Goal: Information Seeking & Learning: Find specific fact

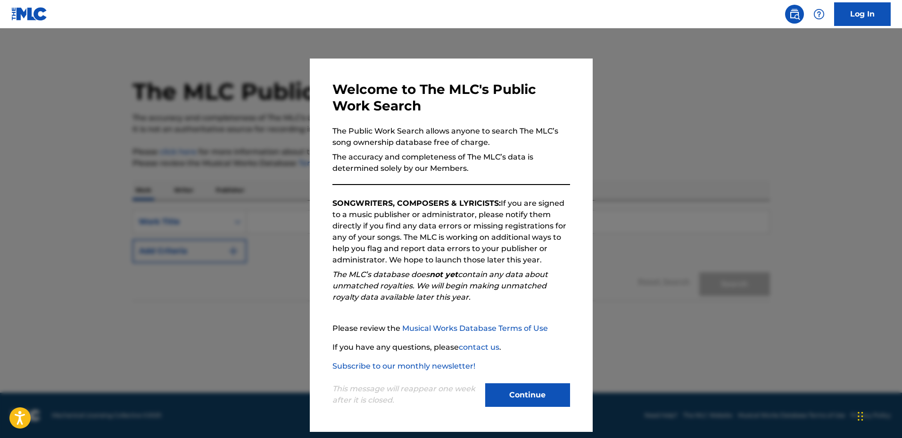
drag, startPoint x: 532, startPoint y: 305, endPoint x: 440, endPoint y: 283, distance: 94.4
click at [514, 301] on div "Welcome to The MLC's Public Work Search The Public Work Search allows anyone to…" at bounding box center [451, 245] width 238 height 328
click at [167, 243] on div at bounding box center [451, 247] width 902 height 438
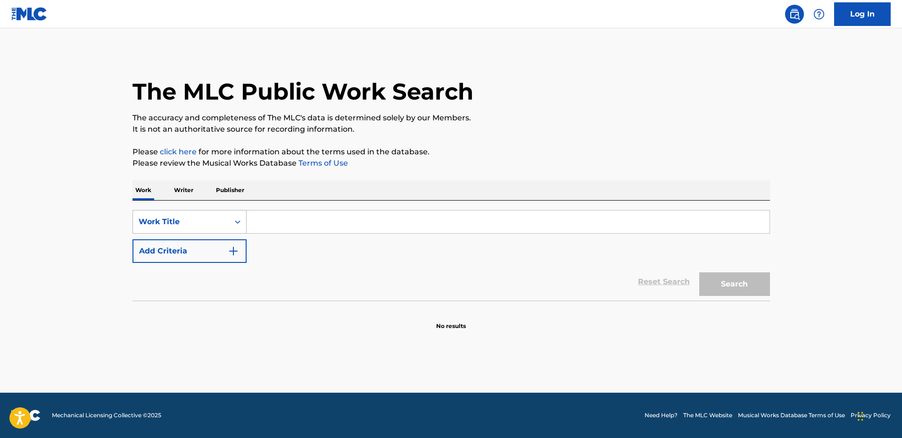
click at [158, 227] on div "Work Title" at bounding box center [181, 222] width 96 height 18
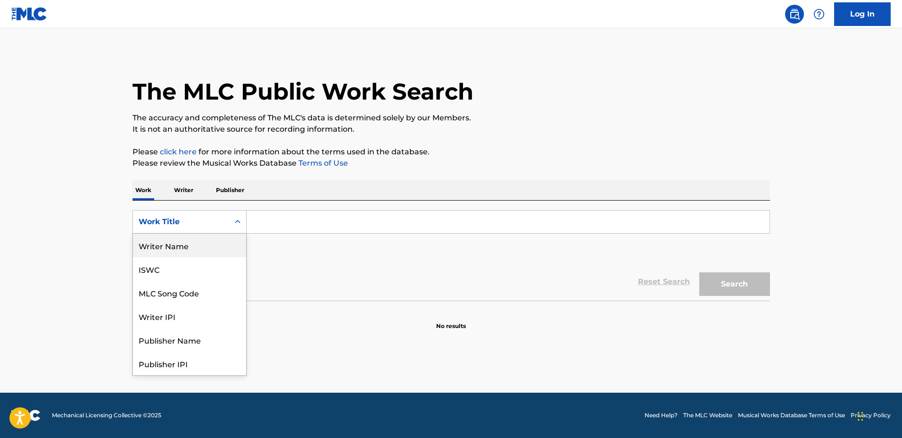
click at [192, 249] on div "Writer Name" at bounding box center [189, 245] width 113 height 24
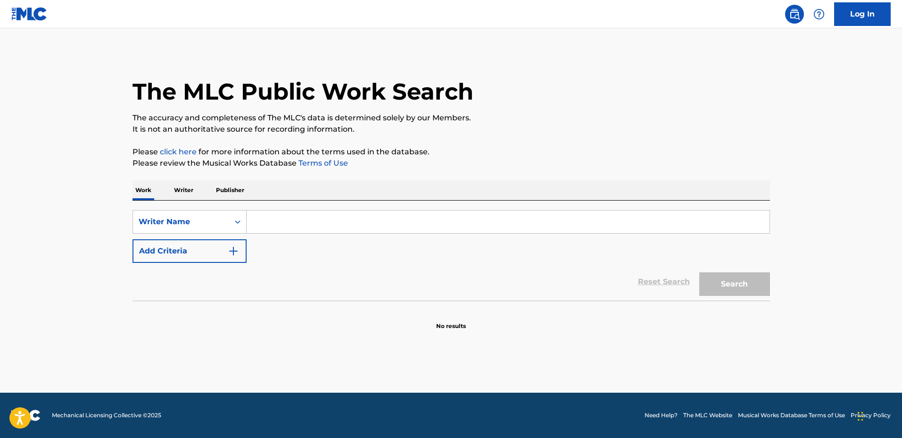
click at [287, 226] on input "Search Form" at bounding box center [508, 221] width 523 height 23
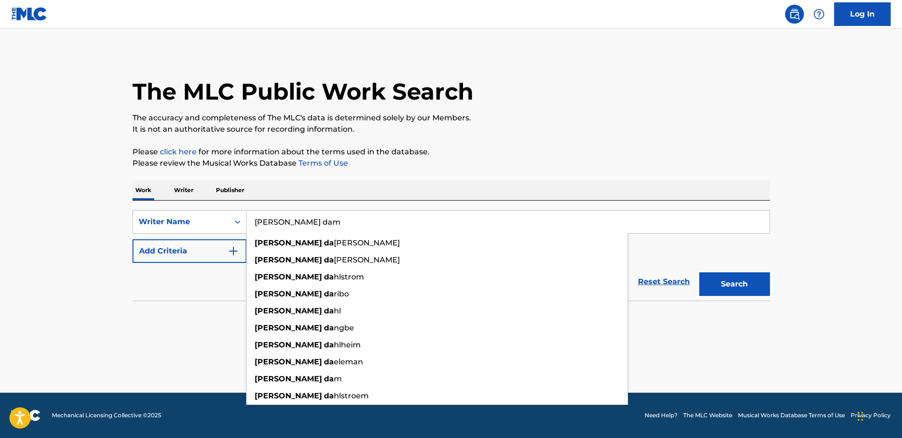
type input "mathias dam"
click at [699, 272] on button "Search" at bounding box center [734, 284] width 71 height 24
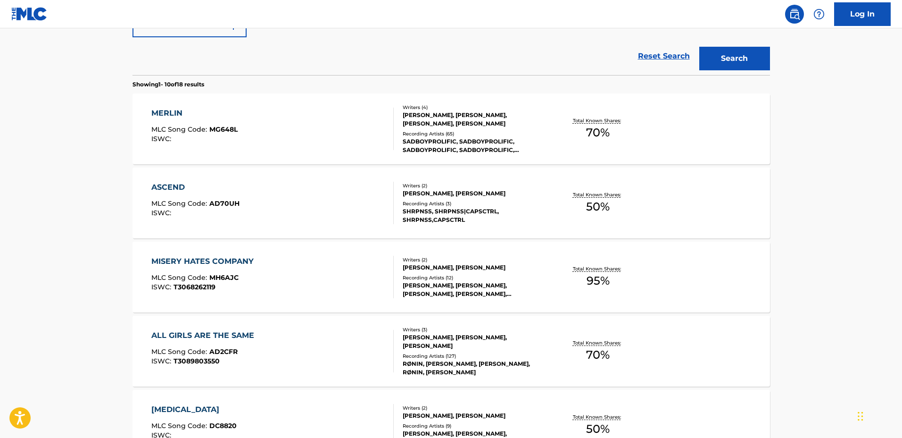
scroll to position [236, 0]
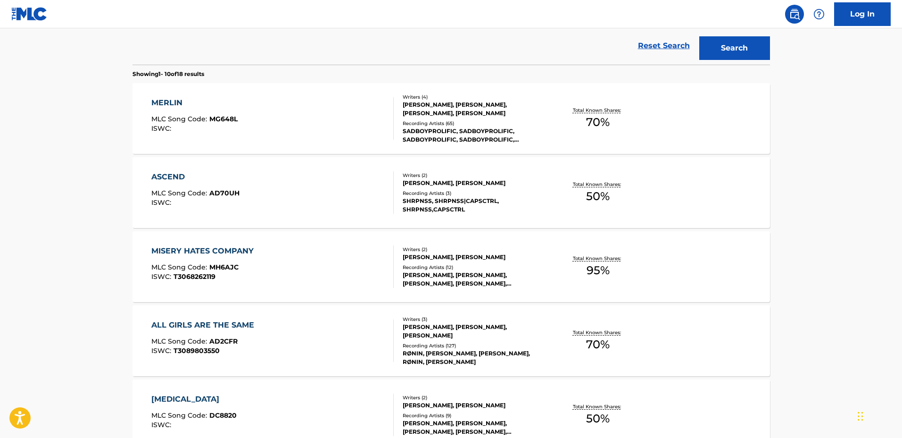
click at [543, 194] on div "Recording Artists ( 3 )" at bounding box center [474, 193] width 142 height 7
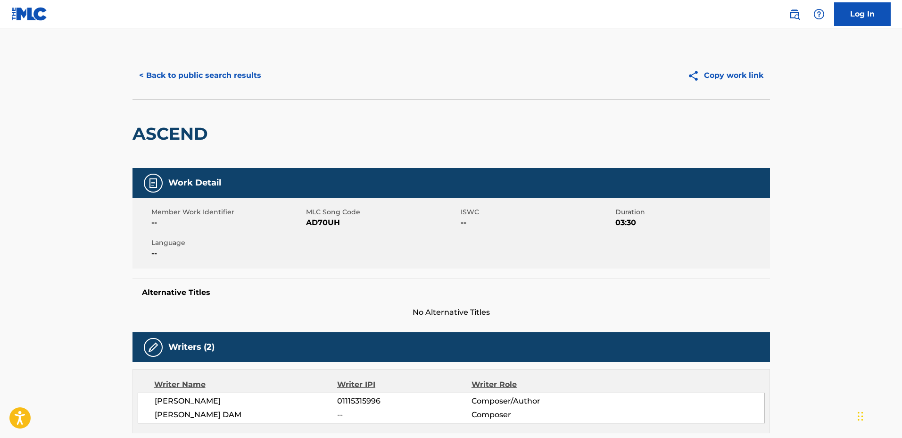
click at [196, 54] on div "< Back to public search results Copy work link" at bounding box center [450, 75] width 637 height 47
click at [202, 74] on button "< Back to public search results" at bounding box center [199, 76] width 135 height 24
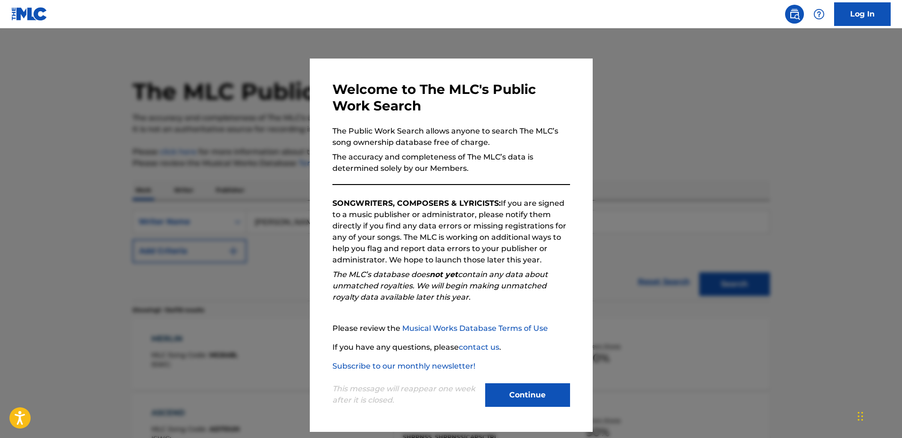
scroll to position [260, 0]
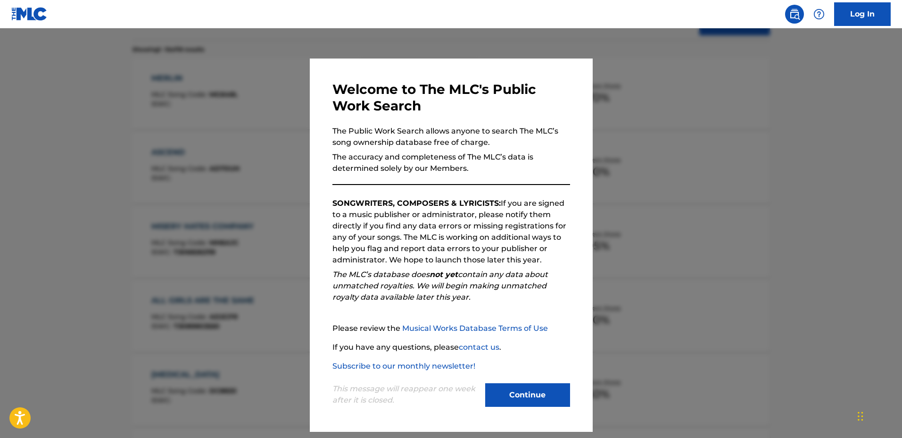
click at [679, 208] on div at bounding box center [451, 247] width 902 height 438
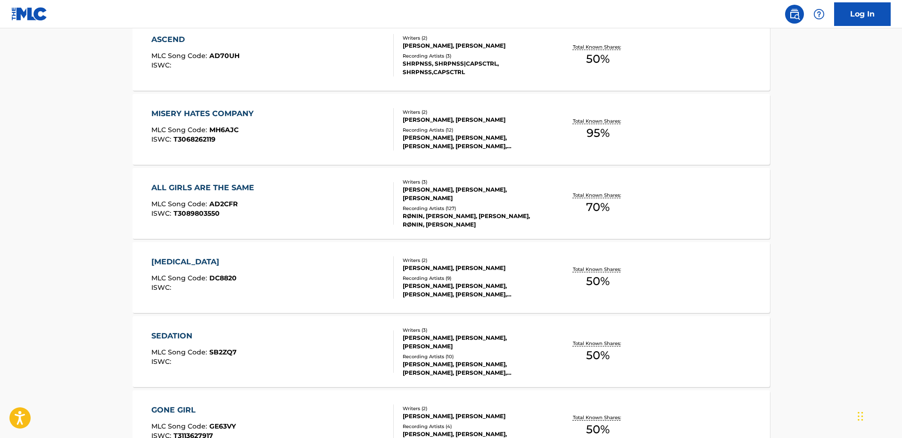
scroll to position [378, 0]
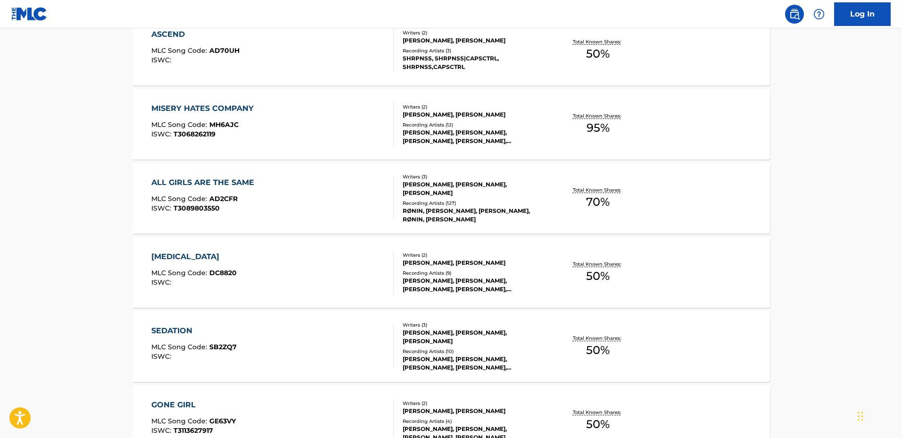
click at [543, 121] on div "Recording Artists ( 12 )" at bounding box center [474, 124] width 142 height 7
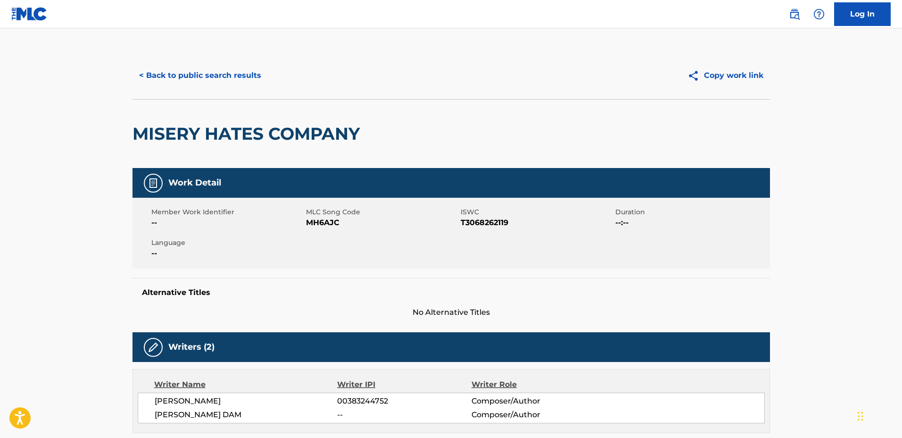
click at [239, 83] on button "< Back to public search results" at bounding box center [199, 76] width 135 height 24
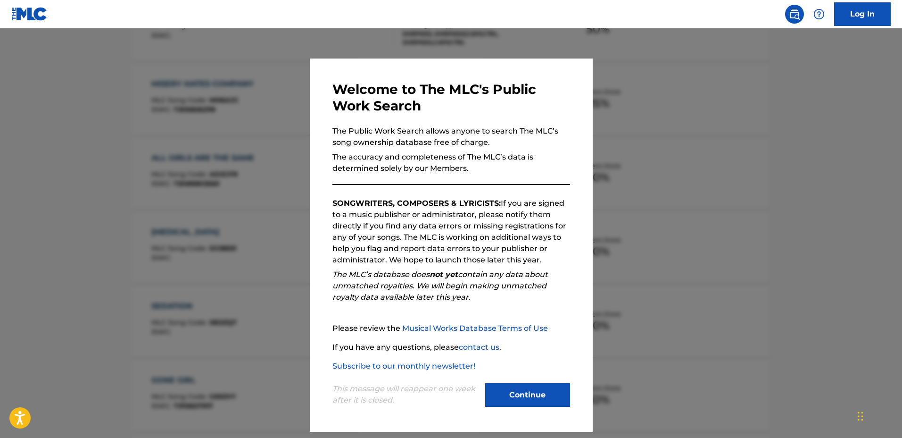
click at [644, 184] on div at bounding box center [451, 247] width 902 height 438
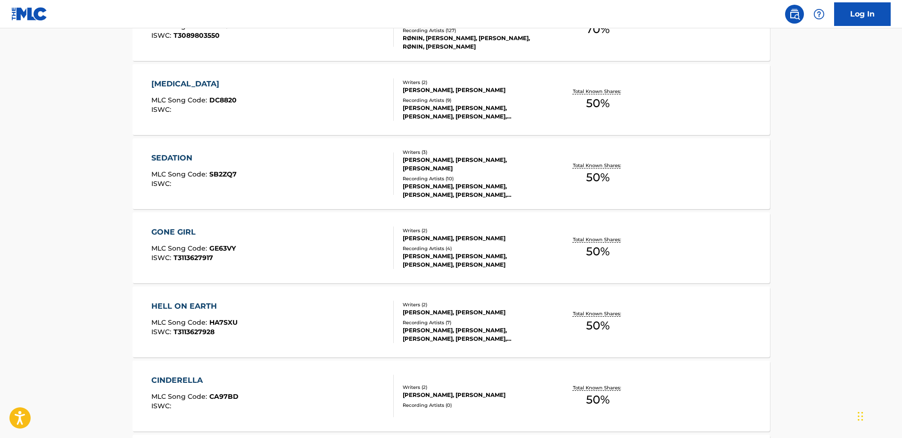
scroll to position [579, 0]
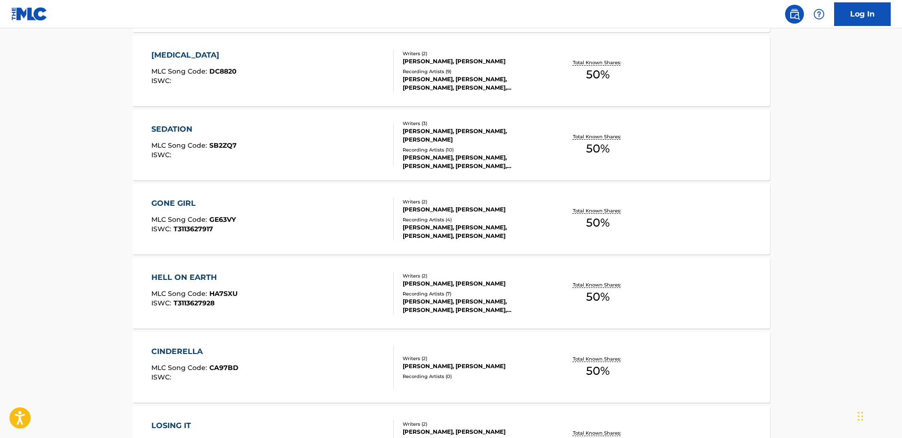
click at [547, 165] on div "SEDATION MLC Song Code : SB2ZQ7 ISWC : Writers ( 3 ) GREG PENARANDA, MATHIAS DA…" at bounding box center [450, 144] width 637 height 71
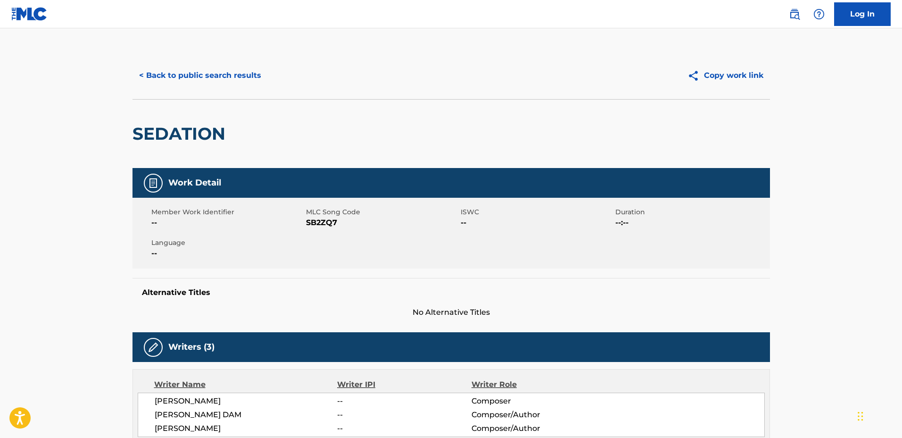
click at [221, 80] on button "< Back to public search results" at bounding box center [199, 76] width 135 height 24
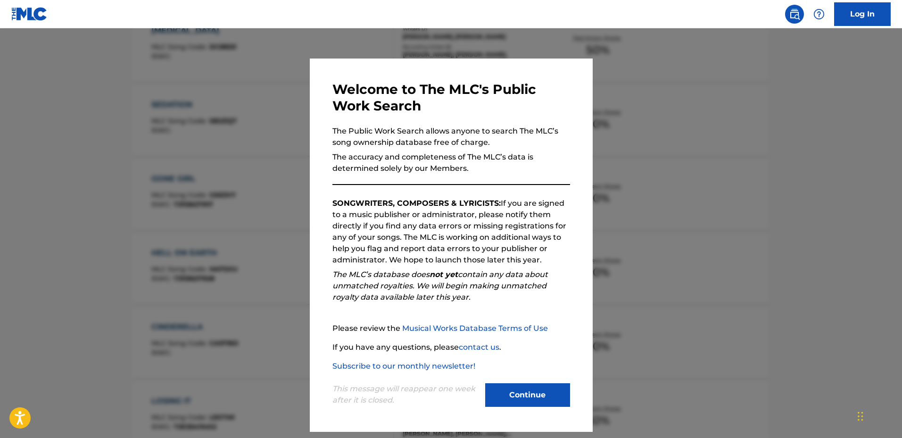
click at [664, 194] on div at bounding box center [451, 247] width 902 height 438
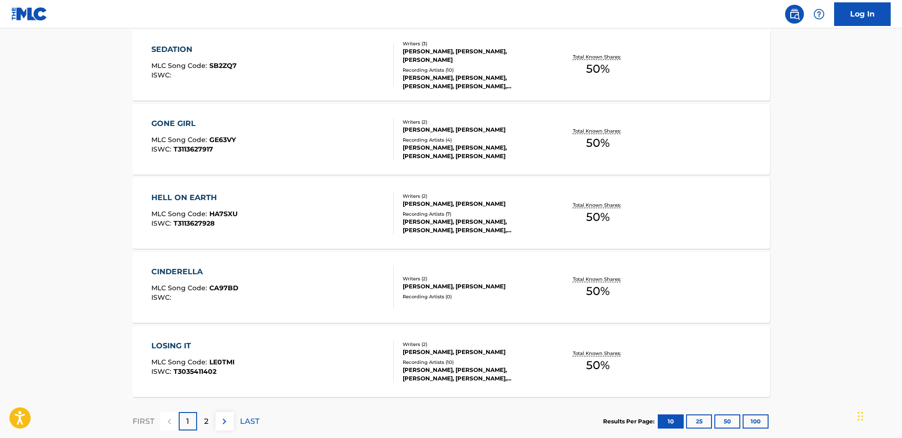
scroll to position [717, 0]
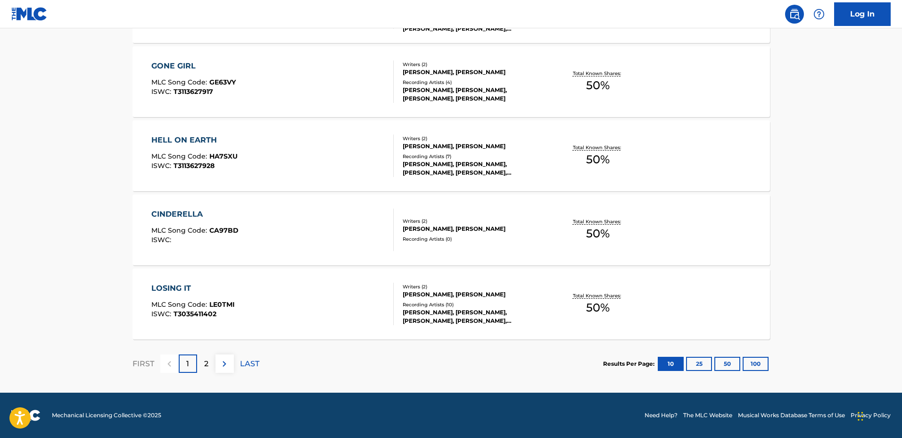
click at [198, 358] on div "2" at bounding box center [206, 363] width 18 height 18
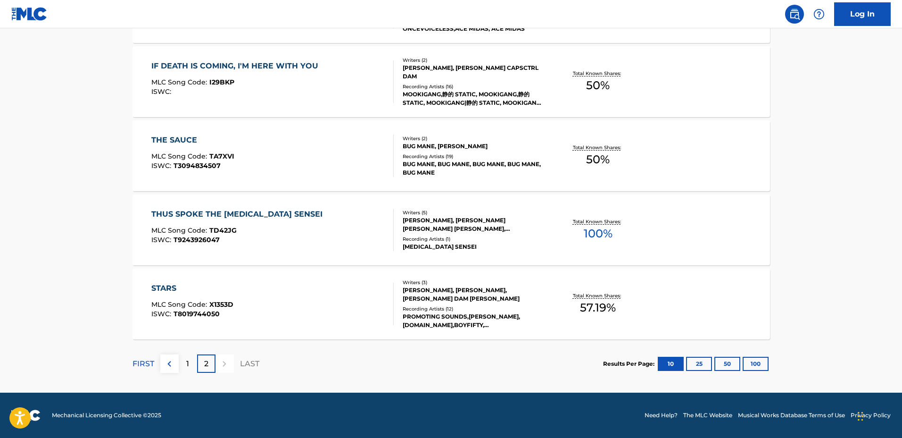
click at [529, 303] on div "Writers ( 3 ) COLIN TAYLOR, GEORGE RIPLEY CAUTY, MATHIAS DAM MATHIAS Recording …" at bounding box center [469, 304] width 151 height 50
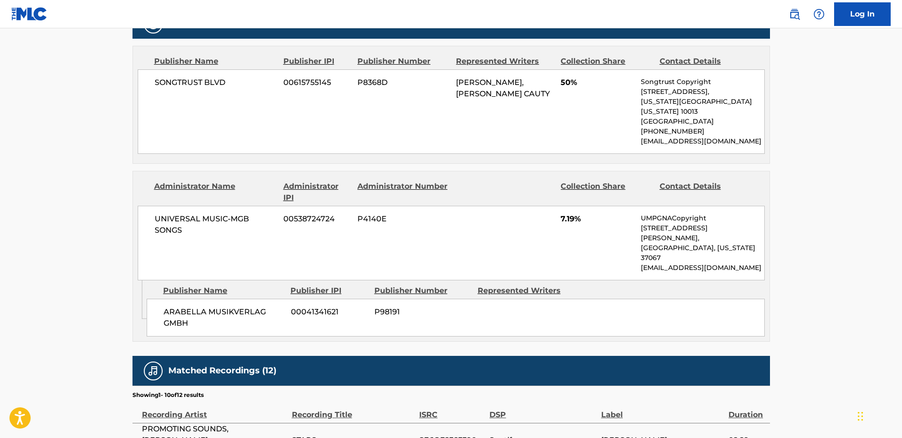
scroll to position [471, 0]
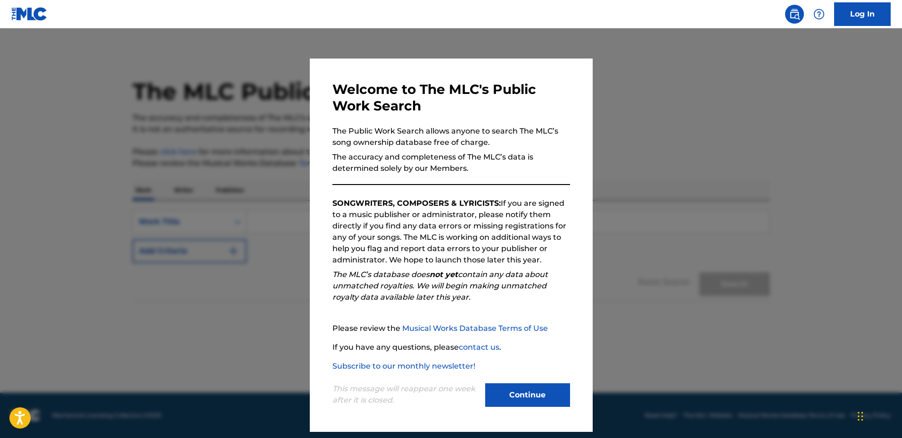
click at [267, 205] on div at bounding box center [451, 247] width 902 height 438
click at [213, 216] on div "Work Title" at bounding box center [181, 221] width 85 height 11
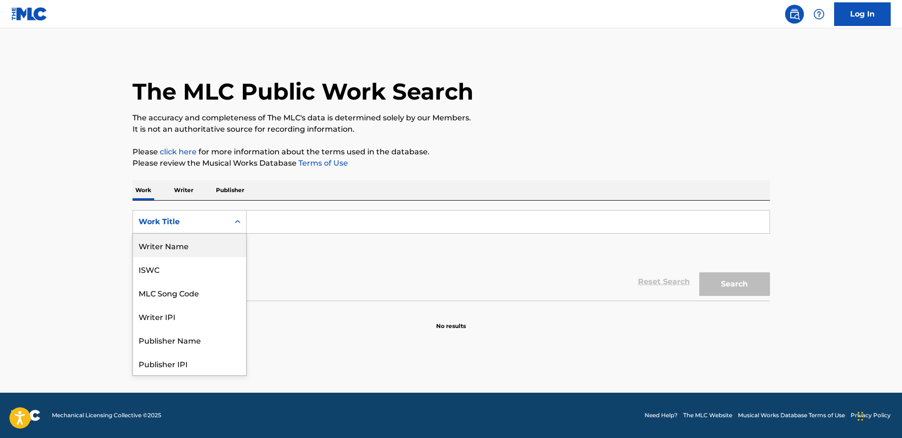
click at [207, 243] on div "Writer Name" at bounding box center [189, 245] width 113 height 24
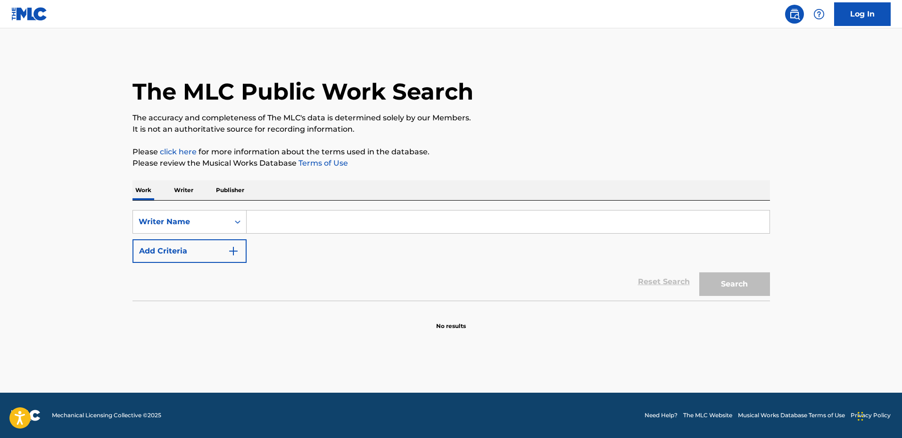
click at [307, 220] on input "Search Form" at bounding box center [508, 221] width 523 height 23
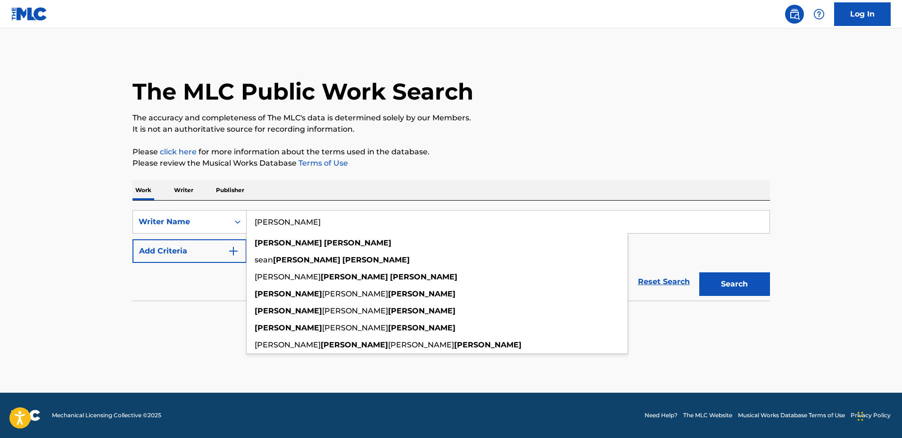
type input "[PERSON_NAME]"
click at [699, 272] on button "Search" at bounding box center [734, 284] width 71 height 24
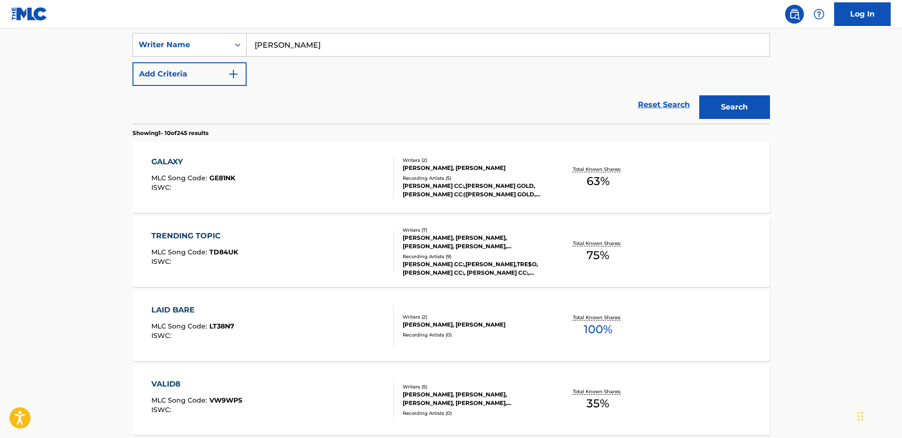
scroll to position [295, 0]
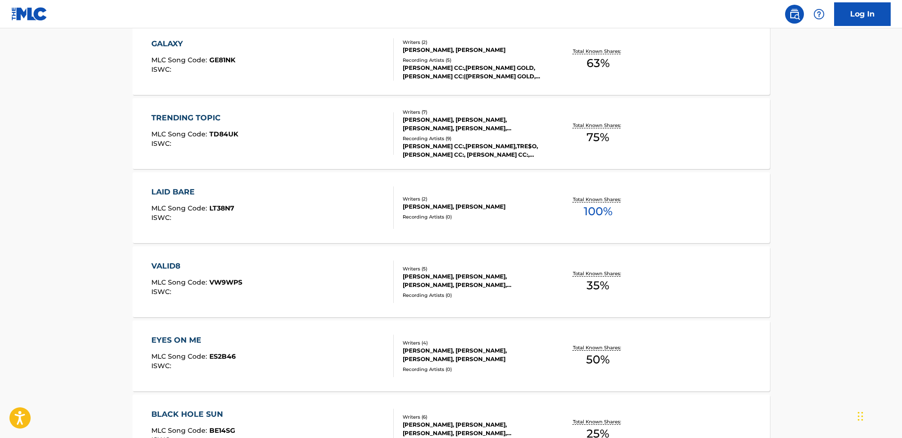
click at [536, 206] on div "[PERSON_NAME], [PERSON_NAME]" at bounding box center [474, 206] width 142 height 8
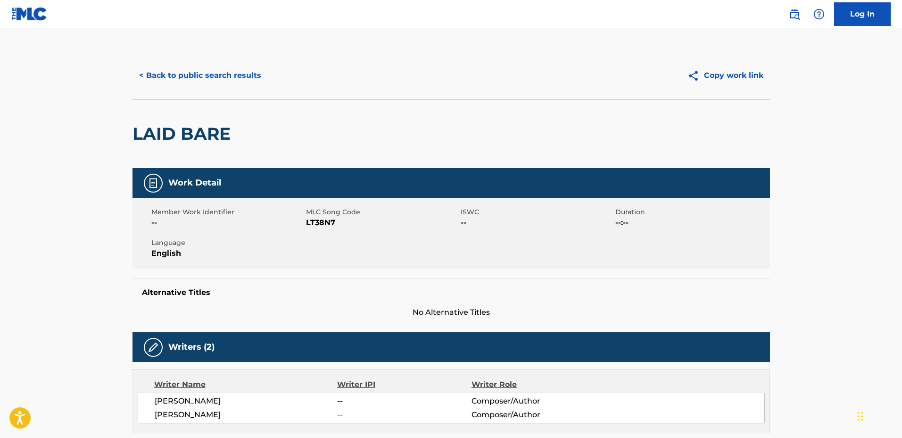
click at [217, 73] on button "< Back to public search results" at bounding box center [199, 76] width 135 height 24
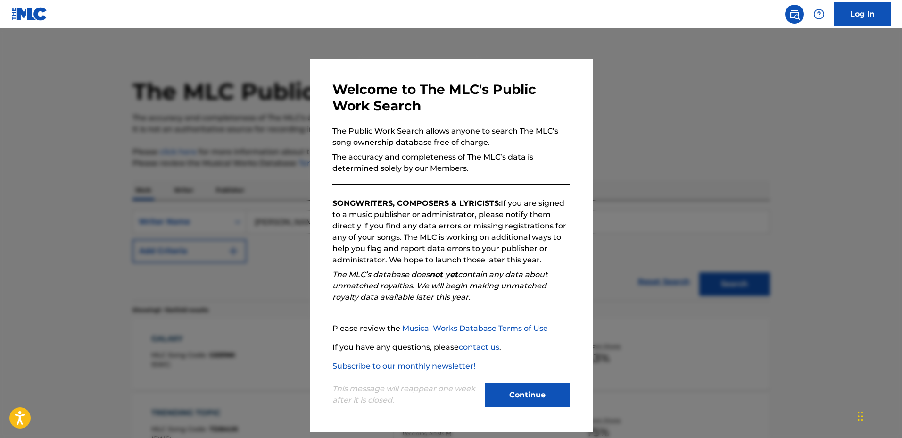
scroll to position [319, 0]
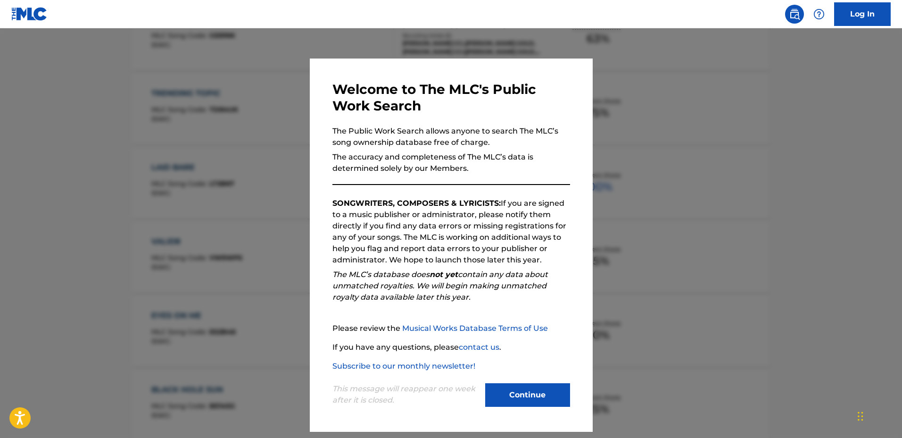
click at [281, 263] on div at bounding box center [451, 247] width 902 height 438
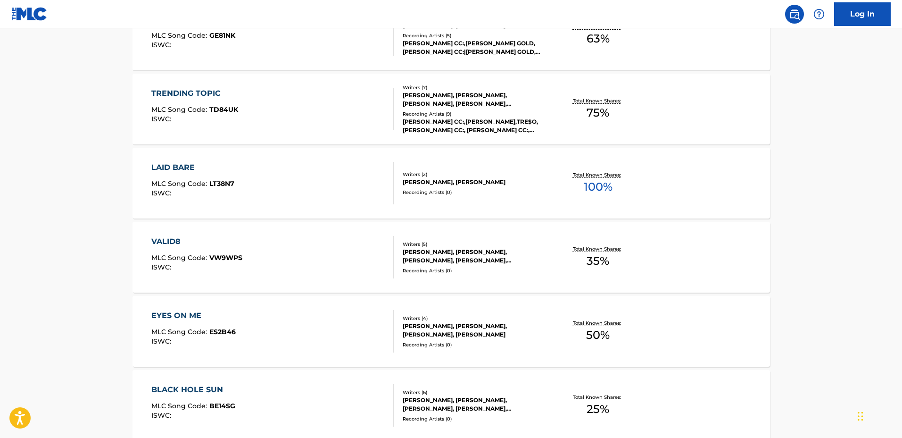
click at [355, 322] on div "EYES ON ME MLC Song Code : ES2B46 ISWC :" at bounding box center [272, 331] width 242 height 42
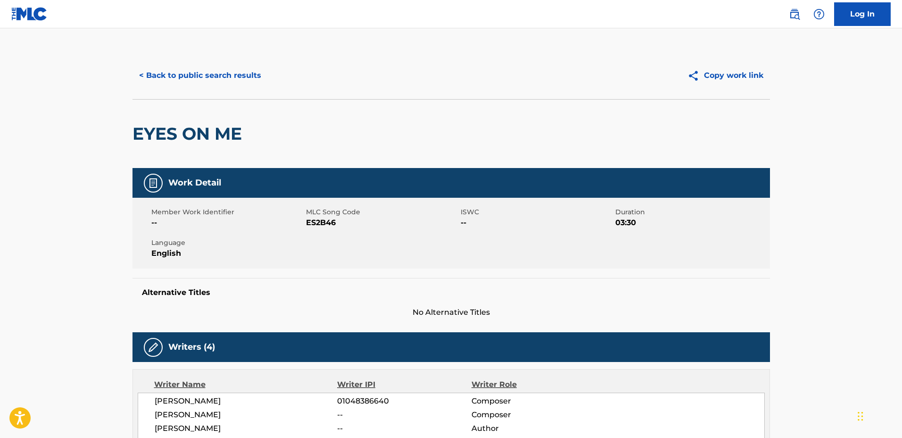
click at [201, 72] on button "< Back to public search results" at bounding box center [199, 76] width 135 height 24
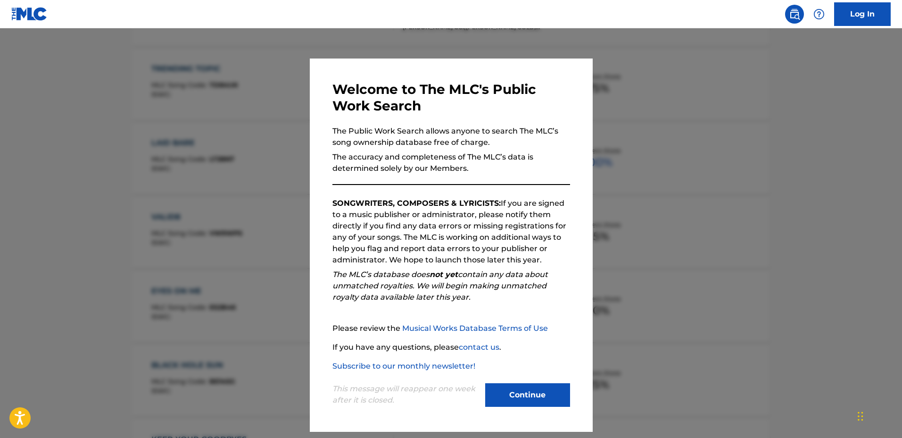
click at [296, 207] on div at bounding box center [451, 247] width 902 height 438
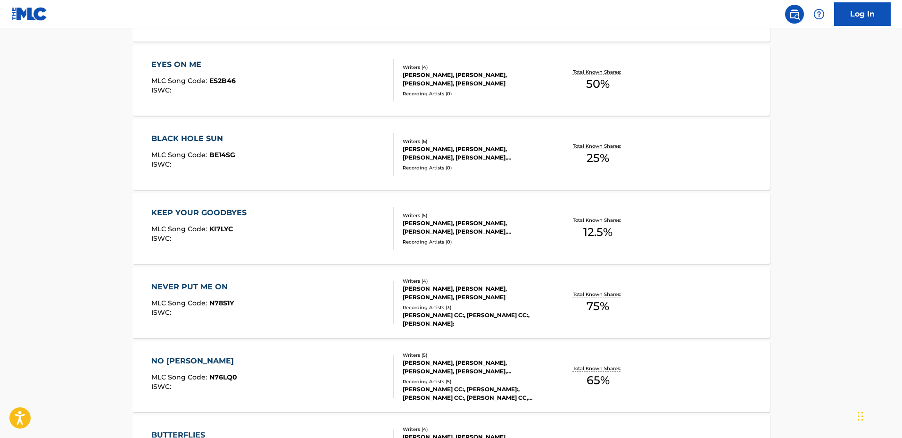
scroll to position [540, 0]
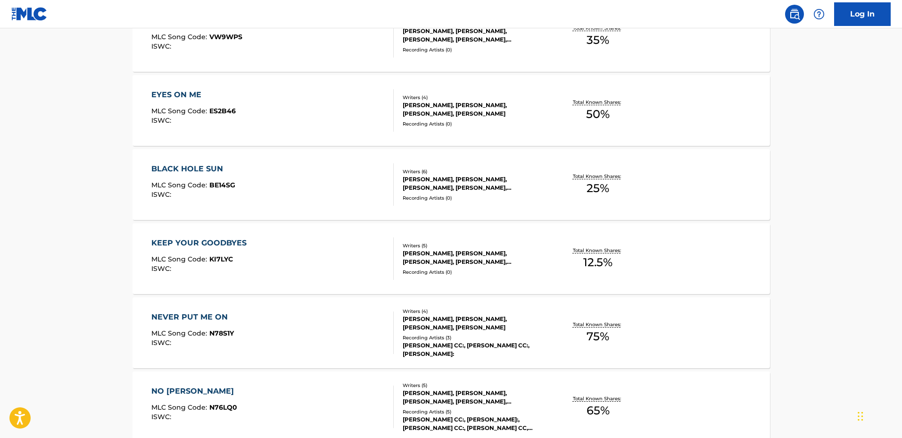
click at [337, 176] on div "BLACK HOLE SUN MLC Song Code : BE14SG ISWC :" at bounding box center [272, 184] width 242 height 42
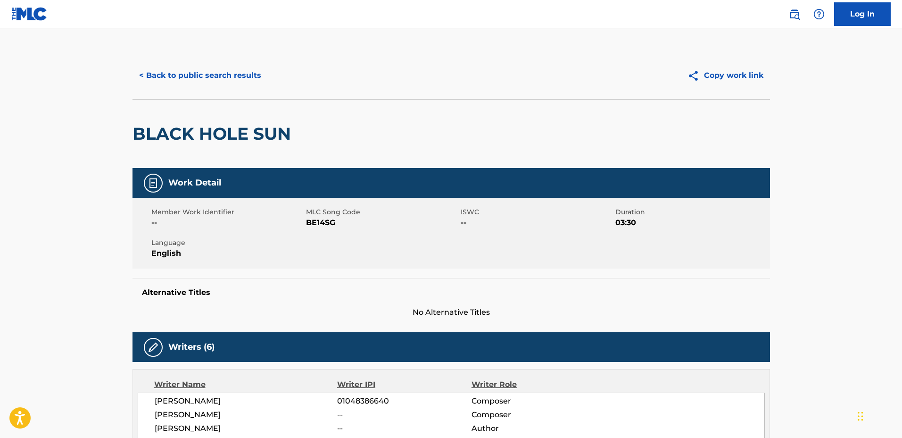
click at [209, 83] on button "< Back to public search results" at bounding box center [199, 76] width 135 height 24
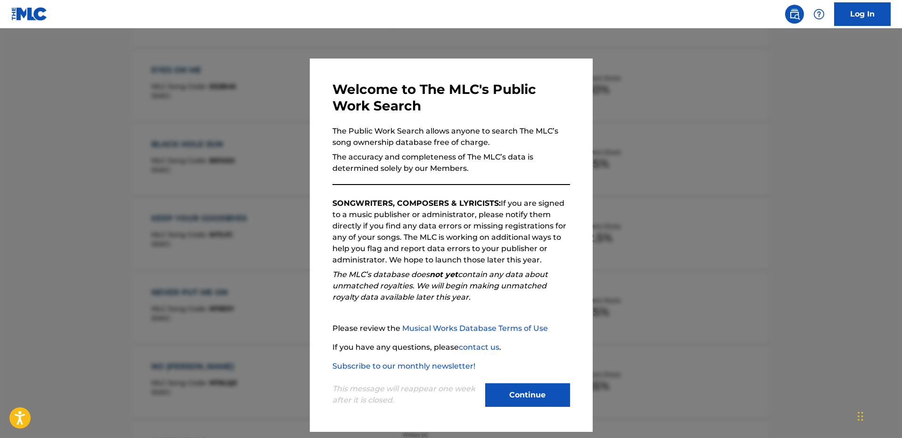
click at [267, 179] on div at bounding box center [451, 247] width 902 height 438
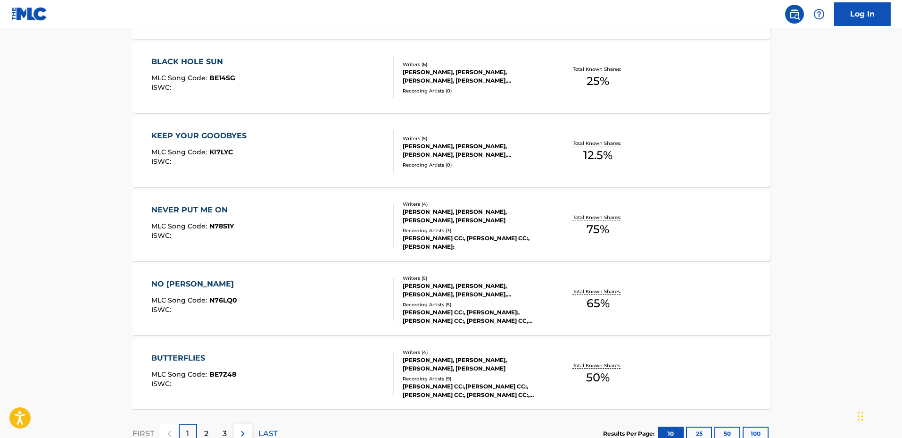
scroll to position [717, 0]
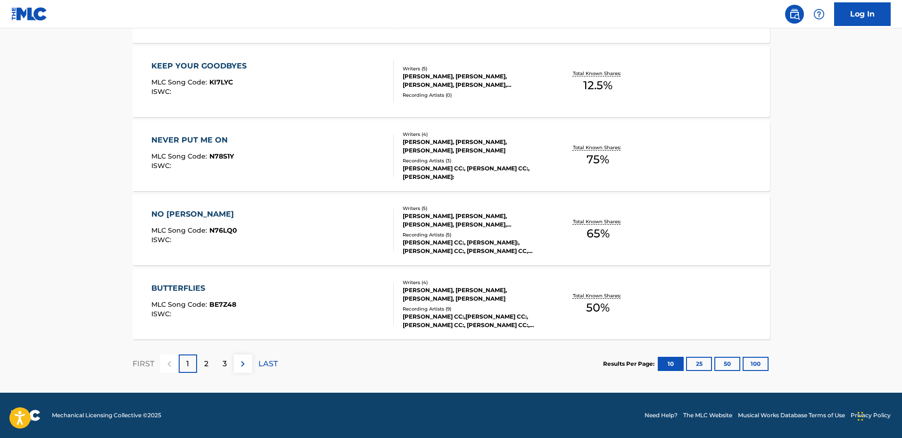
click at [313, 299] on div "BUTTERFLIES MLC Song Code : BE7Z48 ISWC :" at bounding box center [272, 303] width 242 height 42
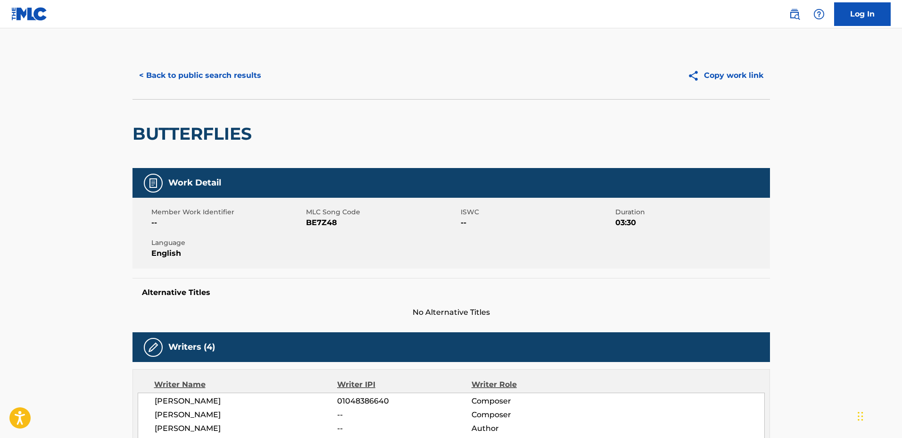
click at [231, 83] on button "< Back to public search results" at bounding box center [199, 76] width 135 height 24
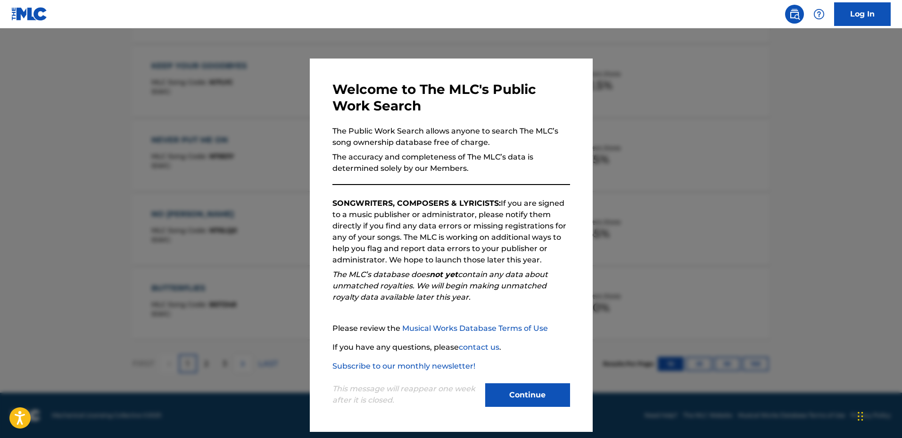
click at [198, 164] on div at bounding box center [451, 247] width 902 height 438
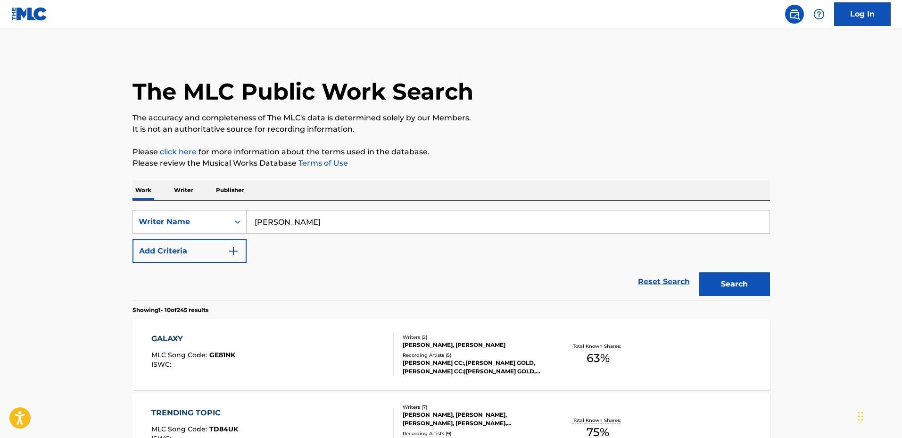
scroll to position [59, 0]
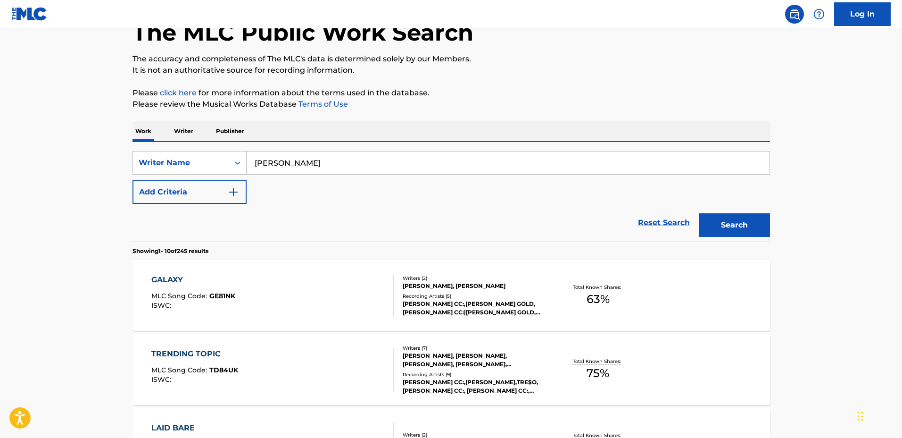
click at [334, 174] on div "SearchWithCriteriaaa53671d-767c-404f-b7e6-b4f97b05ed8d Writer Name [PERSON_NAME…" at bounding box center [450, 177] width 637 height 53
drag, startPoint x: 323, startPoint y: 163, endPoint x: 214, endPoint y: 154, distance: 109.7
click at [214, 154] on div "SearchWithCriteriaaa53671d-767c-404f-b7e6-b4f97b05ed8d Writer Name [PERSON_NAME]" at bounding box center [450, 163] width 637 height 24
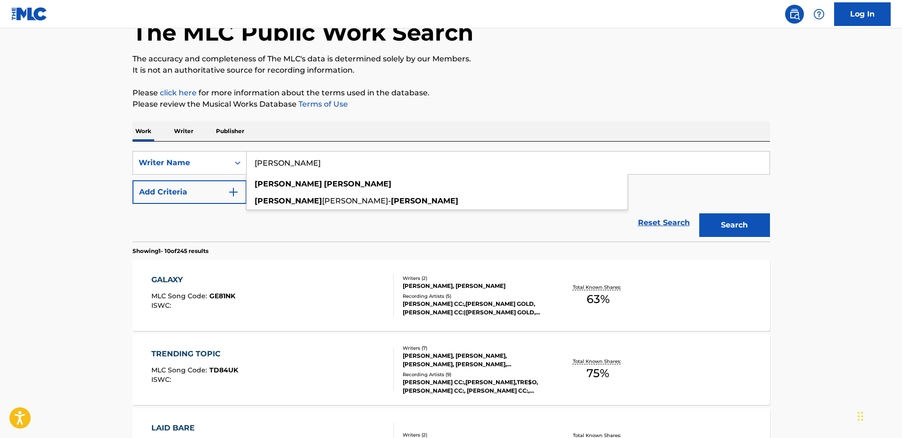
type input "[PERSON_NAME]"
click at [699, 213] on button "Search" at bounding box center [734, 225] width 71 height 24
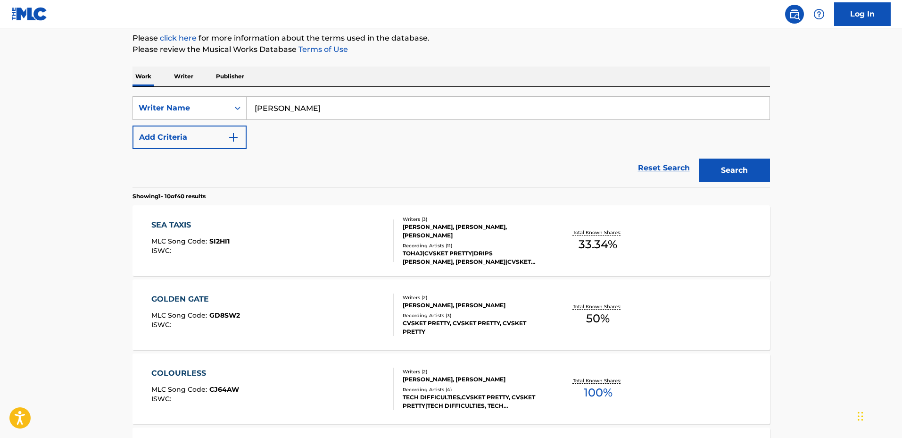
scroll to position [118, 0]
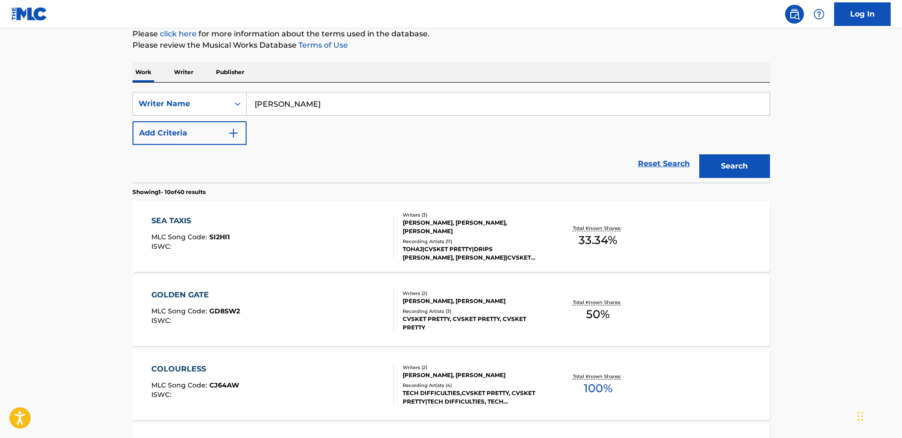
click at [357, 233] on div "SEA TAXIS MLC Song Code : SI2HI1 ISWC :" at bounding box center [272, 236] width 242 height 42
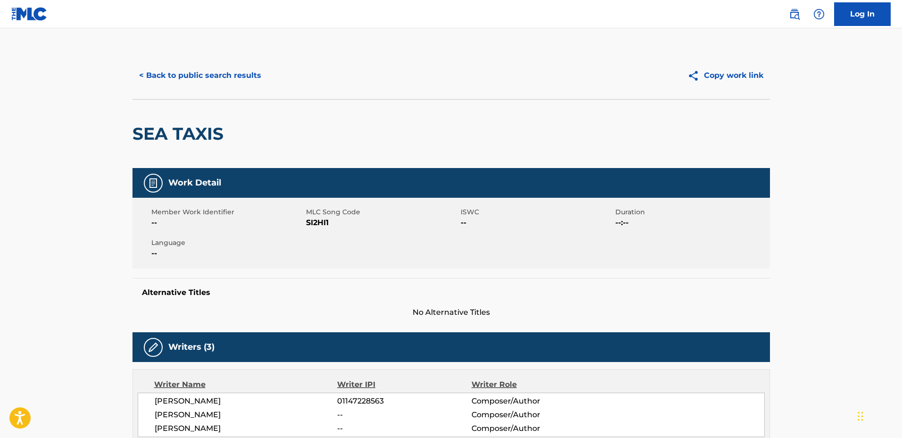
click at [203, 81] on button "< Back to public search results" at bounding box center [199, 76] width 135 height 24
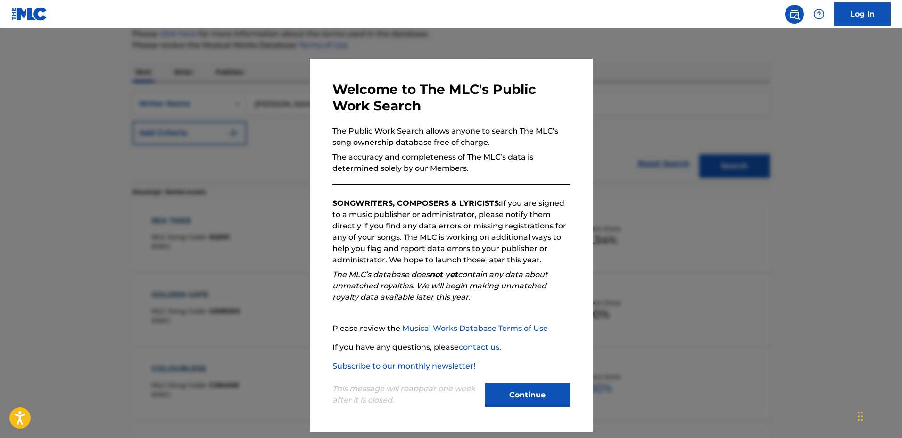
click at [312, 211] on div "Welcome to The MLC's Public Work Search The Public Work Search allows anyone to…" at bounding box center [451, 244] width 283 height 373
click at [293, 238] on div at bounding box center [451, 247] width 902 height 438
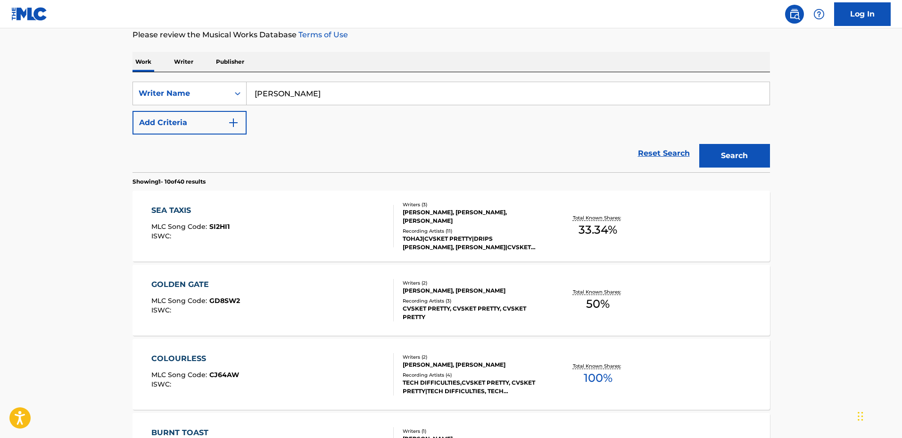
scroll to position [0, 0]
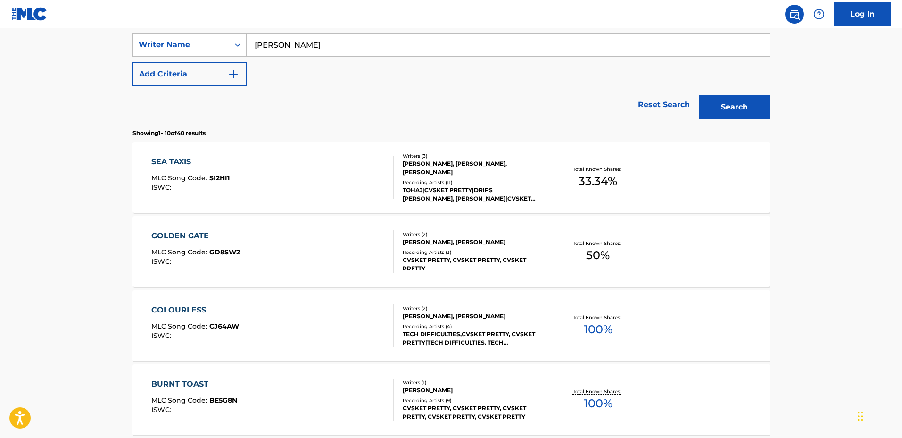
click at [334, 257] on div "GOLDEN GATE MLC Song Code : GD8SW2 ISWC :" at bounding box center [272, 251] width 242 height 42
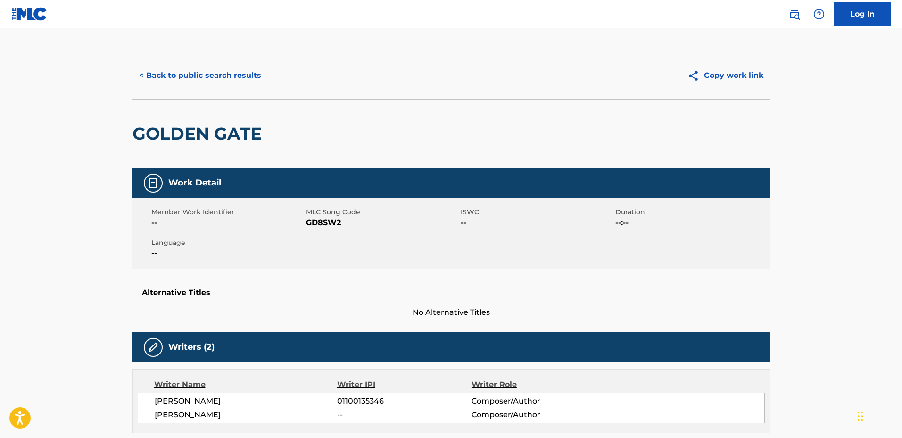
click at [213, 77] on button "< Back to public search results" at bounding box center [199, 76] width 135 height 24
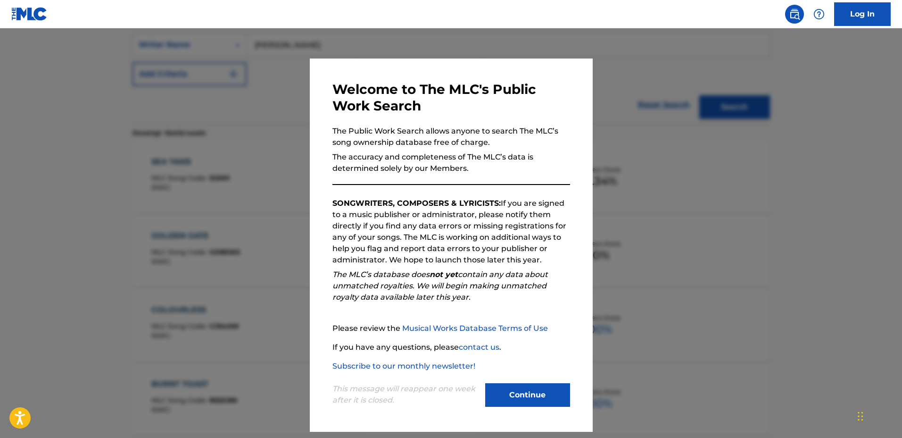
click at [292, 215] on div at bounding box center [451, 247] width 902 height 438
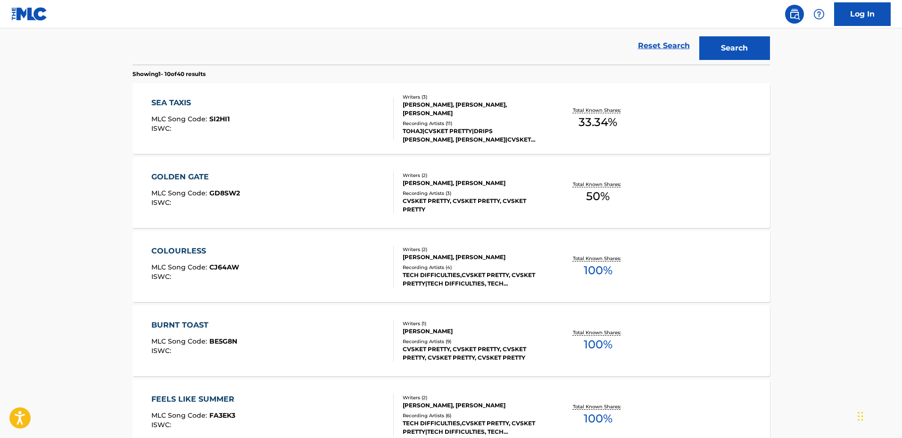
click at [334, 272] on div "COLOURLESS MLC Song Code : CJ64AW ISWC :" at bounding box center [272, 266] width 242 height 42
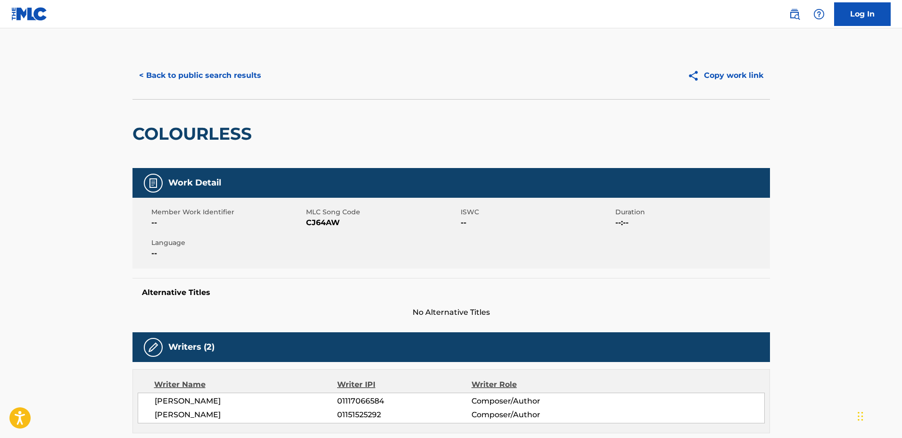
click at [216, 77] on button "< Back to public search results" at bounding box center [199, 76] width 135 height 24
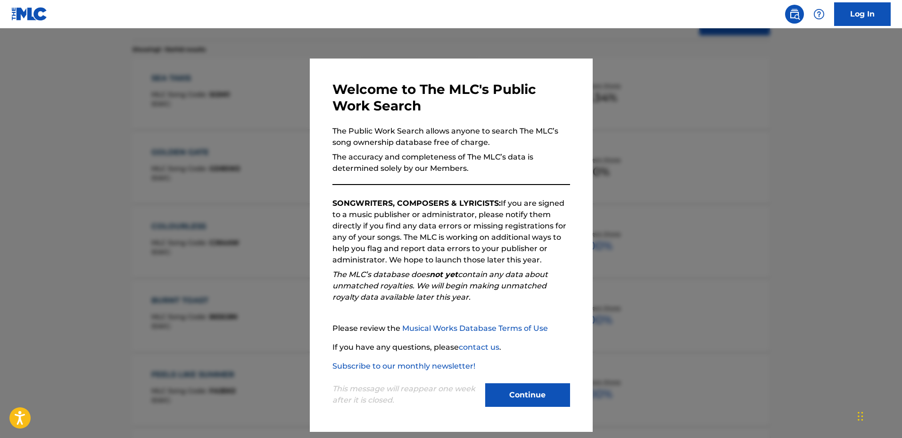
click at [286, 270] on div at bounding box center [451, 247] width 902 height 438
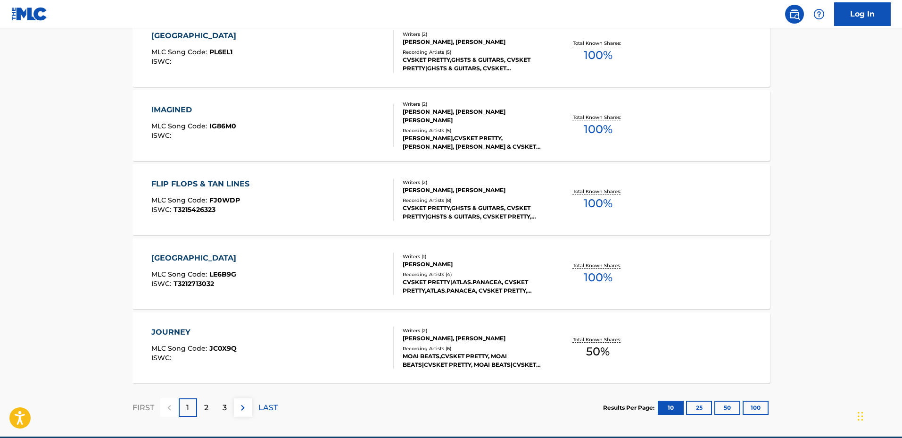
click at [312, 327] on div "JOURNEY MLC Song Code : JC0X9Q ISWC :" at bounding box center [272, 347] width 242 height 42
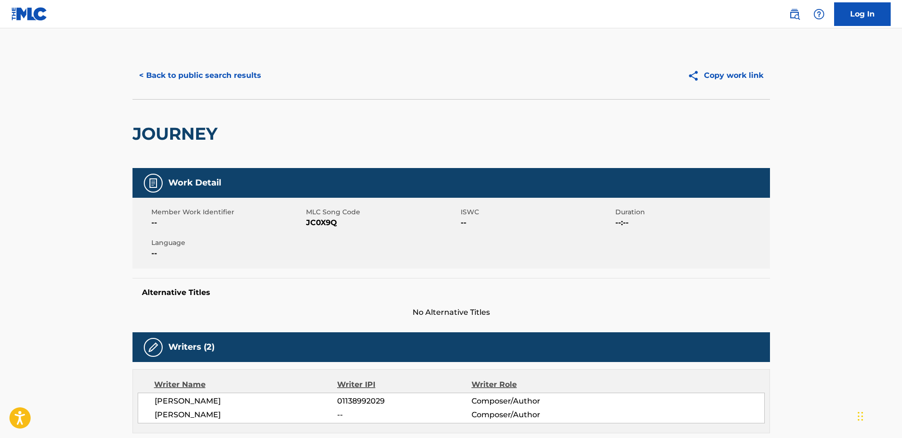
click at [210, 79] on button "< Back to public search results" at bounding box center [199, 76] width 135 height 24
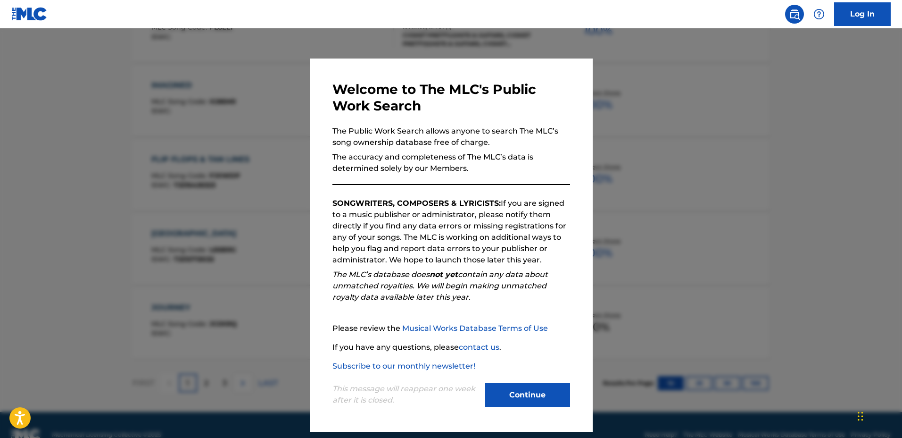
click at [232, 297] on div at bounding box center [451, 247] width 902 height 438
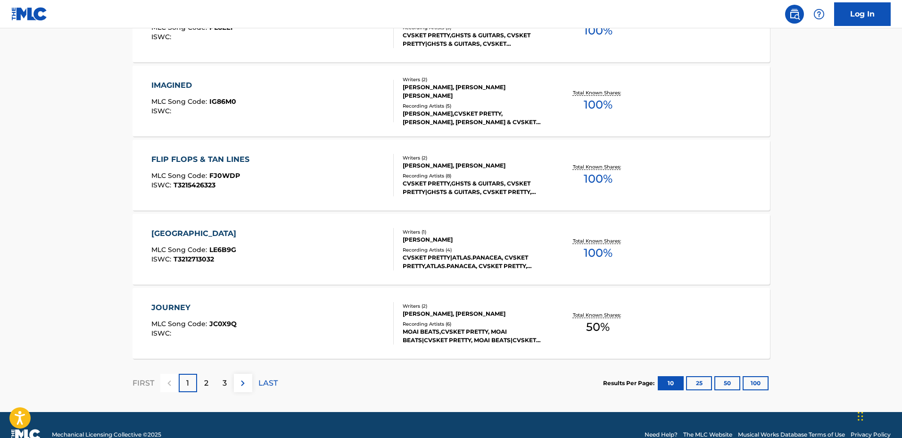
click at [200, 385] on div "2" at bounding box center [206, 382] width 18 height 18
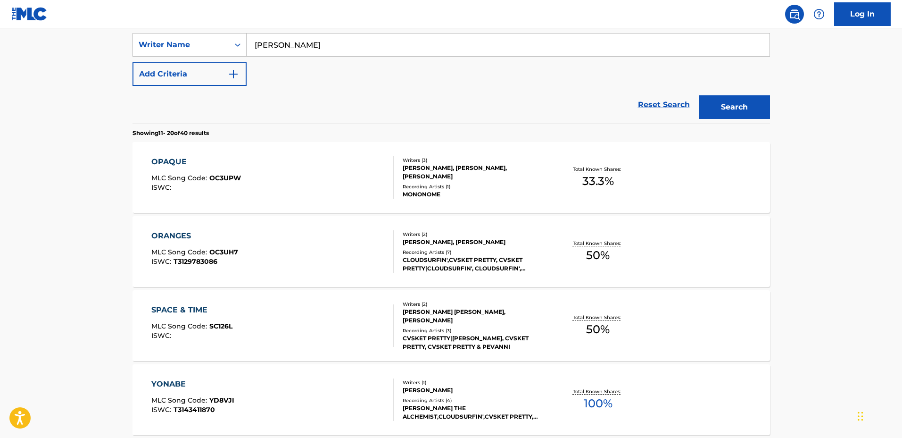
click at [344, 248] on div "ORANGES MLC Song Code : OC3UH7 ISWC : T3129783086" at bounding box center [272, 251] width 242 height 42
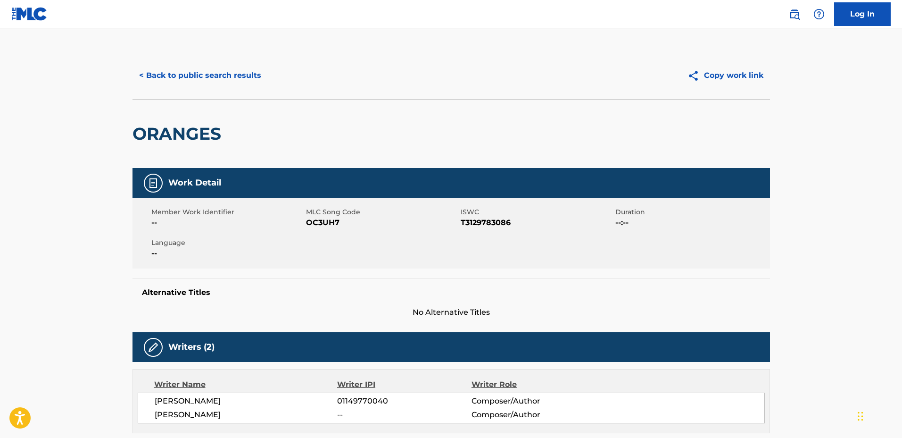
click at [218, 79] on button "< Back to public search results" at bounding box center [199, 76] width 135 height 24
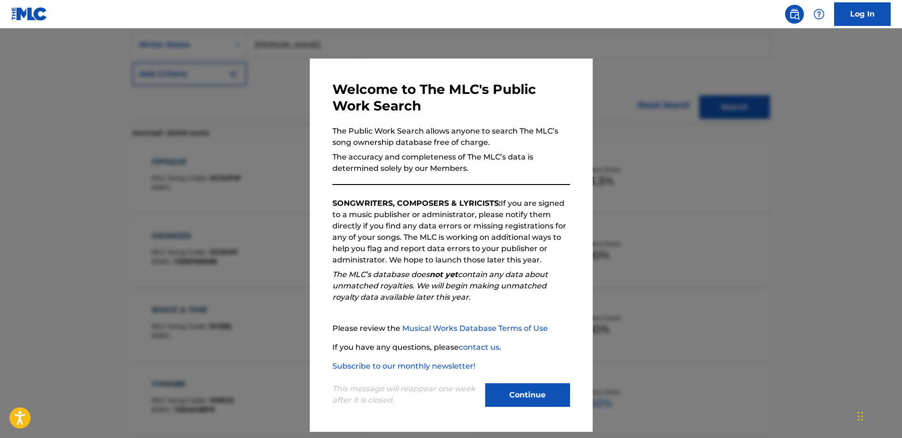
click at [264, 214] on div at bounding box center [451, 247] width 902 height 438
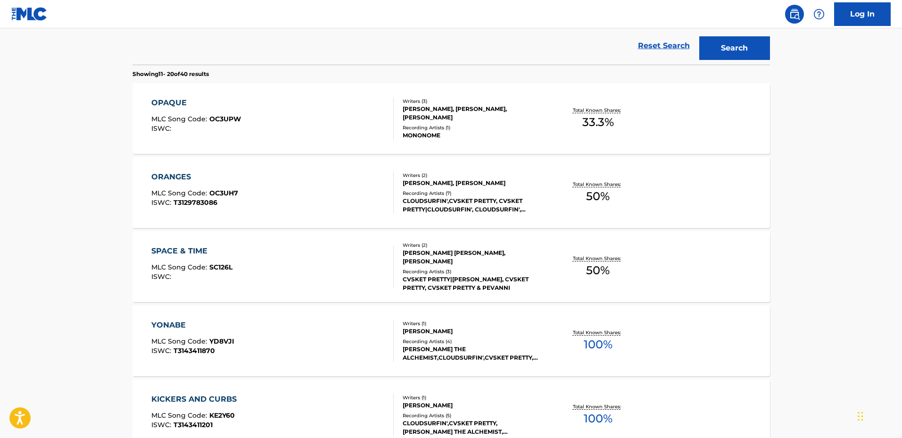
click at [336, 268] on div "SPACE & TIME MLC Song Code : SC126L ISWC :" at bounding box center [272, 266] width 242 height 42
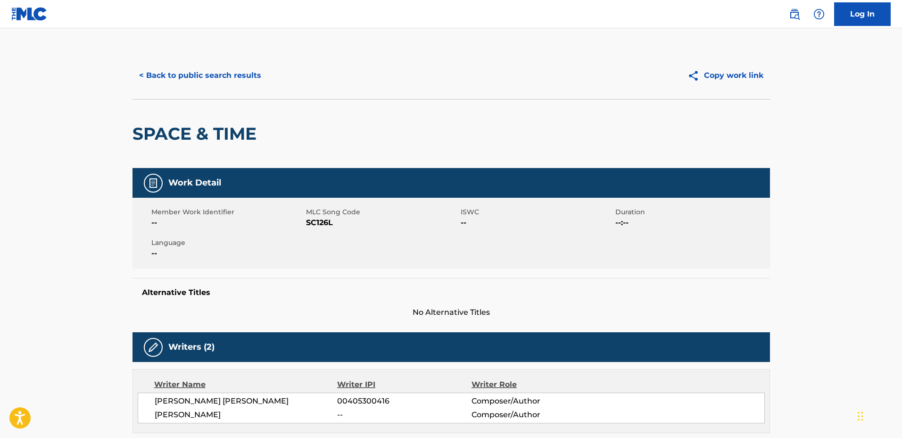
click at [219, 82] on button "< Back to public search results" at bounding box center [199, 76] width 135 height 24
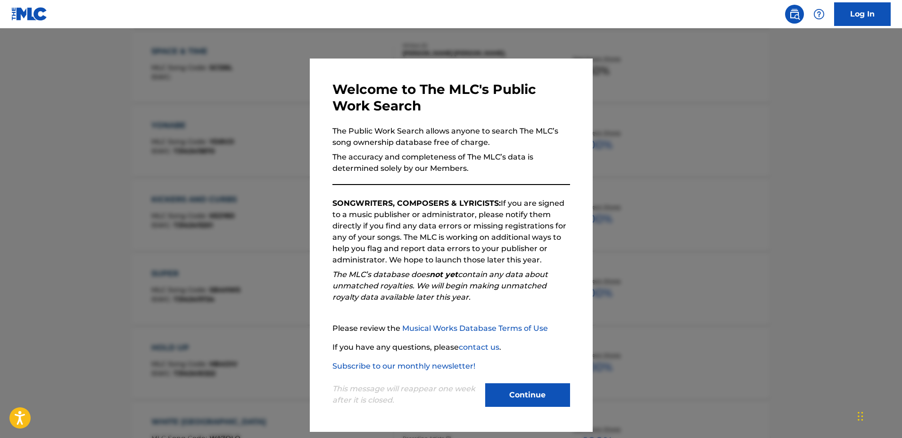
click at [276, 252] on div at bounding box center [451, 247] width 902 height 438
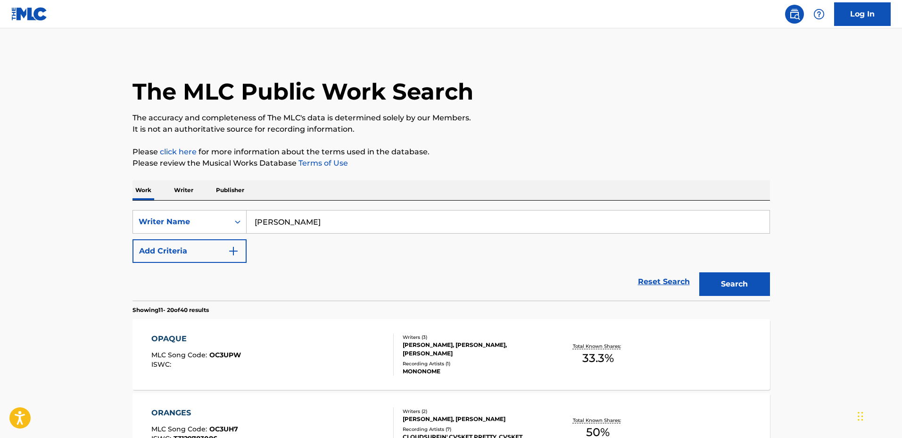
click at [207, 253] on button "Add Criteria" at bounding box center [189, 251] width 114 height 24
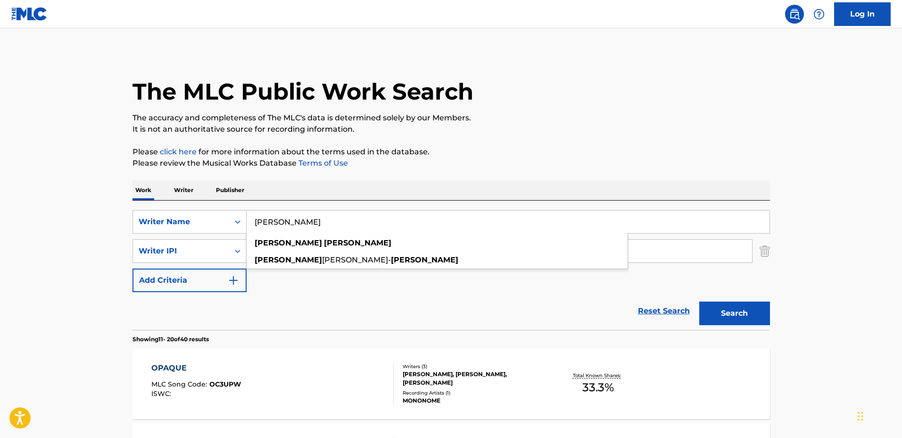
drag, startPoint x: 291, startPoint y: 221, endPoint x: 330, endPoint y: 240, distance: 43.6
click at [213, 211] on div "SearchWithCriteriaaa53671d-767c-404f-b7e6-b4f97b05ed8d Writer Name [PERSON_NAME…" at bounding box center [450, 222] width 637 height 24
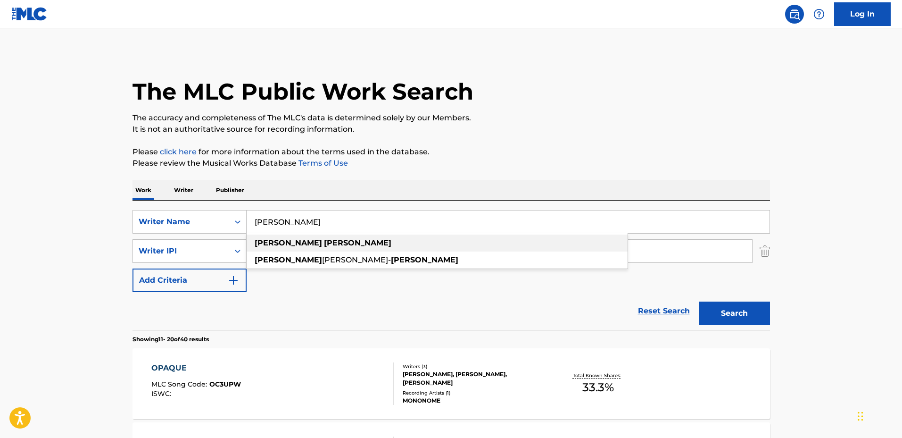
click at [344, 228] on input "[PERSON_NAME]" at bounding box center [508, 221] width 523 height 23
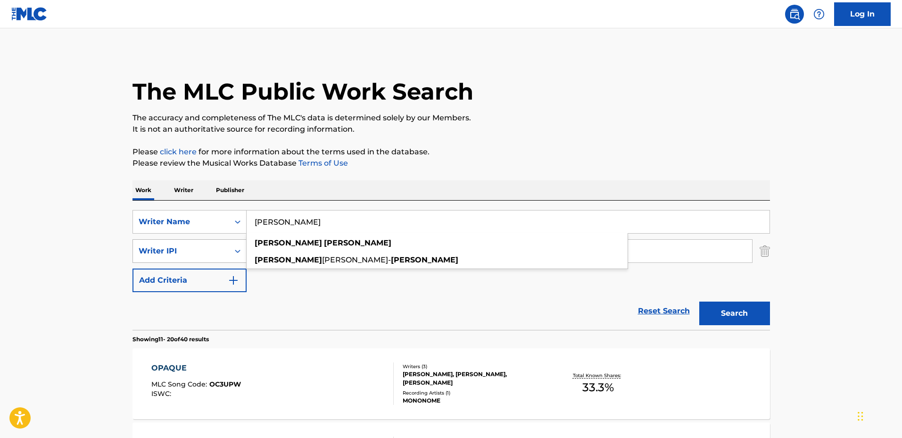
drag, startPoint x: 347, startPoint y: 223, endPoint x: 204, endPoint y: 254, distance: 145.5
click at [197, 212] on div "SearchWithCriteriaaa53671d-767c-404f-b7e6-b4f97b05ed8d Writer Name [PERSON_NAME…" at bounding box center [450, 222] width 637 height 24
click at [203, 255] on div "Writer IPI" at bounding box center [181, 250] width 85 height 11
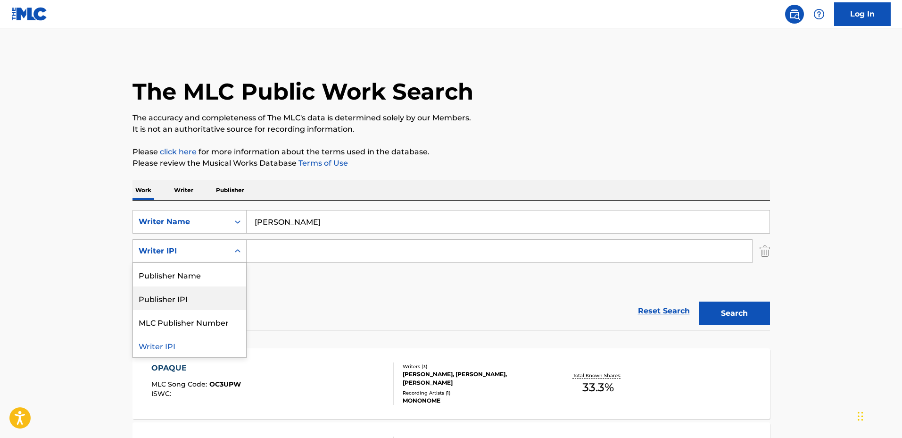
click at [214, 270] on div "Publisher Name" at bounding box center [189, 275] width 113 height 24
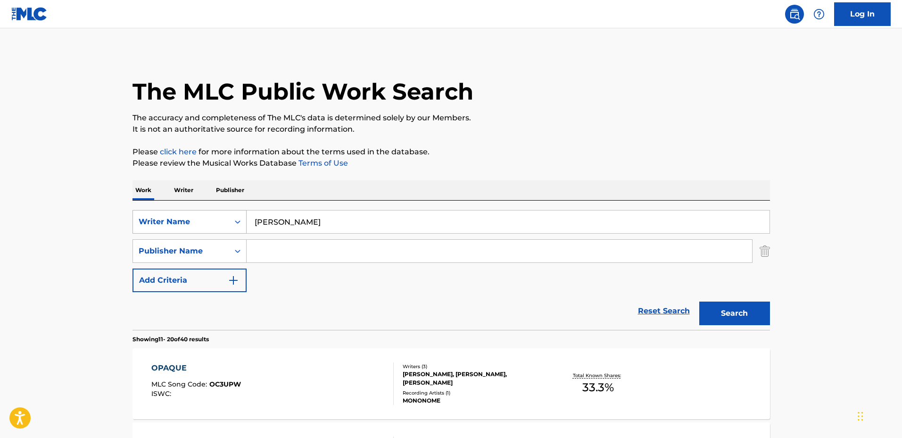
click at [208, 216] on div "Writer Name" at bounding box center [181, 221] width 85 height 11
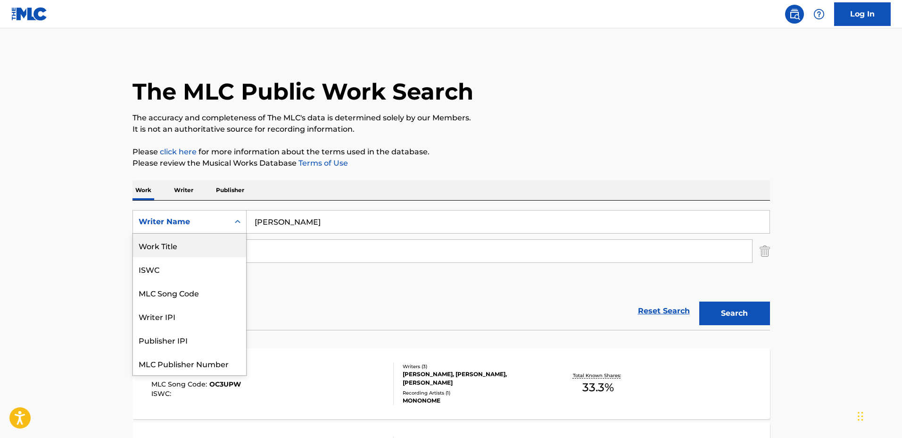
click at [192, 247] on div "Work Title" at bounding box center [189, 245] width 113 height 24
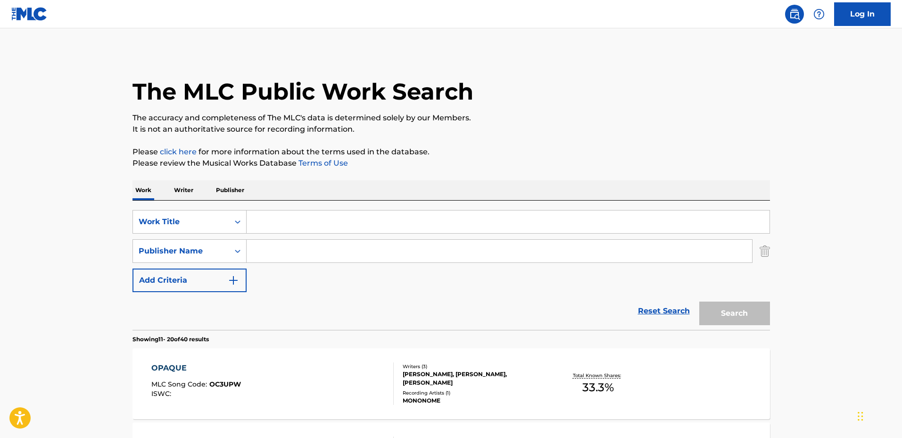
click at [281, 247] on input "Search Form" at bounding box center [499, 251] width 505 height 23
paste input "[PERSON_NAME]"
type input "[PERSON_NAME]"
click at [202, 247] on div "Publisher Name" at bounding box center [181, 250] width 85 height 11
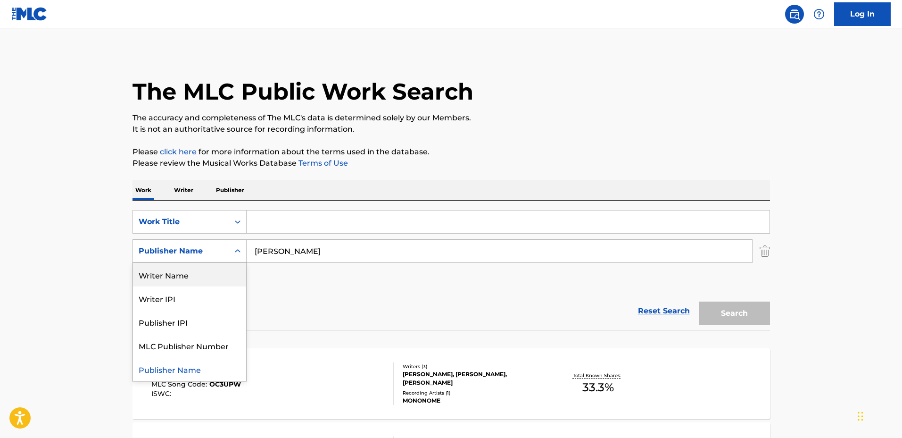
click at [205, 270] on div "Writer Name" at bounding box center [189, 275] width 113 height 24
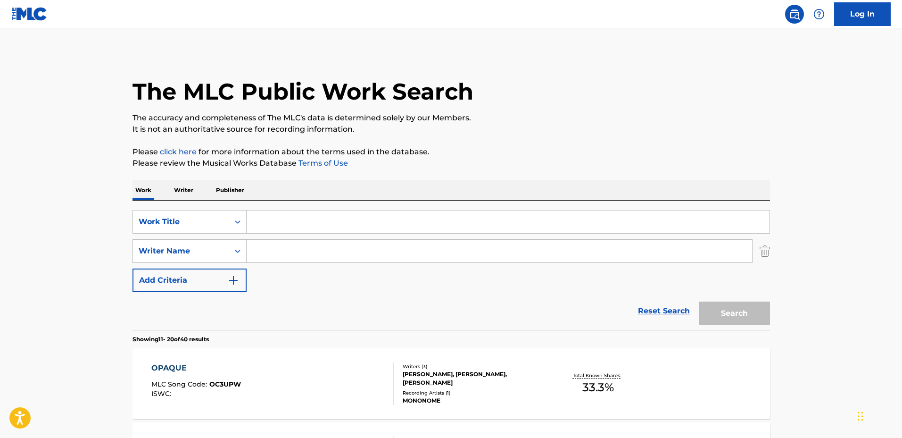
click at [290, 224] on input "Search Form" at bounding box center [508, 221] width 523 height 23
click at [289, 247] on input "Search Form" at bounding box center [499, 251] width 505 height 23
paste input "[PERSON_NAME]"
type input "[PERSON_NAME]"
click at [292, 223] on input "Search Form" at bounding box center [508, 221] width 523 height 23
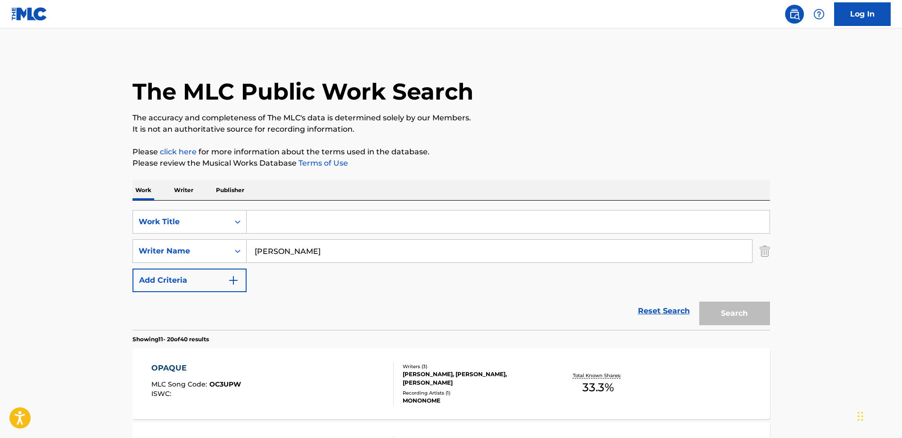
type input "g"
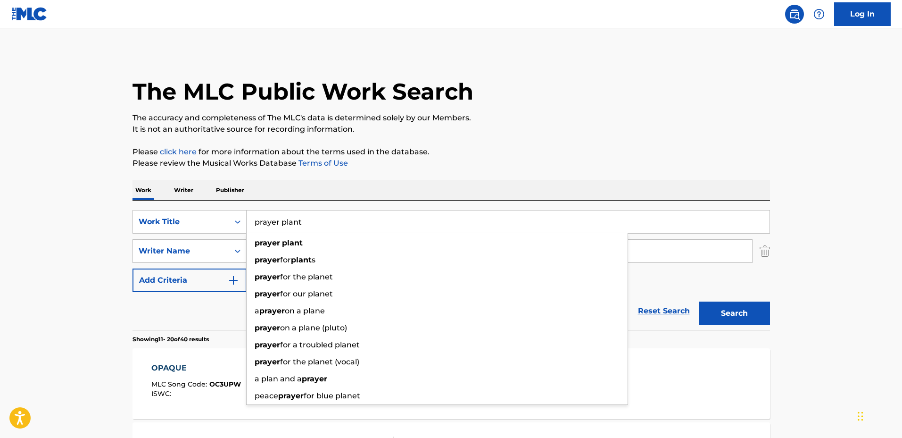
type input "prayer plant"
click at [699, 301] on button "Search" at bounding box center [734, 313] width 71 height 24
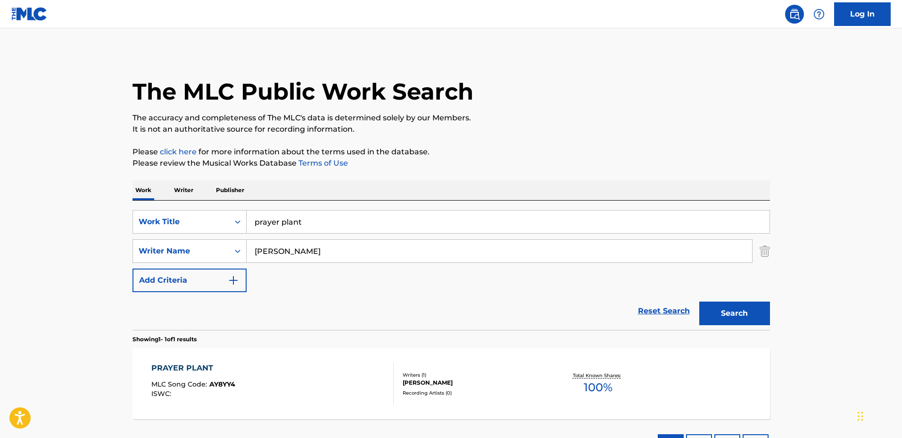
click at [516, 371] on div "Writers ( 1 )" at bounding box center [474, 374] width 142 height 7
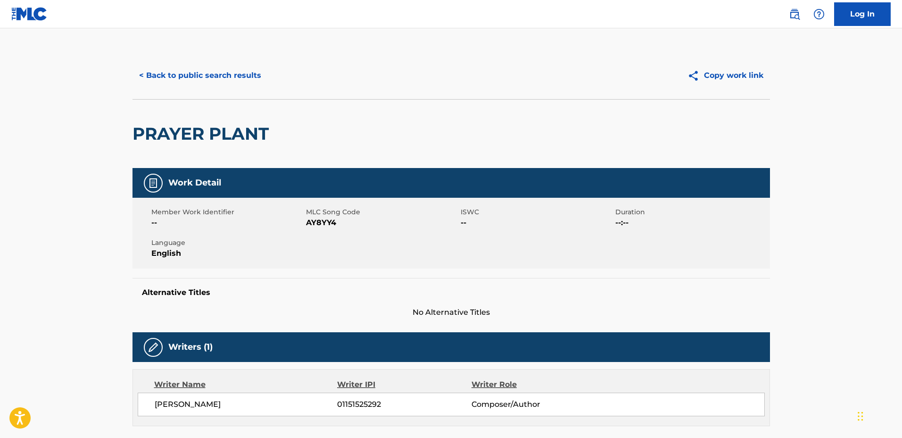
click at [202, 72] on button "< Back to public search results" at bounding box center [199, 76] width 135 height 24
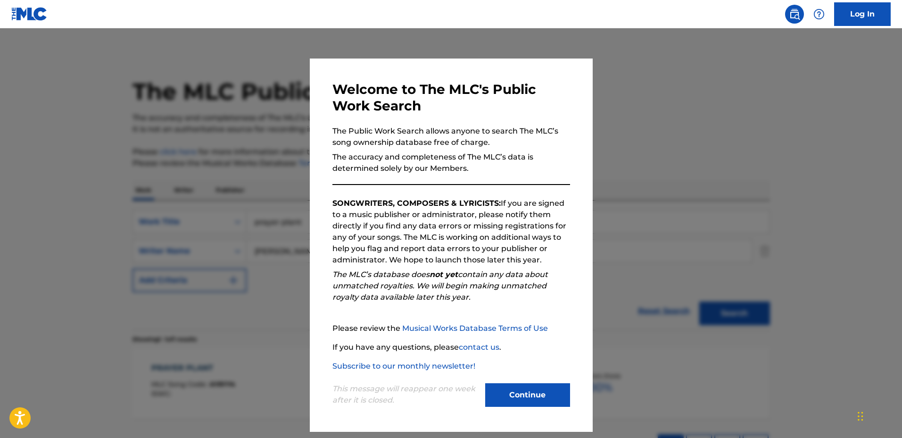
click at [266, 137] on div at bounding box center [451, 247] width 902 height 438
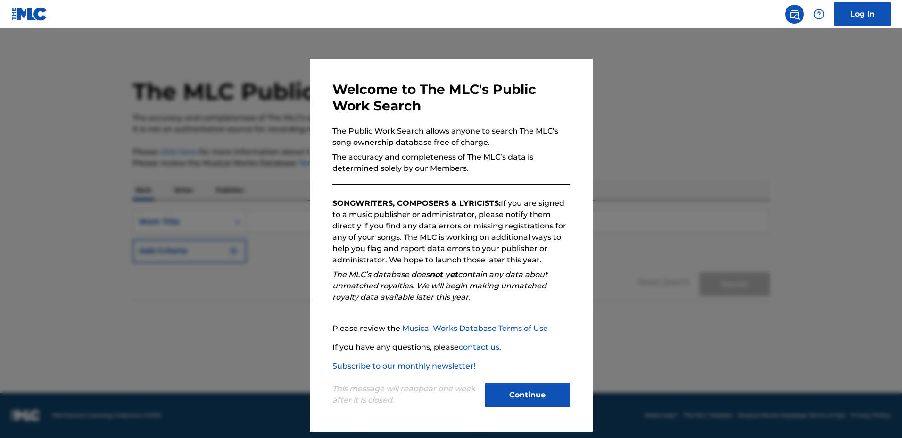
click at [248, 185] on div at bounding box center [451, 247] width 902 height 438
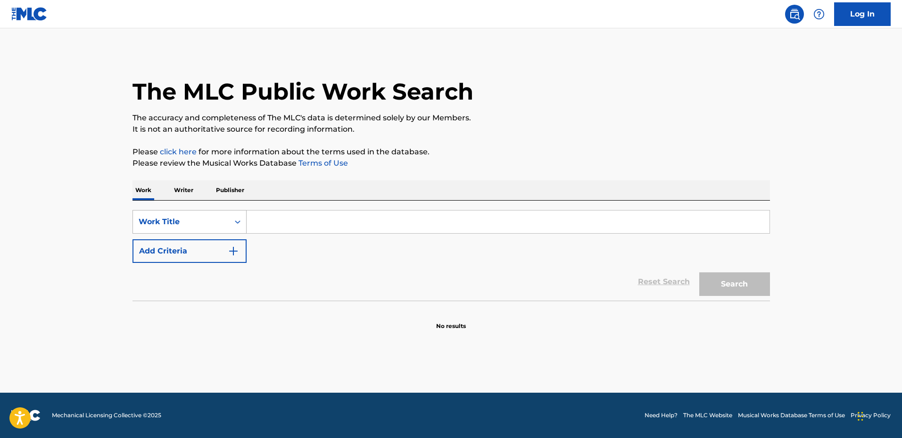
click at [230, 221] on div "Search Form" at bounding box center [237, 221] width 17 height 17
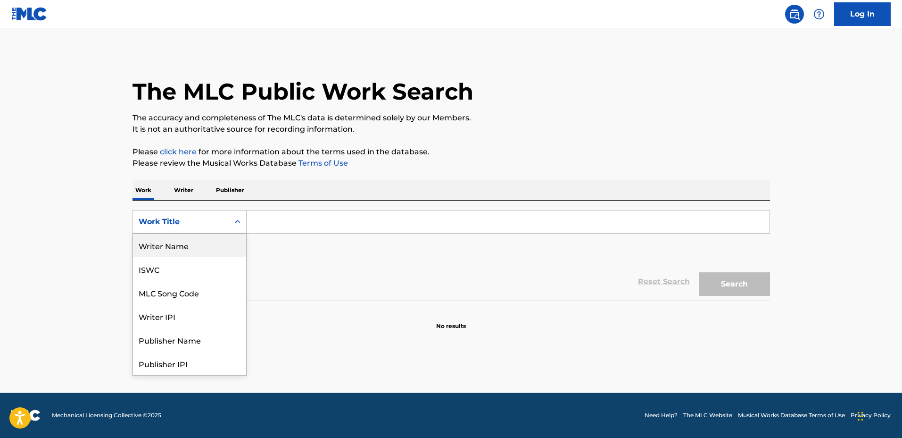
click at [214, 243] on div "Writer Name" at bounding box center [189, 245] width 113 height 24
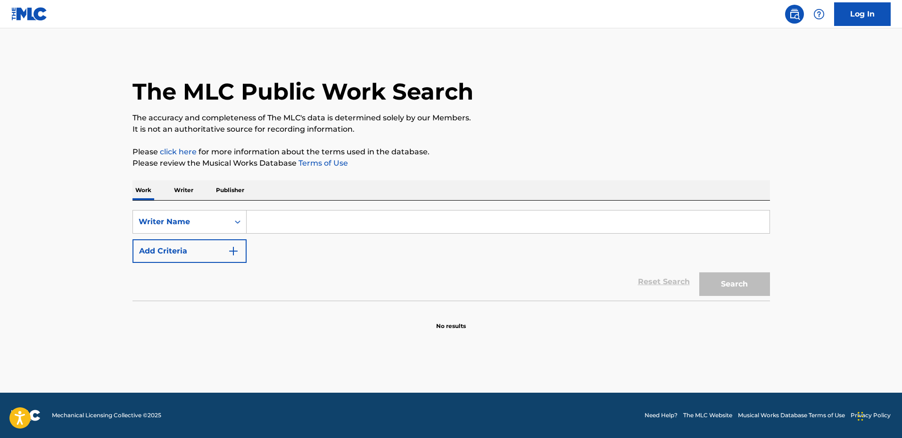
click at [303, 231] on input "Search Form" at bounding box center [508, 221] width 523 height 23
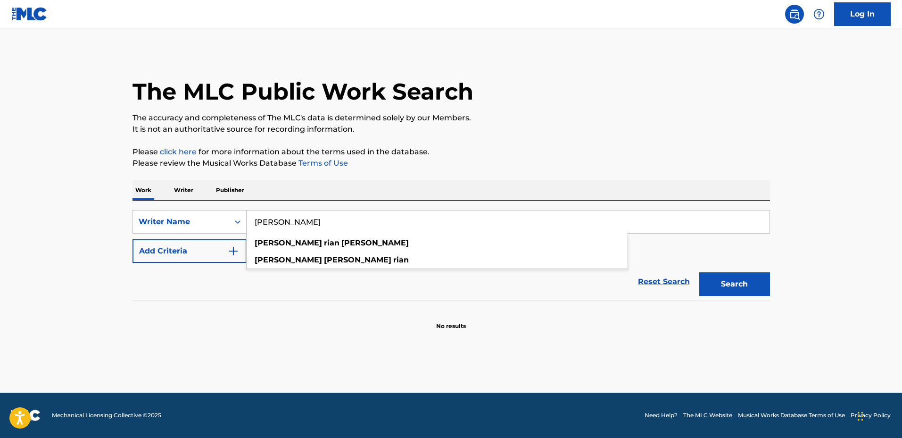
type input "anthony rian anderson"
click at [699, 272] on button "Search" at bounding box center [734, 284] width 71 height 24
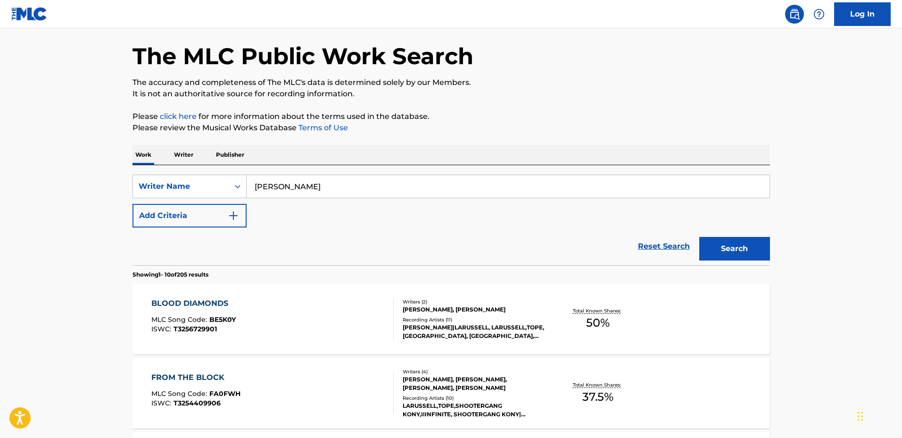
scroll to position [118, 0]
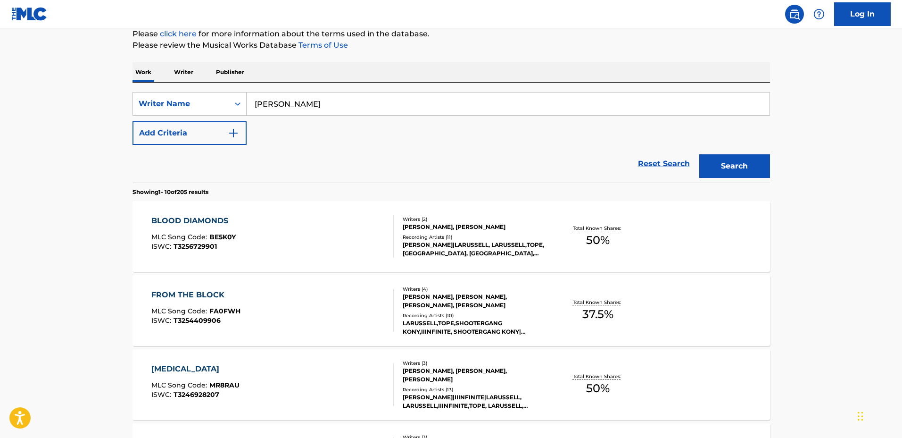
click at [536, 204] on div "BLOOD DIAMONDS MLC Song Code : BE5K0Y ISWC : T3256729901 Writers ( 2 ) LARUSSEL…" at bounding box center [450, 236] width 637 height 71
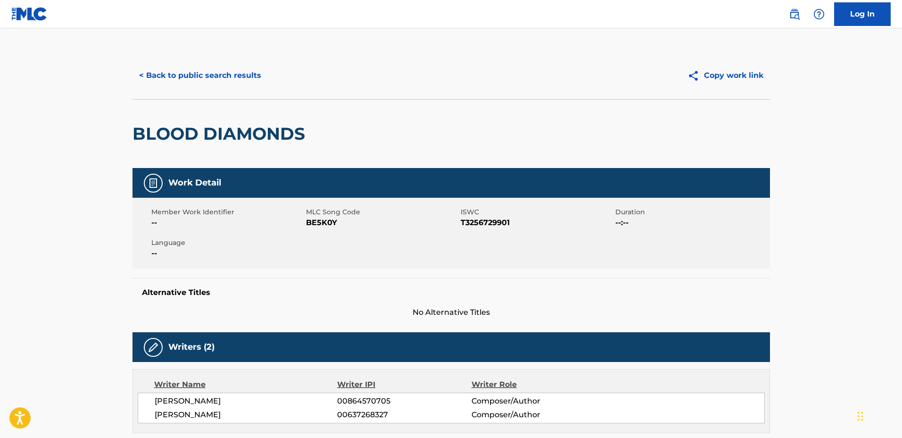
click at [211, 83] on button "< Back to public search results" at bounding box center [199, 76] width 135 height 24
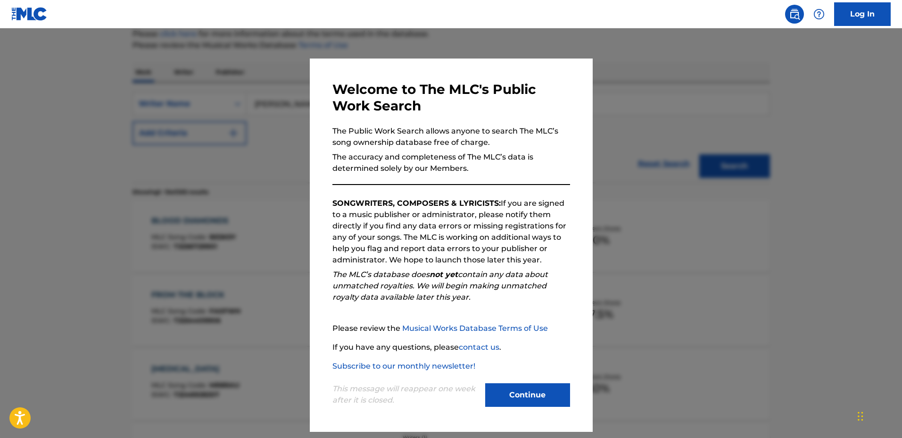
click at [244, 198] on div at bounding box center [451, 247] width 902 height 438
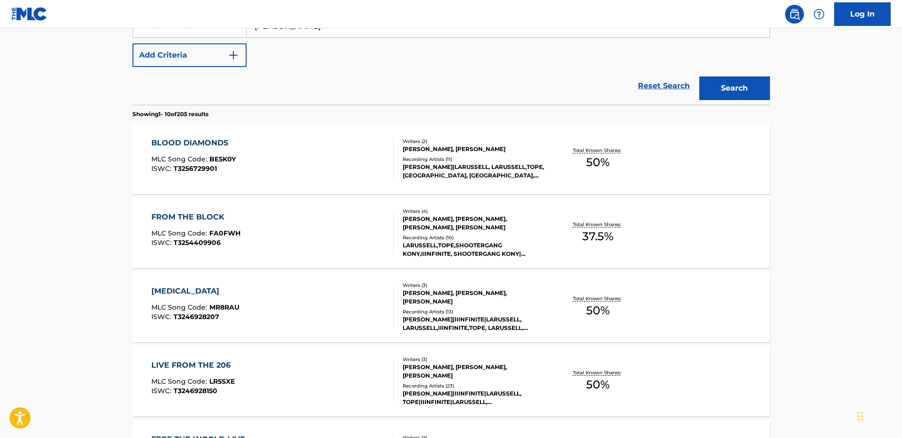
scroll to position [236, 0]
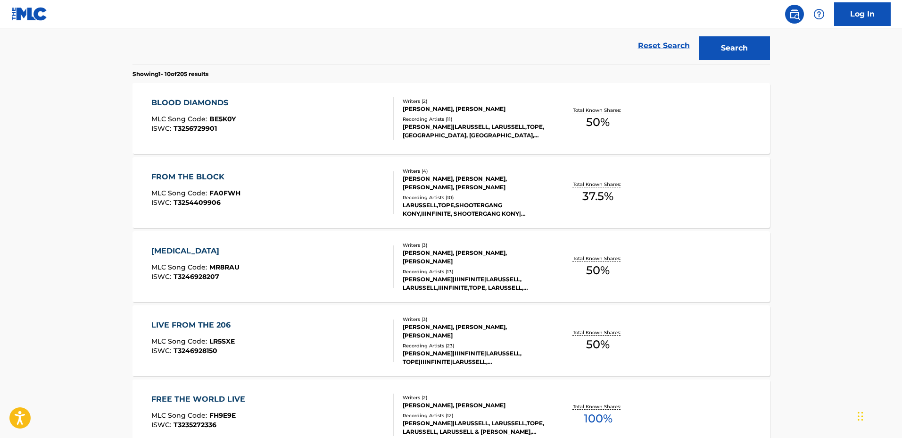
click at [543, 203] on div "LARUSSELL,TOPE,SHOOTERGANG KONY,IIINFINITE, SHOOTERGANG KONY|TOPE|LARUSSELL, LA…" at bounding box center [474, 209] width 142 height 17
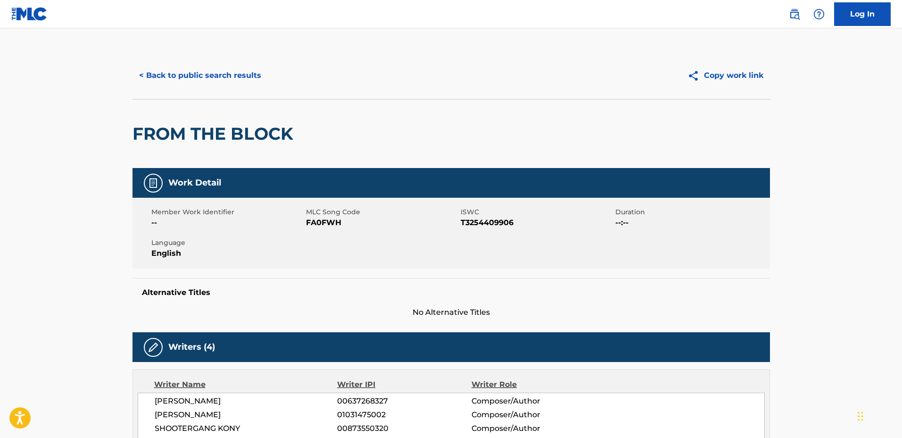
click at [213, 74] on button "< Back to public search results" at bounding box center [199, 76] width 135 height 24
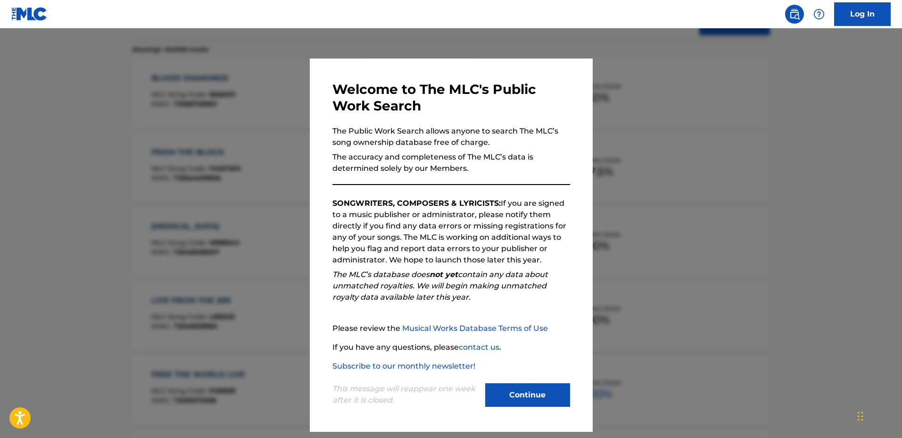
click at [655, 247] on div at bounding box center [451, 247] width 902 height 438
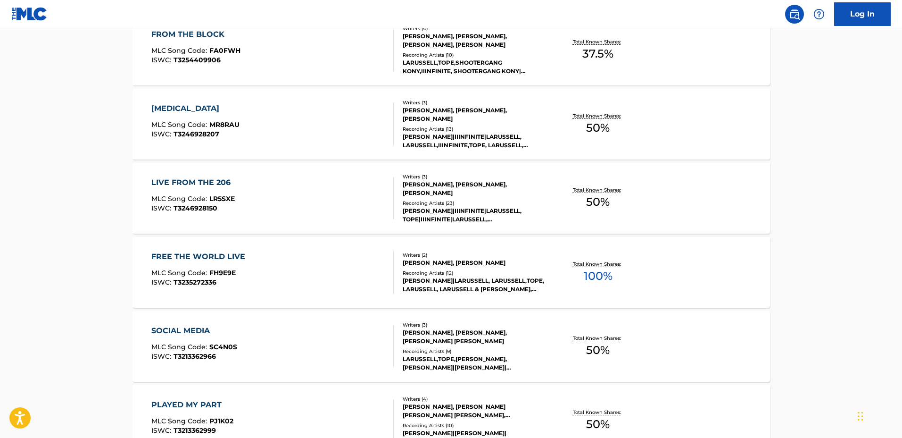
click at [526, 212] on div "TOPE|IIINFINITE|LARUSSELL, TOPE|IIINFINITE|LARUSSELL, LARUSSELL,IIINFINITE,TOPE…" at bounding box center [474, 215] width 142 height 17
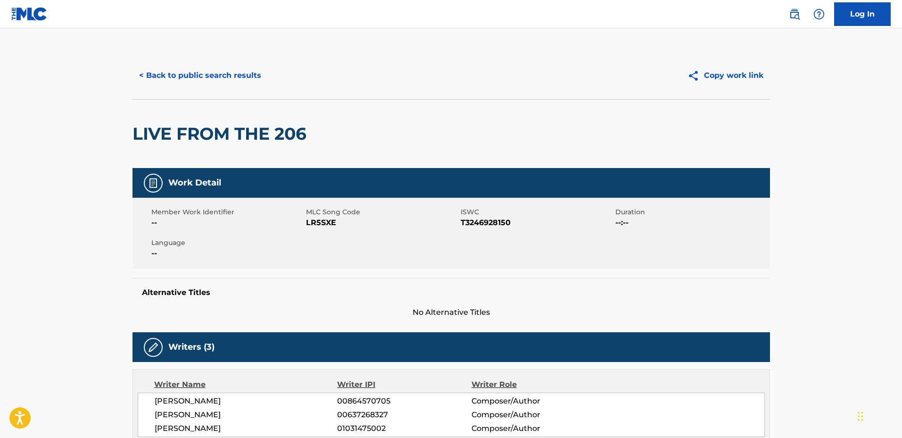
click at [215, 80] on button "< Back to public search results" at bounding box center [199, 76] width 135 height 24
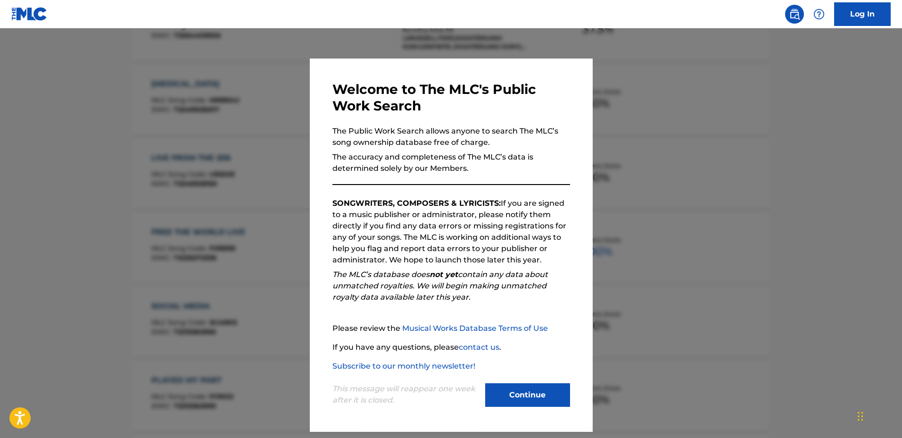
click at [626, 239] on div at bounding box center [451, 247] width 902 height 438
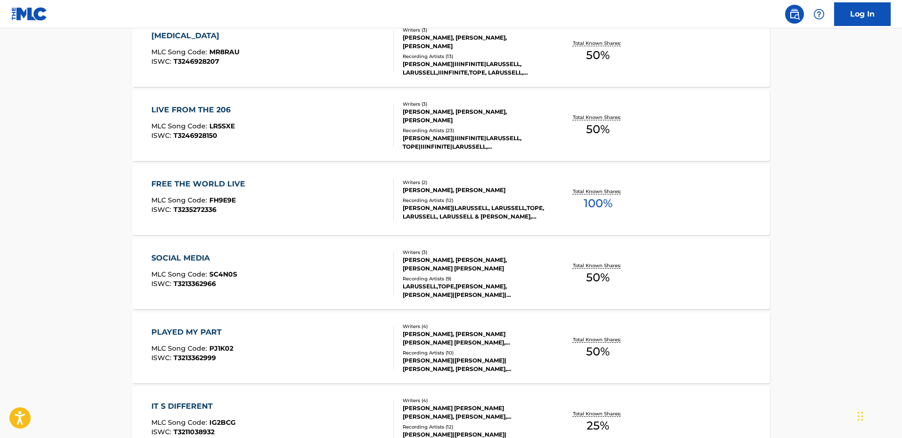
scroll to position [462, 0]
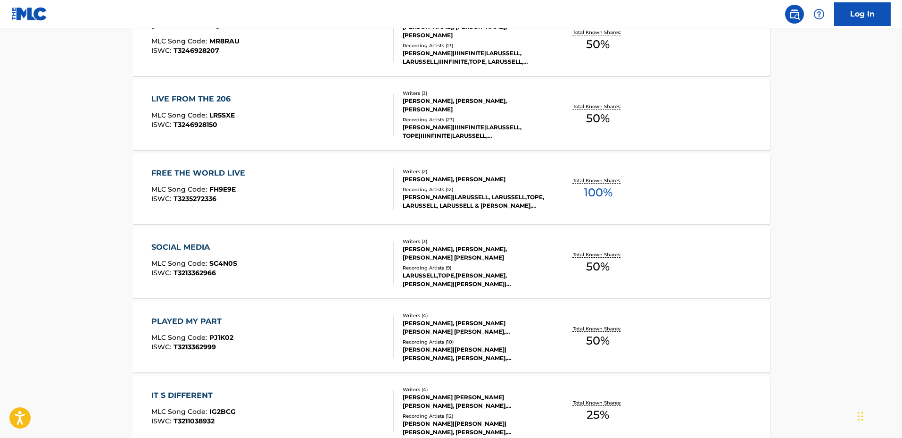
click at [544, 253] on div "ANTHONY RIAN ANDERSON, LARUSSELL THOMAS, SIMON ANDRE AJERO" at bounding box center [474, 253] width 142 height 17
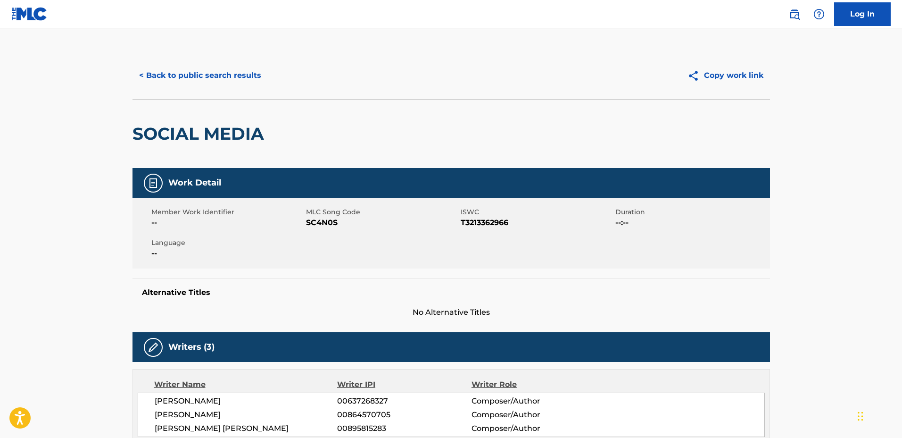
click at [213, 79] on button "< Back to public search results" at bounding box center [199, 76] width 135 height 24
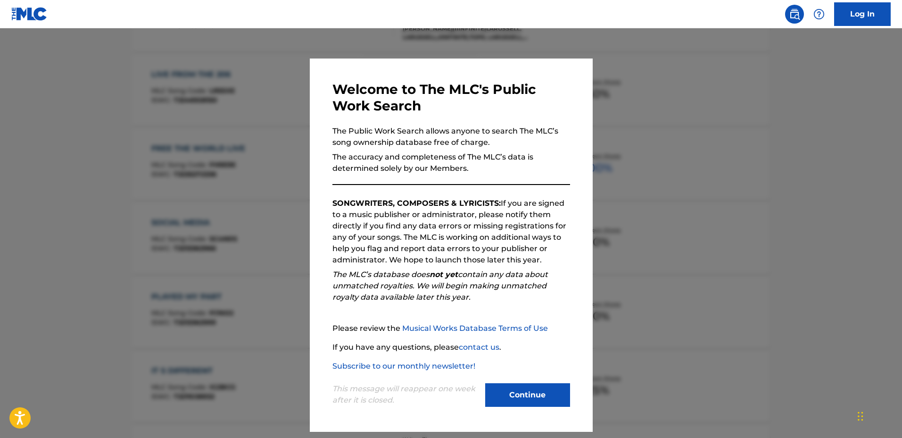
click at [223, 223] on div at bounding box center [451, 247] width 902 height 438
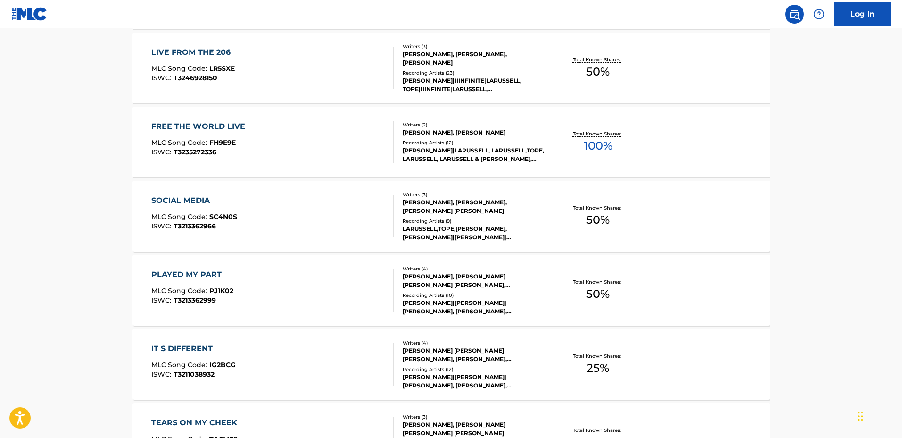
scroll to position [717, 0]
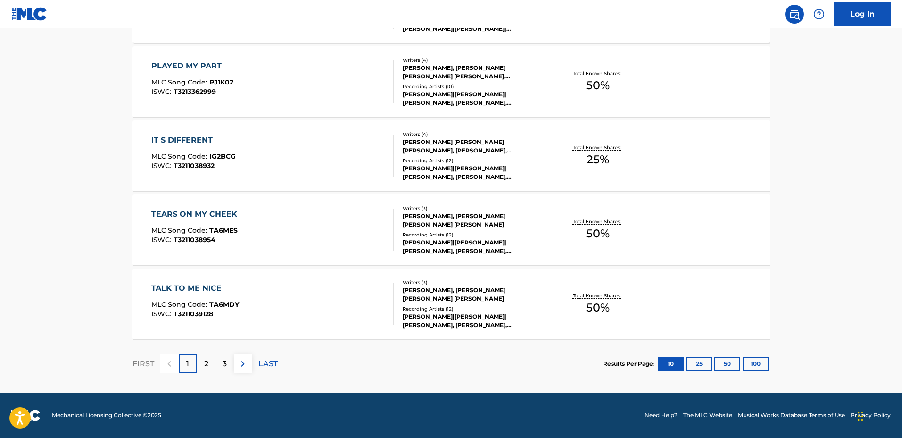
click at [207, 362] on p "2" at bounding box center [206, 363] width 4 height 11
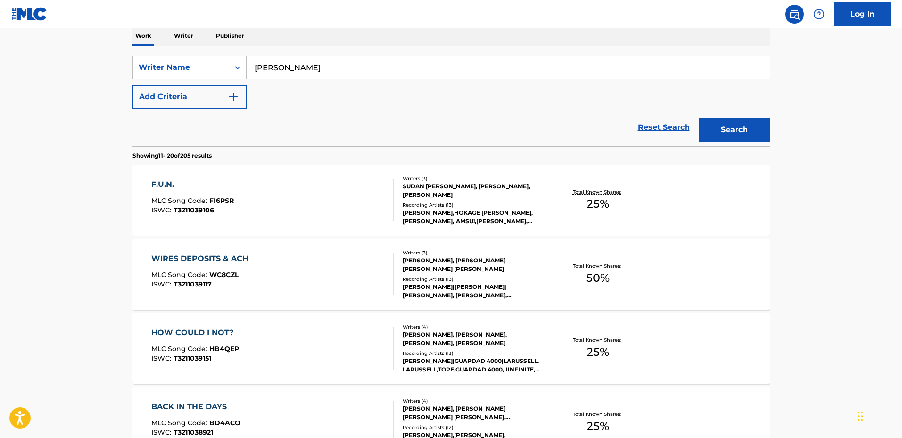
scroll to position [177, 0]
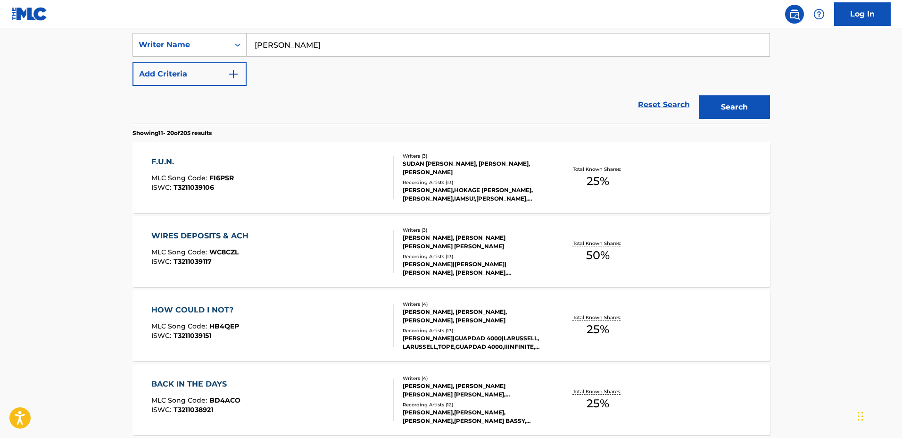
click at [336, 182] on div "F.U.N. MLC Song Code : FI6PSR ISWC : T3211039106" at bounding box center [272, 177] width 242 height 42
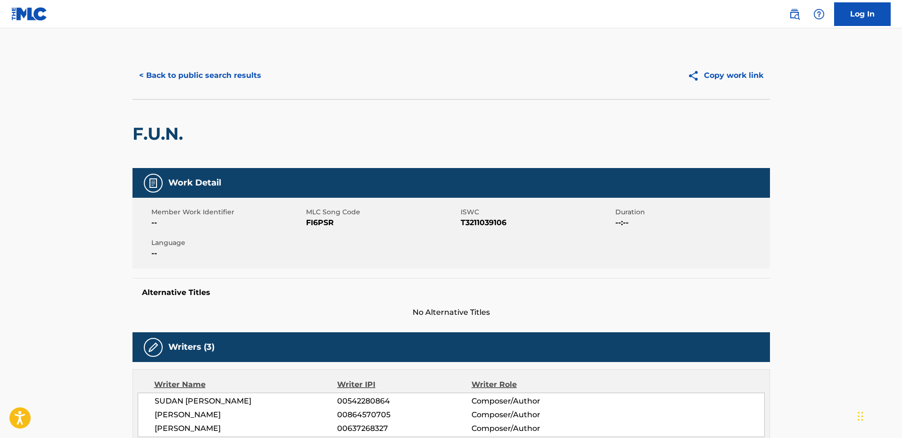
click at [212, 77] on button "< Back to public search results" at bounding box center [199, 76] width 135 height 24
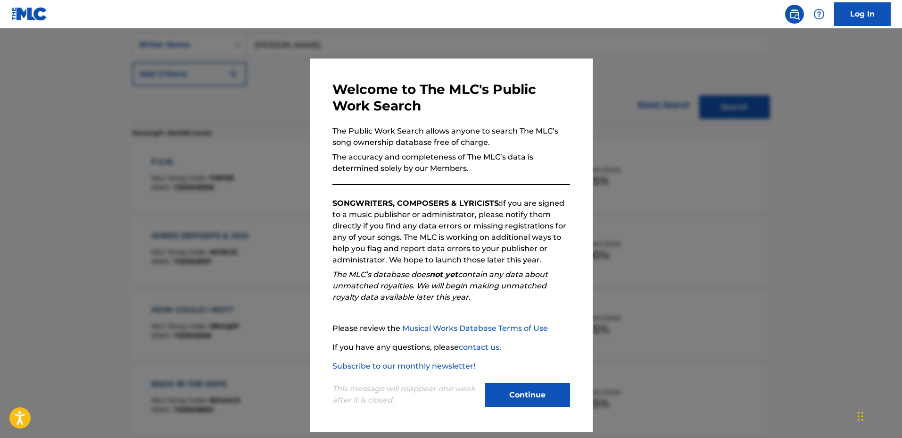
click at [262, 195] on div at bounding box center [451, 247] width 902 height 438
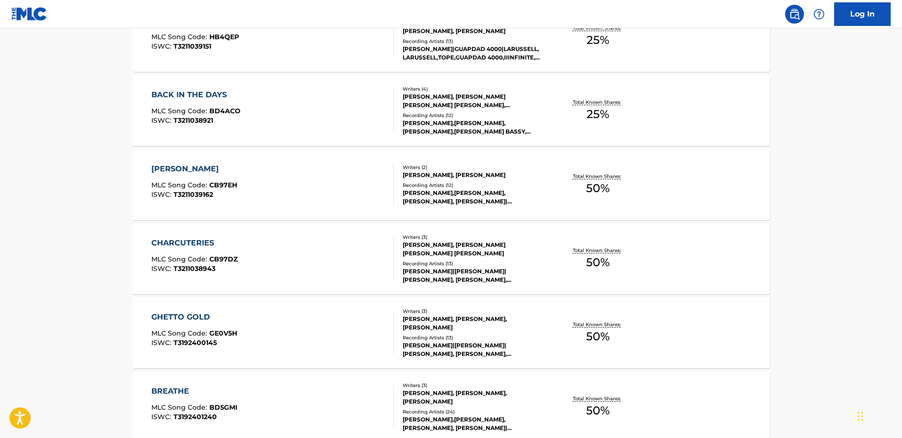
scroll to position [471, 0]
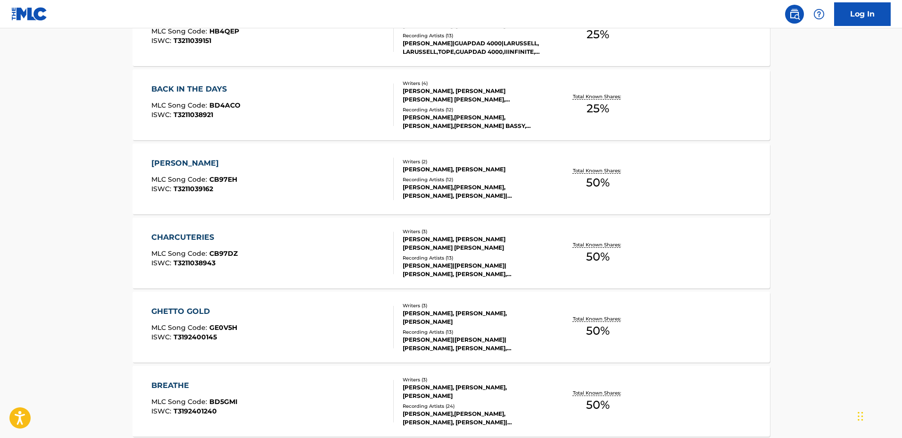
click at [336, 250] on div "CHARCUTERIES MLC Song Code : CB97DZ ISWC : T3211038943" at bounding box center [272, 252] width 242 height 42
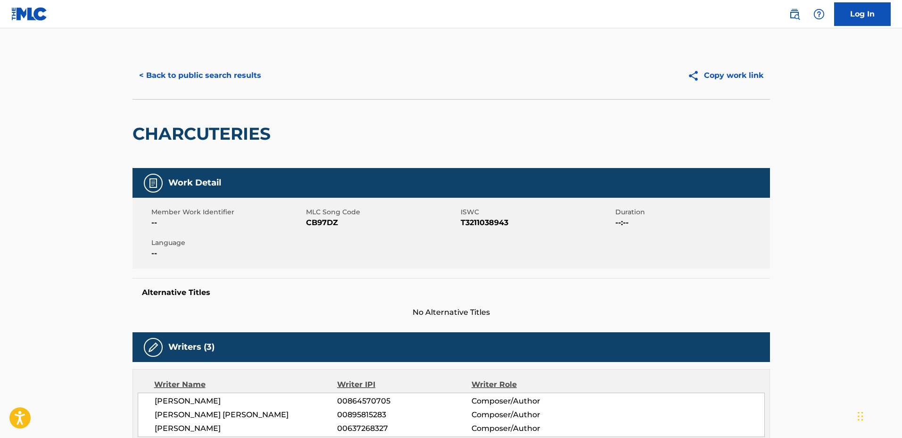
drag, startPoint x: 219, startPoint y: 113, endPoint x: 218, endPoint y: 99, distance: 14.2
click at [219, 112] on div "CHARCUTERIES" at bounding box center [203, 133] width 143 height 68
click at [216, 85] on button "< Back to public search results" at bounding box center [199, 76] width 135 height 24
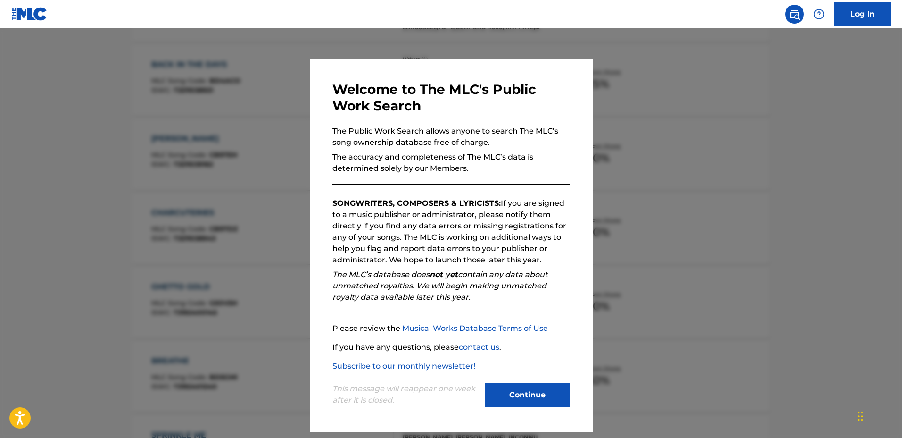
click at [272, 208] on div at bounding box center [451, 247] width 902 height 438
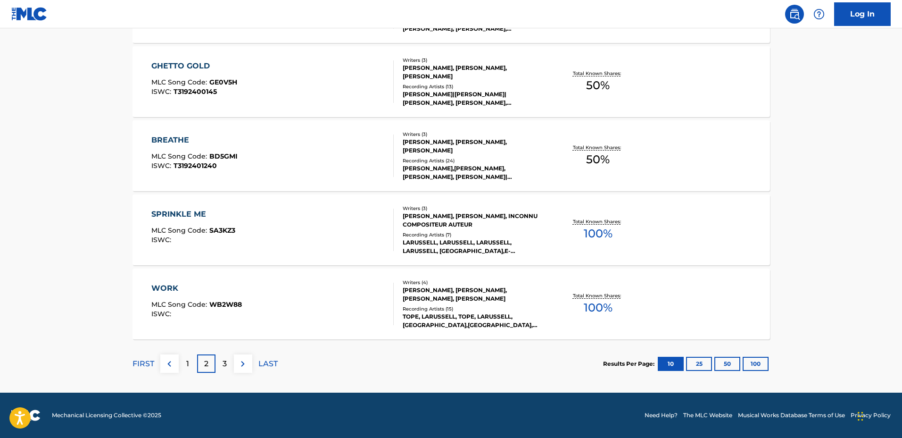
click at [266, 325] on div "WORK MLC Song Code : WB2W88 ISWC : Writers ( 4 ) ANTHONY RIAN ANDERSON, LARUSSE…" at bounding box center [450, 303] width 637 height 71
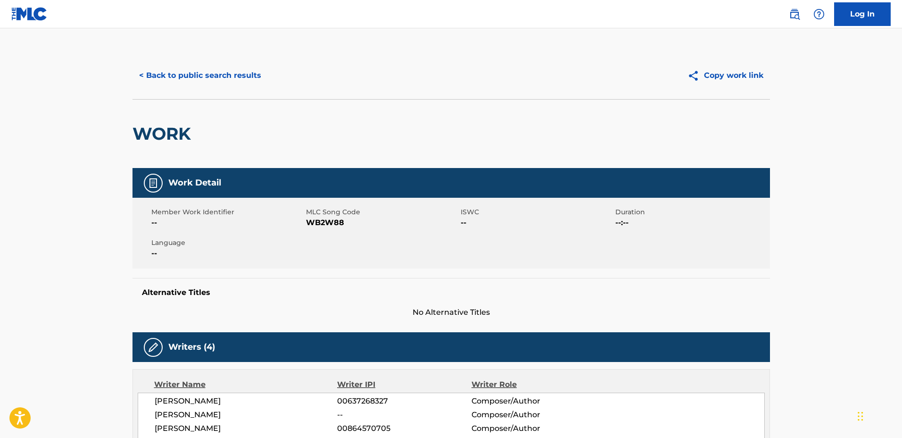
click at [205, 73] on button "< Back to public search results" at bounding box center [199, 76] width 135 height 24
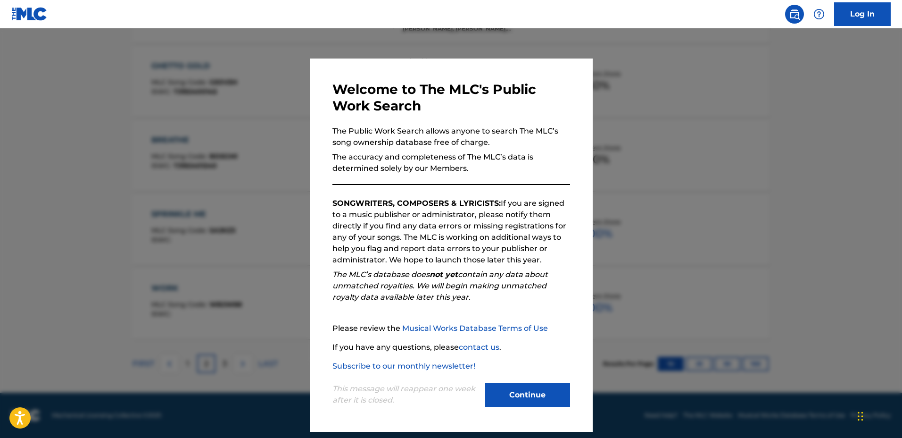
click at [214, 273] on div at bounding box center [451, 247] width 902 height 438
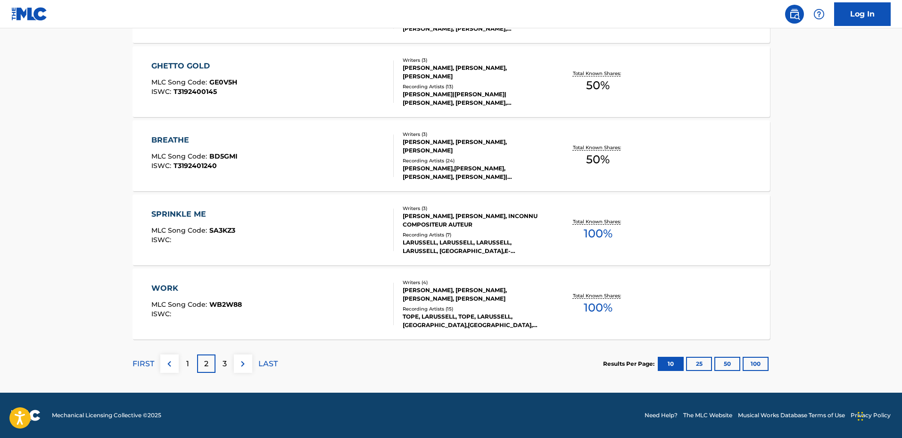
click at [220, 366] on div "3" at bounding box center [224, 363] width 18 height 18
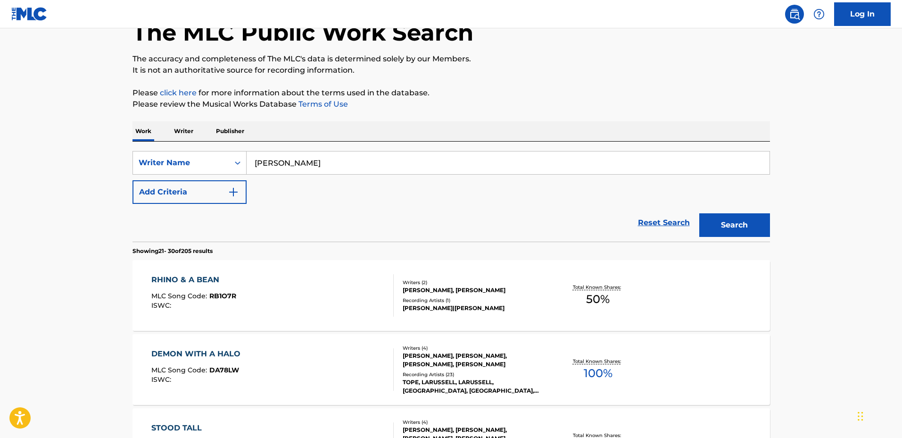
click at [342, 281] on div "RHINO & A BEAN MLC Song Code : RB1O7R ISWC :" at bounding box center [272, 295] width 242 height 42
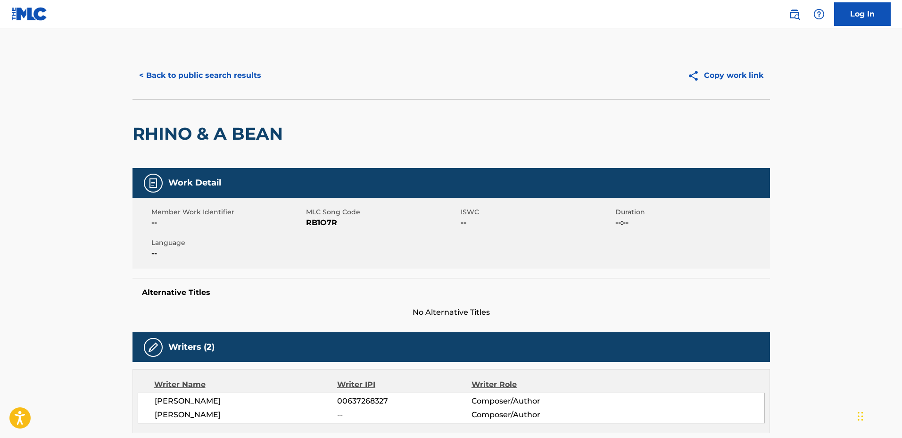
click at [199, 83] on button "< Back to public search results" at bounding box center [199, 76] width 135 height 24
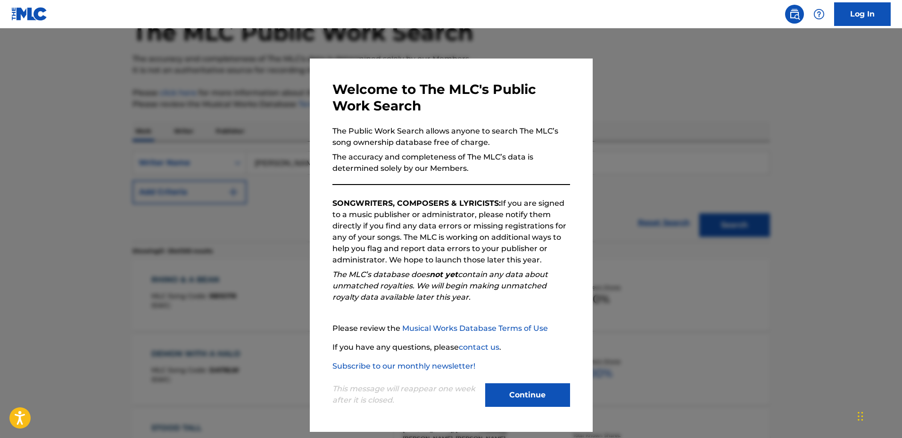
click at [261, 249] on div at bounding box center [451, 247] width 902 height 438
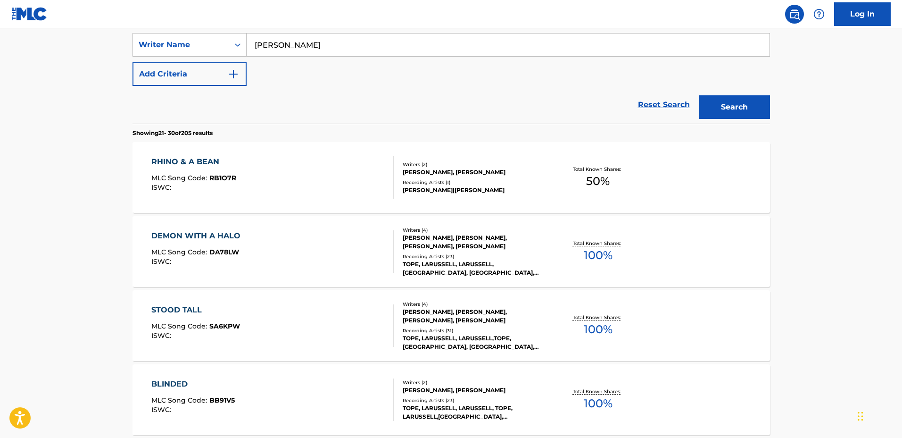
click at [193, 69] on button "Add Criteria" at bounding box center [189, 74] width 114 height 24
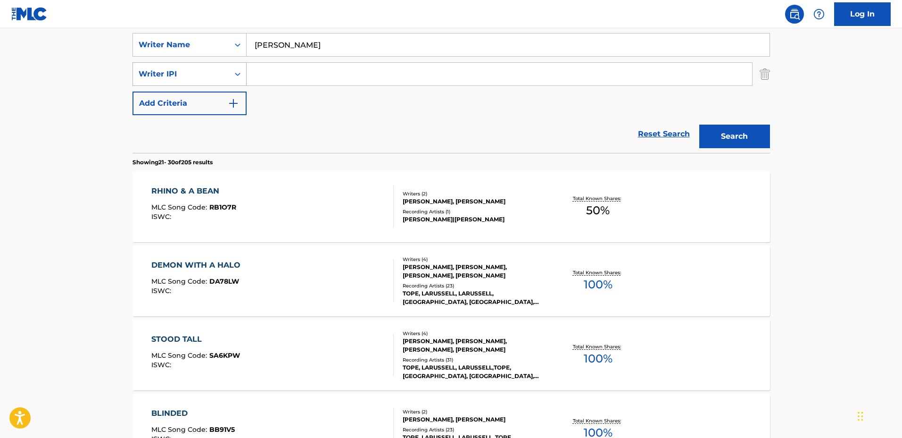
click at [193, 77] on div "Writer IPI" at bounding box center [181, 73] width 85 height 11
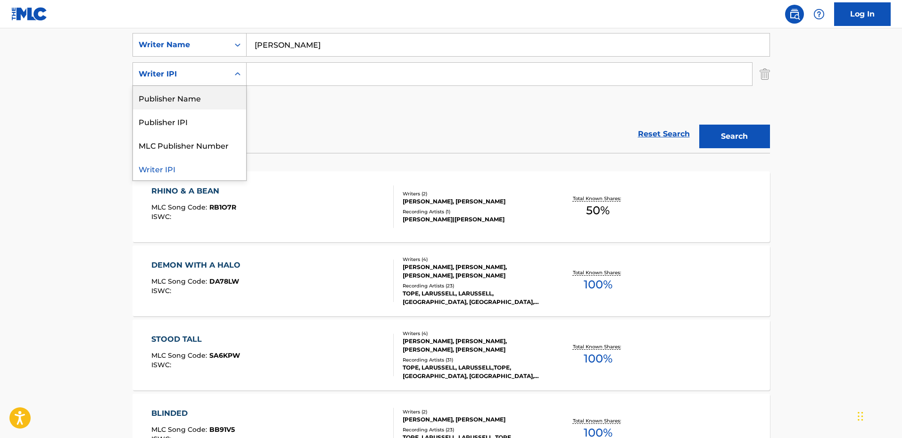
click at [204, 94] on div "Publisher Name" at bounding box center [189, 98] width 113 height 24
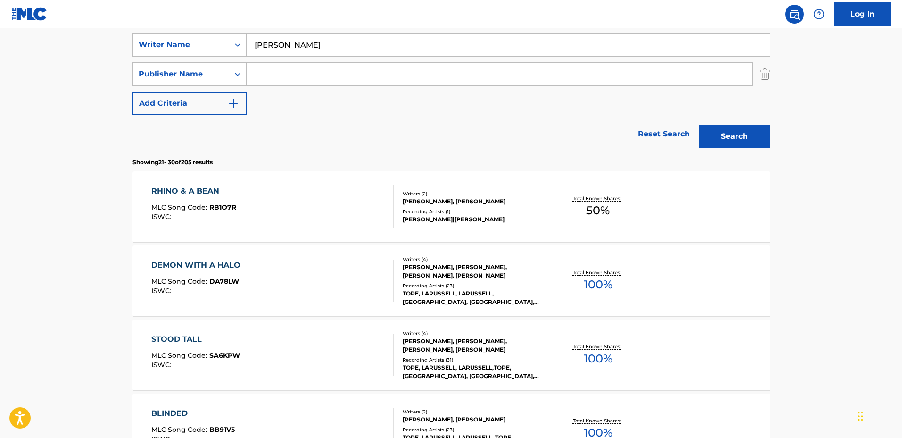
click at [296, 73] on input "Search Form" at bounding box center [499, 74] width 505 height 23
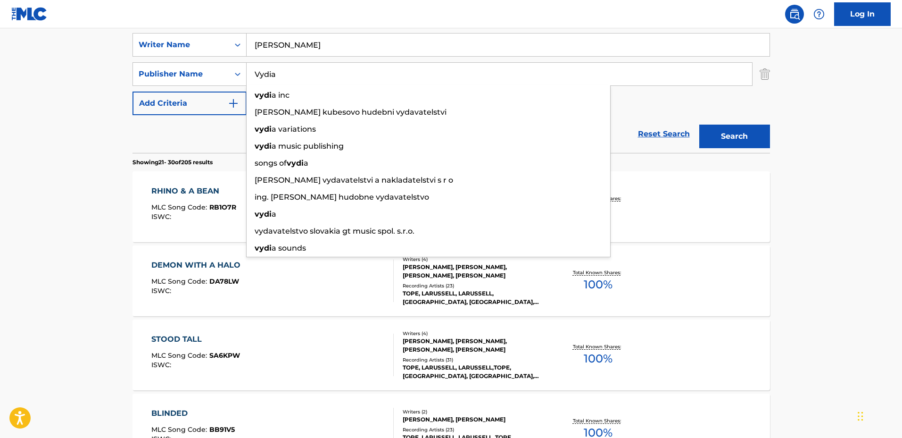
type input "Vydia"
click at [699, 124] on button "Search" at bounding box center [734, 136] width 71 height 24
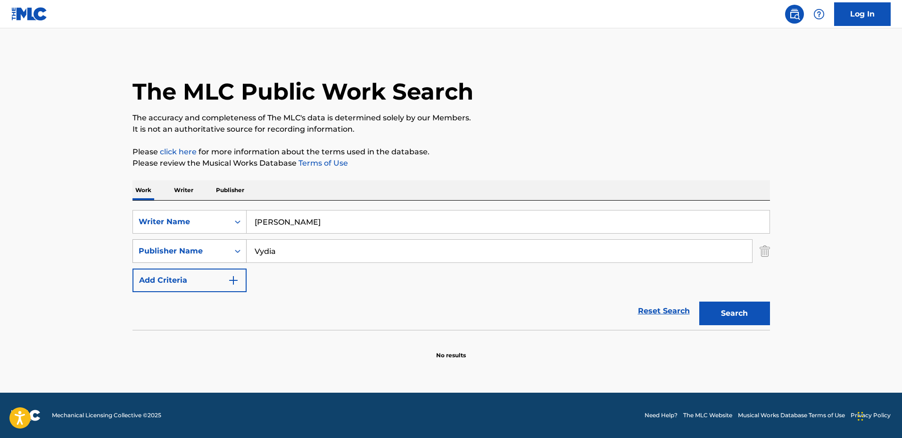
drag, startPoint x: 254, startPoint y: 245, endPoint x: 215, endPoint y: 243, distance: 39.2
click at [216, 244] on div "SearchWithCriteriaac0fe370-f2b9-42a6-9c5a-f8c0b7c4c611 Publisher Name Vydia" at bounding box center [450, 251] width 637 height 24
type input "Songs Of Label Hub"
click at [699, 301] on button "Search" at bounding box center [734, 313] width 71 height 24
drag, startPoint x: 370, startPoint y: 246, endPoint x: 235, endPoint y: 239, distance: 135.5
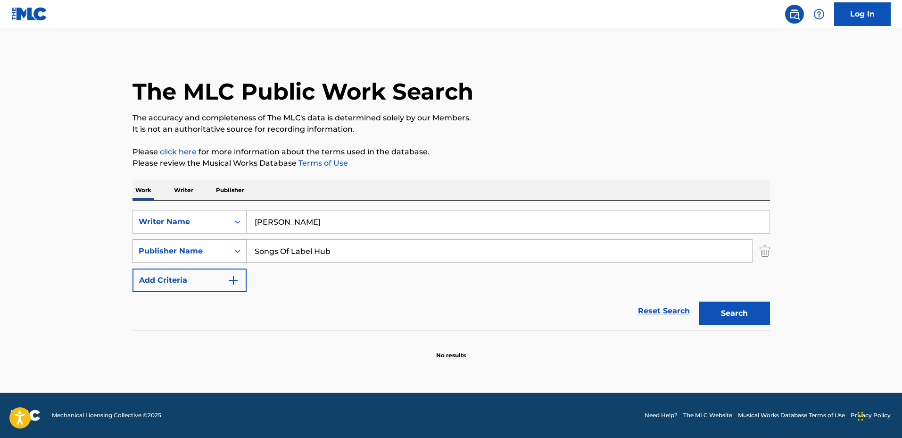
click at [234, 239] on div "SearchWithCriteriaac0fe370-f2b9-42a6-9c5a-f8c0b7c4c611 Publisher Name Songs Of …" at bounding box center [450, 251] width 637 height 24
type input "Songs Of Vydia"
click at [699, 301] on button "Search" at bounding box center [734, 313] width 71 height 24
drag, startPoint x: 342, startPoint y: 252, endPoint x: 218, endPoint y: 253, distance: 124.5
click at [184, 248] on div "SearchWithCriteriaac0fe370-f2b9-42a6-9c5a-f8c0b7c4c611 Publisher Name Songs Of …" at bounding box center [450, 251] width 637 height 24
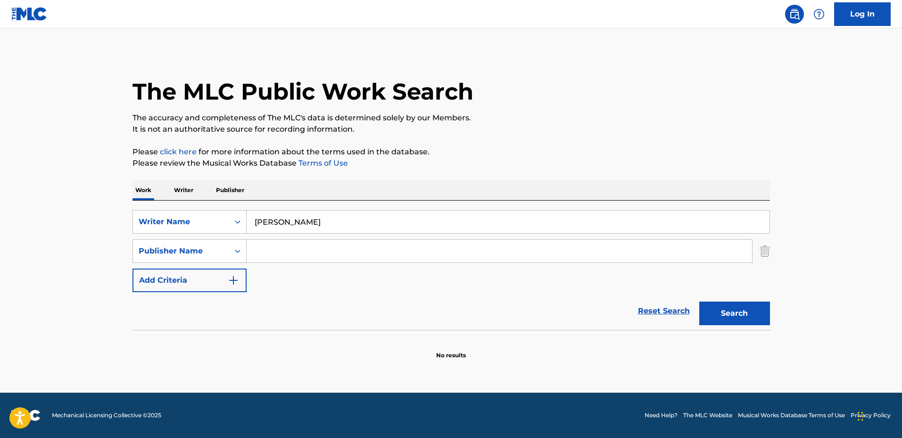
click at [766, 243] on img "Search Form" at bounding box center [765, 251] width 10 height 24
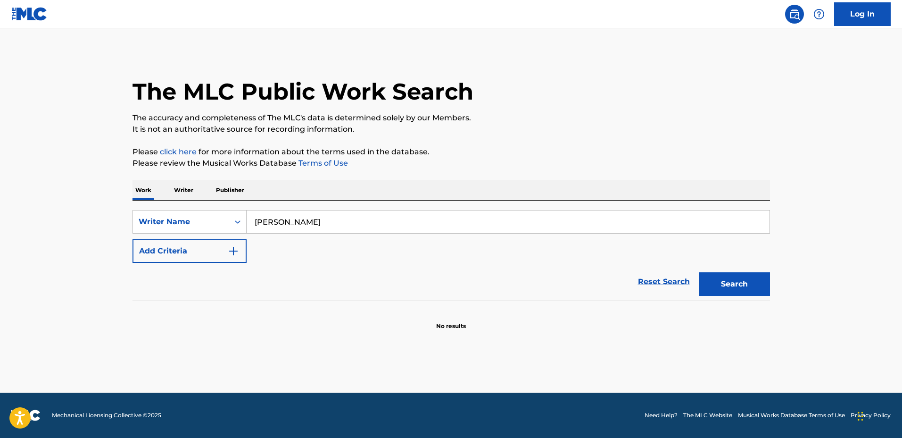
click at [756, 289] on button "Search" at bounding box center [734, 284] width 71 height 24
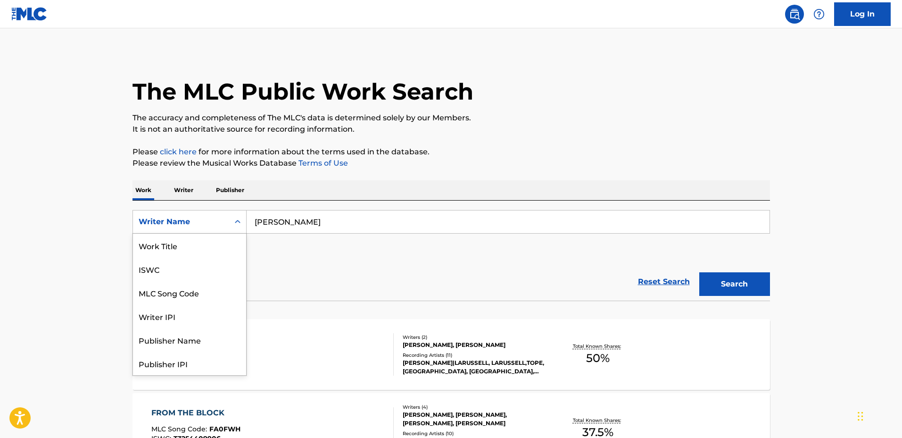
click at [219, 228] on div "Writer Name" at bounding box center [181, 222] width 96 height 18
click at [375, 221] on input "anthony rian anderson" at bounding box center [508, 221] width 523 height 23
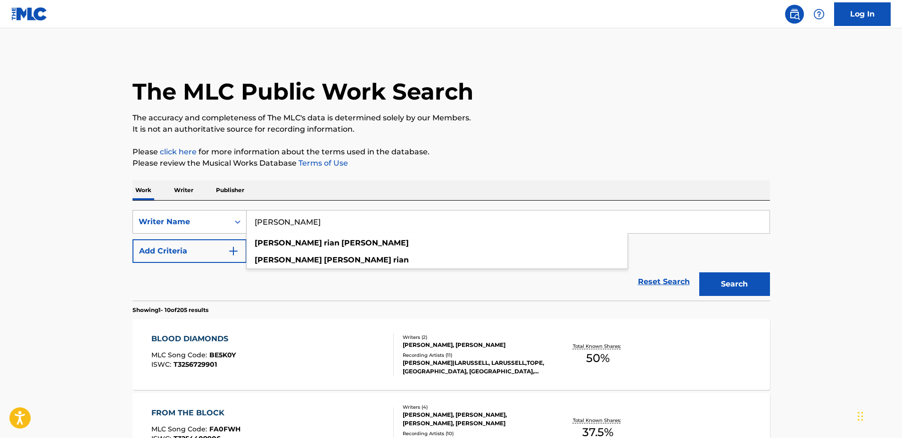
drag, startPoint x: 387, startPoint y: 222, endPoint x: 198, endPoint y: 211, distance: 188.9
click at [198, 211] on div "SearchWithCriteria7cdb587b-b845-4240-a760-f6678fdfc9d3 Writer Name anthony rian…" at bounding box center [450, 222] width 637 height 24
click at [203, 252] on button "Add Criteria" at bounding box center [189, 251] width 114 height 24
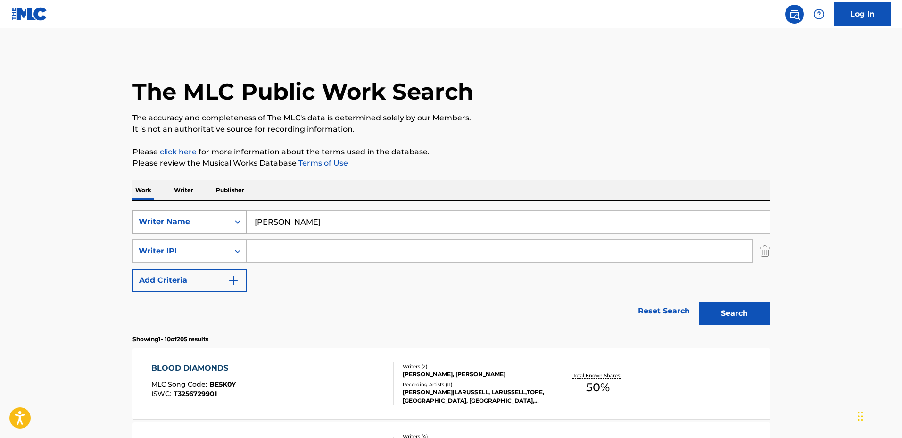
click at [204, 219] on div "Writer Name" at bounding box center [181, 221] width 85 height 11
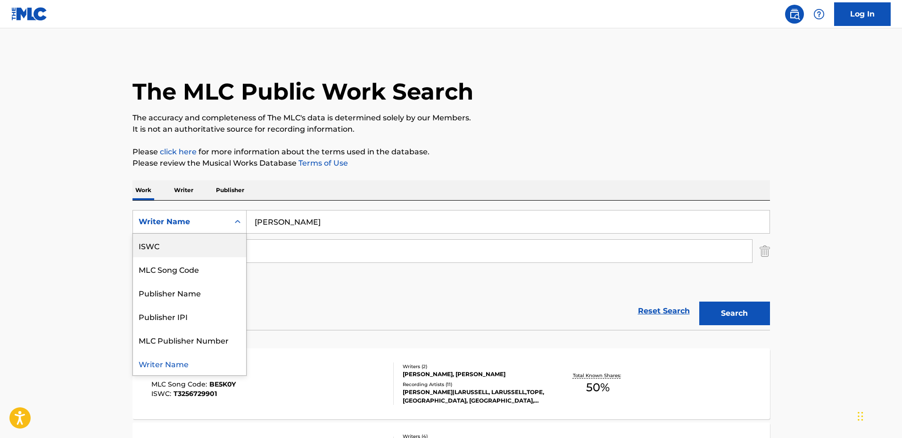
click at [342, 224] on input "anthony rian anderson" at bounding box center [508, 221] width 523 height 23
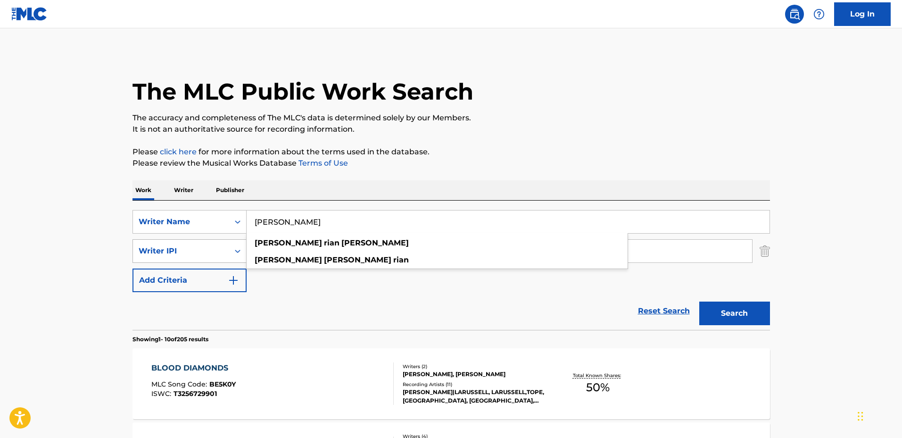
drag, startPoint x: 369, startPoint y: 223, endPoint x: 225, endPoint y: 247, distance: 145.8
click at [224, 214] on div "SearchWithCriteria7cdb587b-b845-4240-a760-f6678fdfc9d3 Writer Name anthony rian…" at bounding box center [450, 222] width 637 height 24
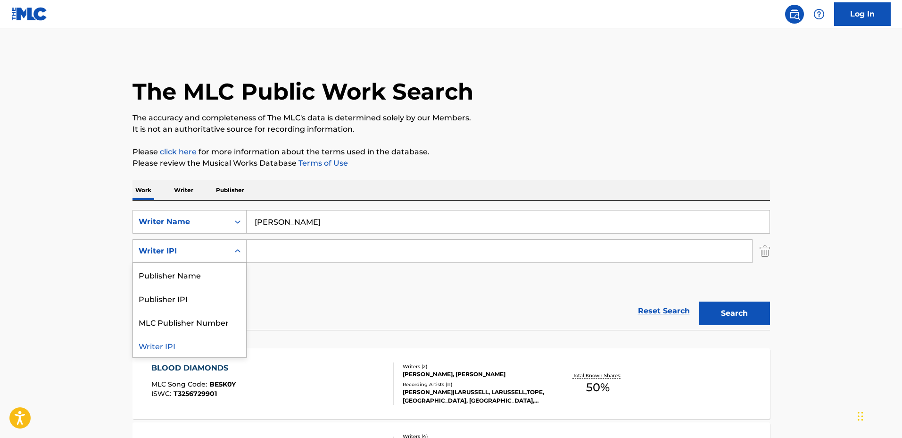
click at [225, 247] on div "Writer IPI" at bounding box center [181, 251] width 96 height 18
click at [210, 271] on div "Publisher Name" at bounding box center [189, 275] width 113 height 24
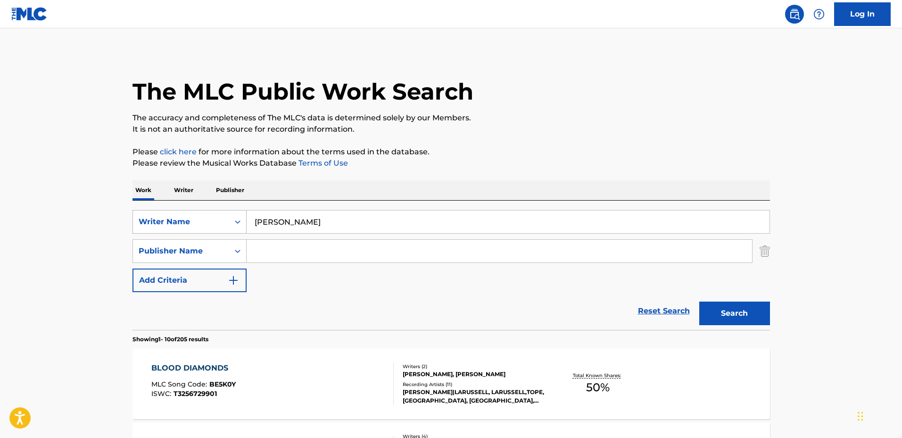
click at [209, 219] on div "Writer Name" at bounding box center [181, 221] width 85 height 11
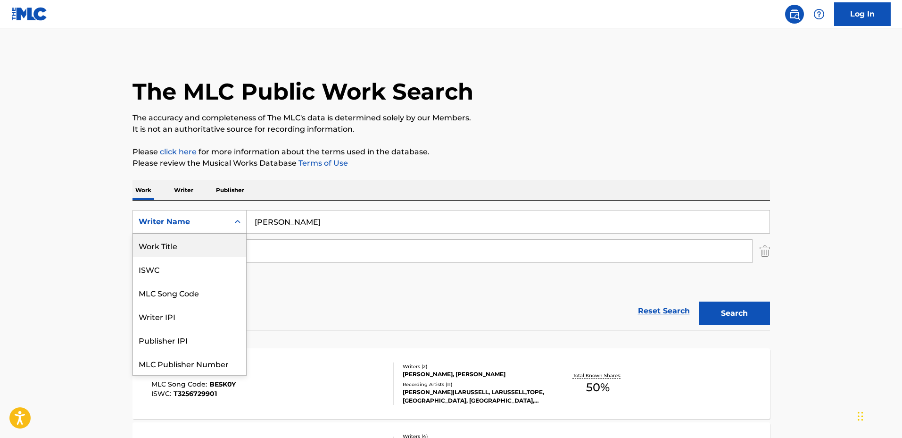
click at [192, 246] on div "Work Title" at bounding box center [189, 245] width 113 height 24
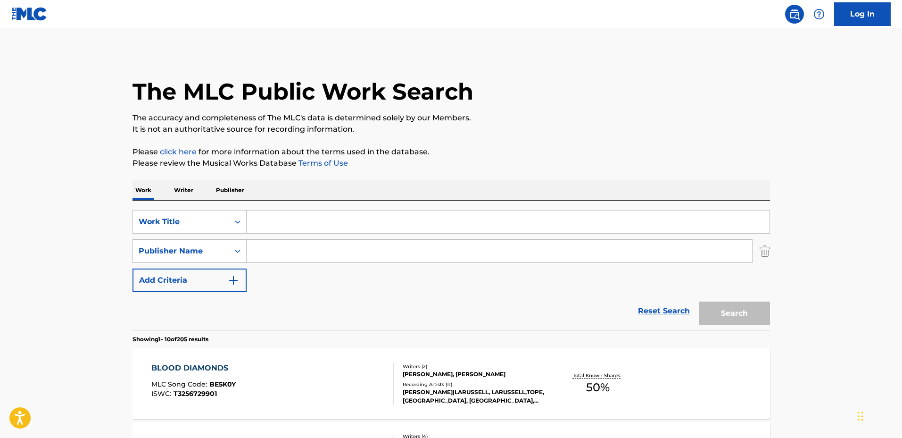
click at [299, 246] on input "Search Form" at bounding box center [499, 251] width 505 height 23
paste input "anthony rian anderson"
type input "anthony rian anderson"
click at [209, 249] on div "Publisher Name" at bounding box center [181, 250] width 85 height 11
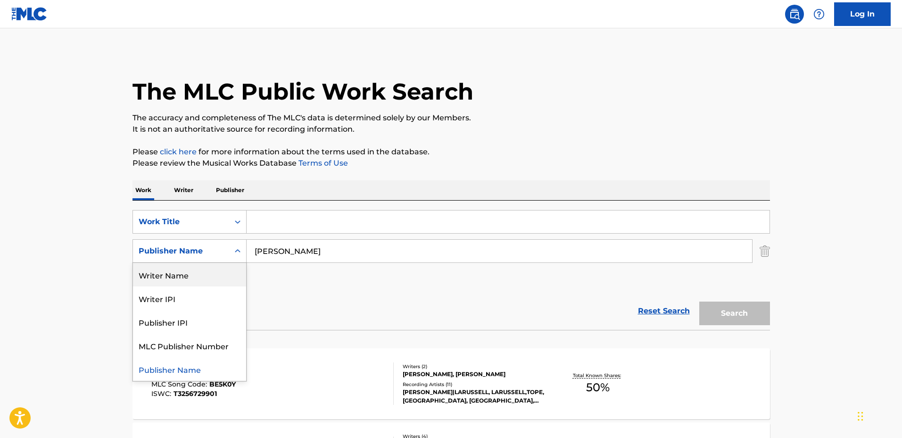
click at [203, 270] on div "Writer Name" at bounding box center [189, 275] width 113 height 24
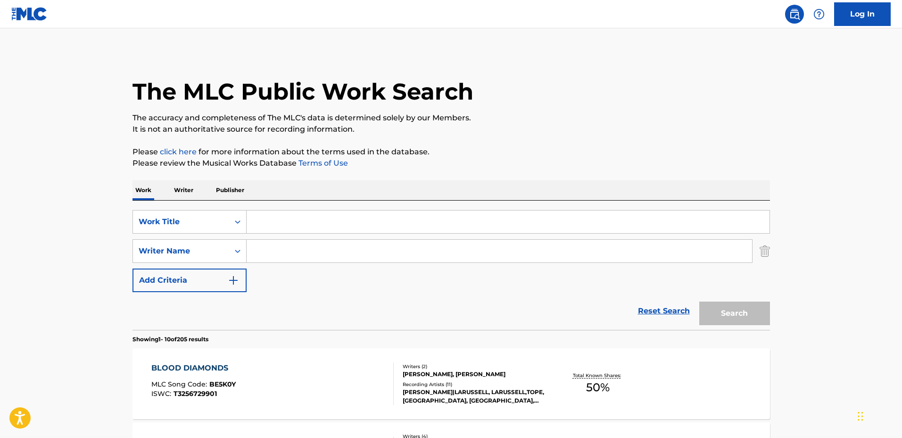
click at [307, 252] on input "Search Form" at bounding box center [499, 251] width 505 height 23
paste input "anthony rian anderson"
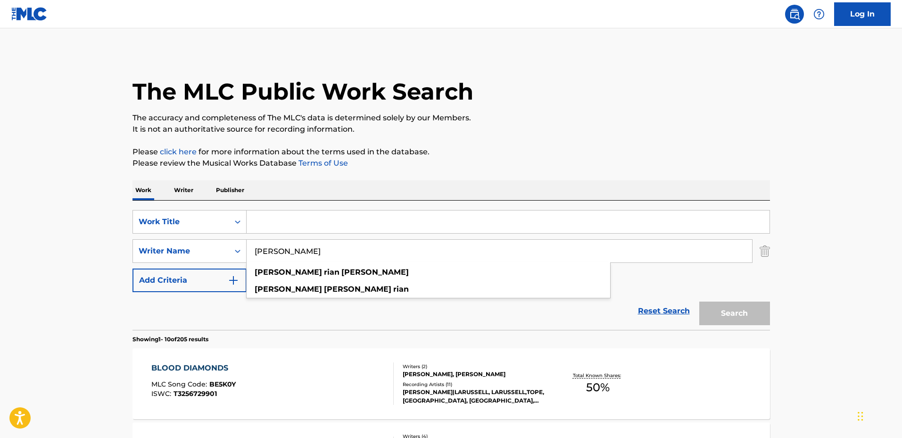
type input "anthony rian anderson"
click at [392, 217] on input "Search Form" at bounding box center [508, 221] width 523 height 23
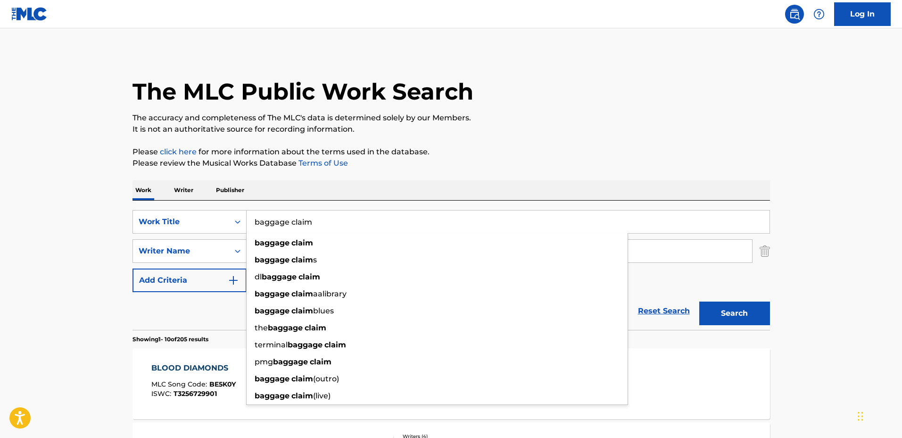
type input "baggage claim"
click at [699, 301] on button "Search" at bounding box center [734, 313] width 71 height 24
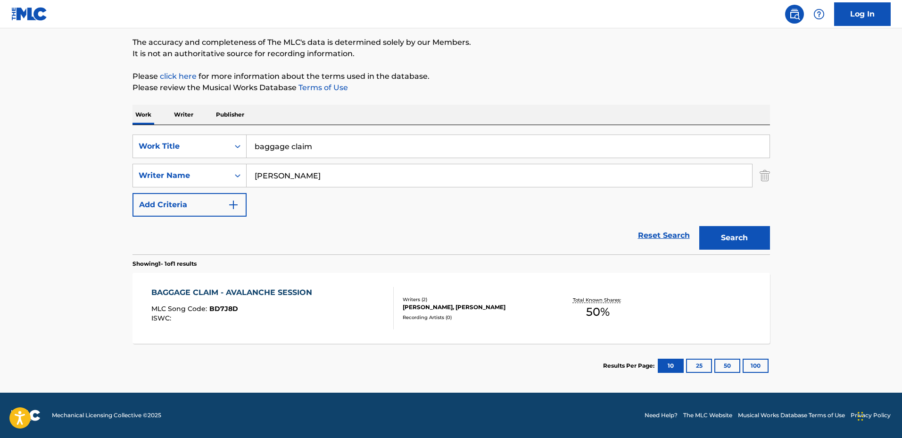
click at [525, 287] on div "BAGGAGE CLAIM - AVALANCHE SESSION MLC Song Code : BD7J8D ISWC : Writers ( 2 ) L…" at bounding box center [450, 308] width 637 height 71
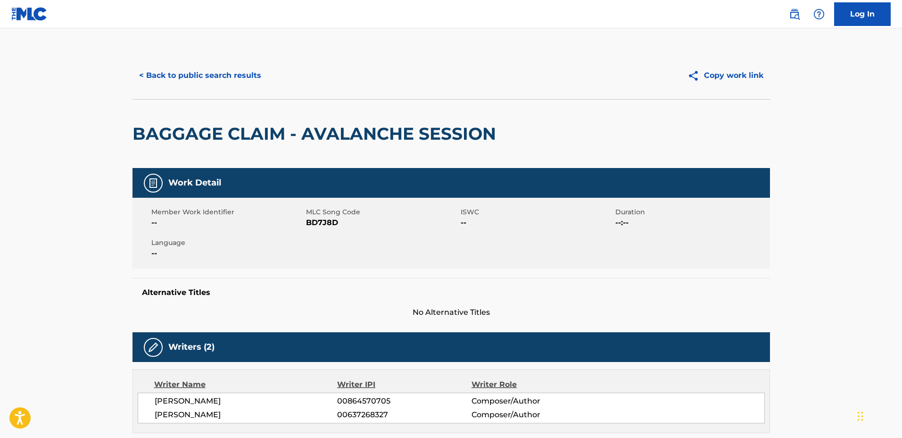
click at [202, 83] on button "< Back to public search results" at bounding box center [199, 76] width 135 height 24
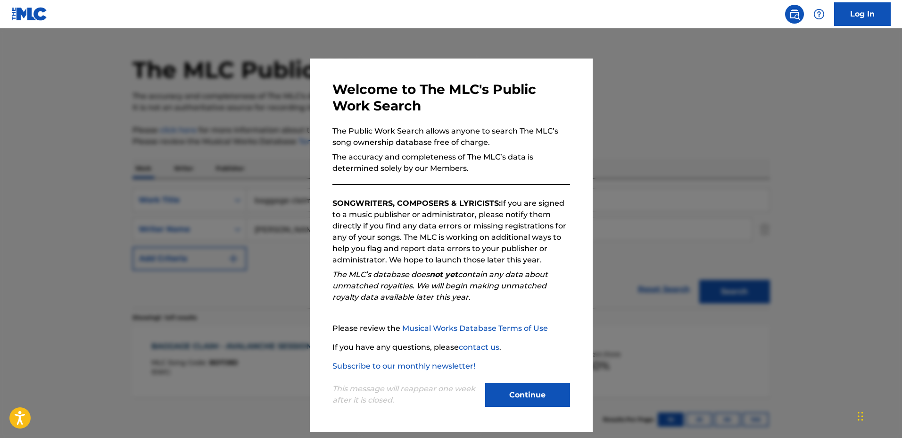
click at [232, 145] on div at bounding box center [451, 247] width 902 height 438
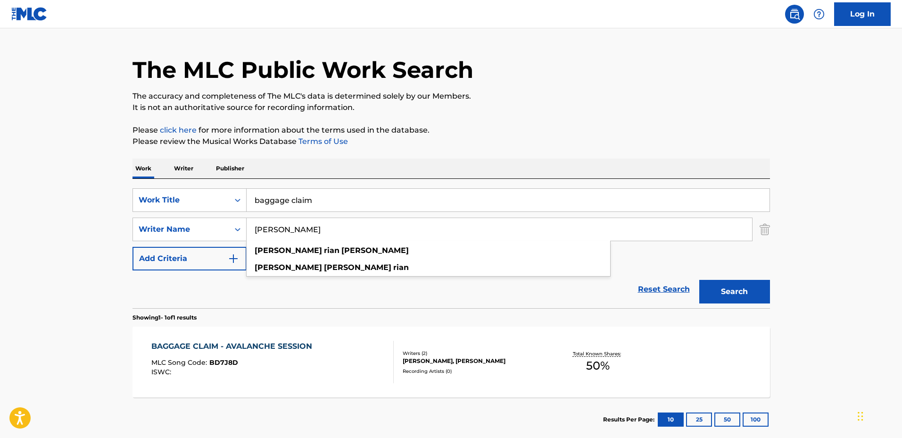
drag, startPoint x: 305, startPoint y: 227, endPoint x: 288, endPoint y: 224, distance: 16.8
click at [288, 224] on input "anthony rian anderson" at bounding box center [499, 229] width 505 height 23
type input "anthony anderson"
click at [699, 280] on button "Search" at bounding box center [734, 292] width 71 height 24
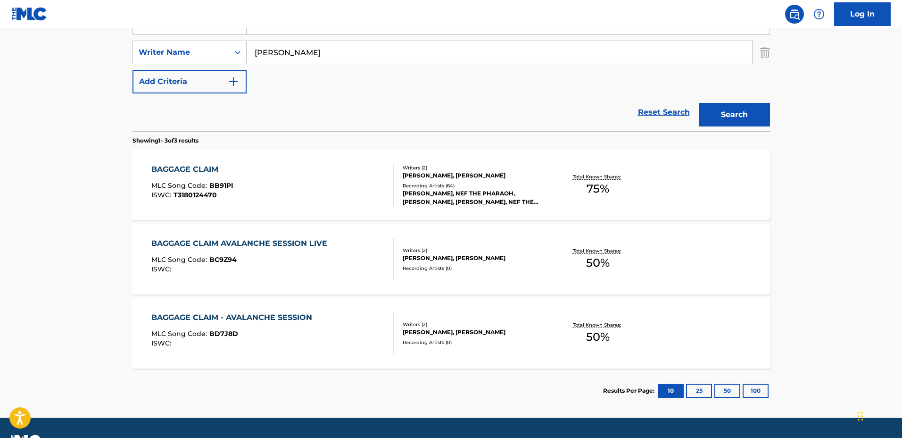
click at [537, 191] on div "TOPE, NEF THE PHARAOH, LARUSSELL, LARUSSELL, NEF THE PHARAOH, TOPE, LARUSSELL,T…" at bounding box center [474, 197] width 142 height 17
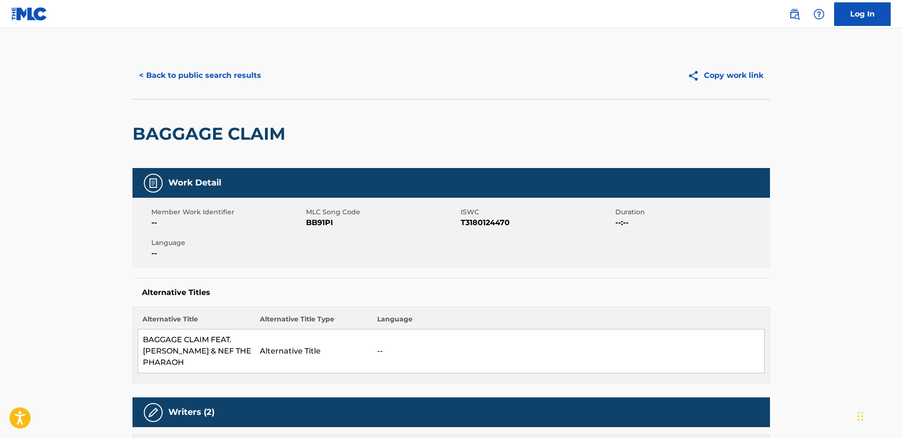
click at [212, 88] on div "< Back to public search results Copy work link" at bounding box center [450, 75] width 637 height 47
click at [202, 77] on button "< Back to public search results" at bounding box center [199, 76] width 135 height 24
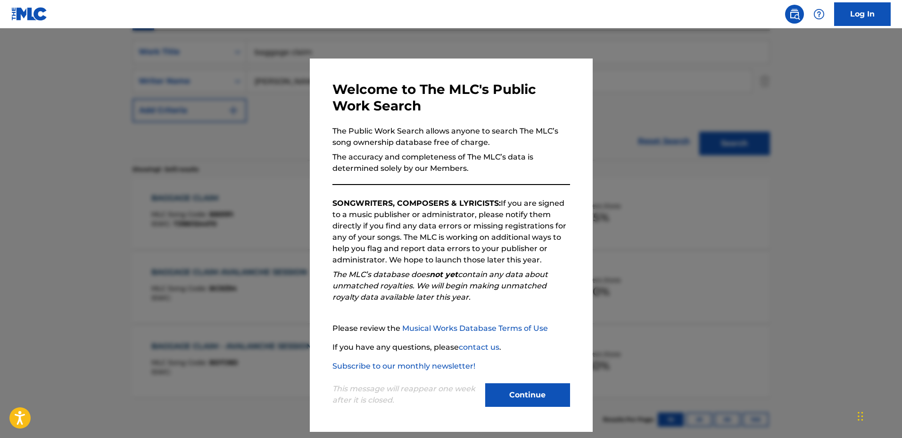
click at [244, 225] on div at bounding box center [451, 247] width 902 height 438
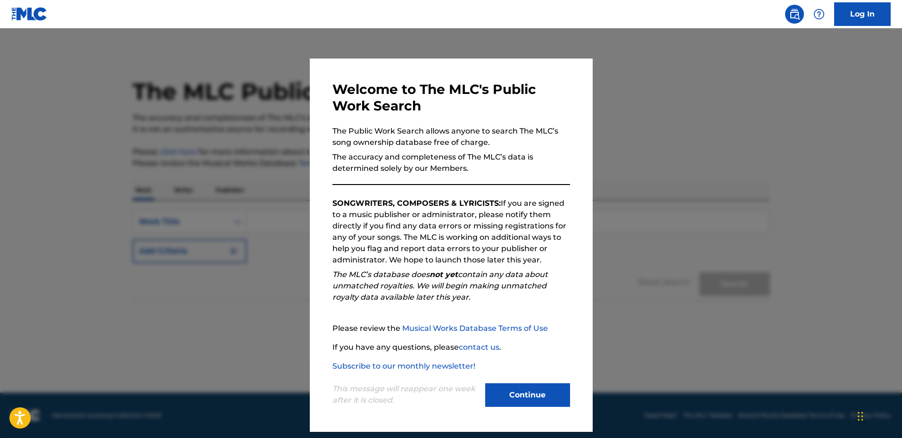
drag, startPoint x: 649, startPoint y: 237, endPoint x: 483, endPoint y: 221, distance: 167.2
click at [650, 236] on div at bounding box center [451, 247] width 902 height 438
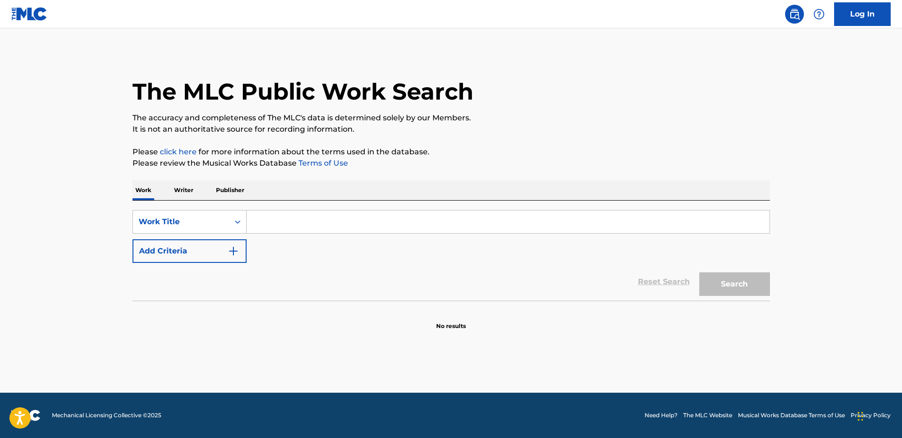
click at [397, 218] on input "Search Form" at bounding box center [508, 221] width 523 height 23
click at [211, 218] on div "Work Title" at bounding box center [181, 221] width 85 height 11
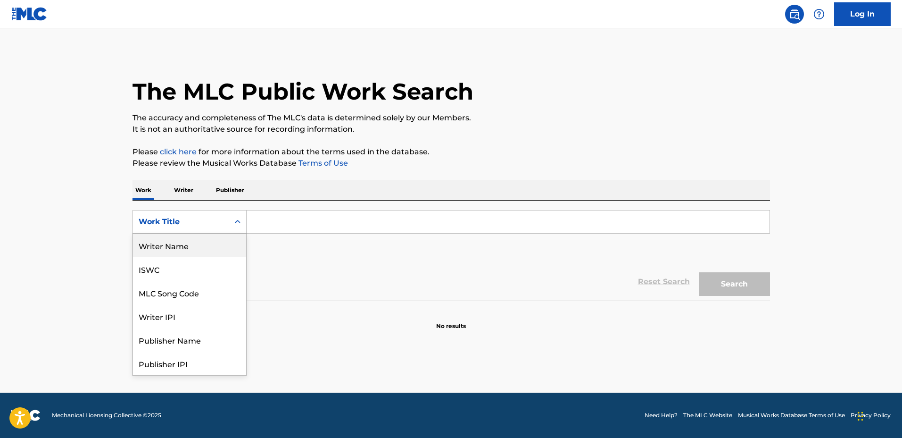
drag, startPoint x: 206, startPoint y: 244, endPoint x: 216, endPoint y: 239, distance: 12.0
click at [207, 243] on div "Writer Name" at bounding box center [189, 245] width 113 height 24
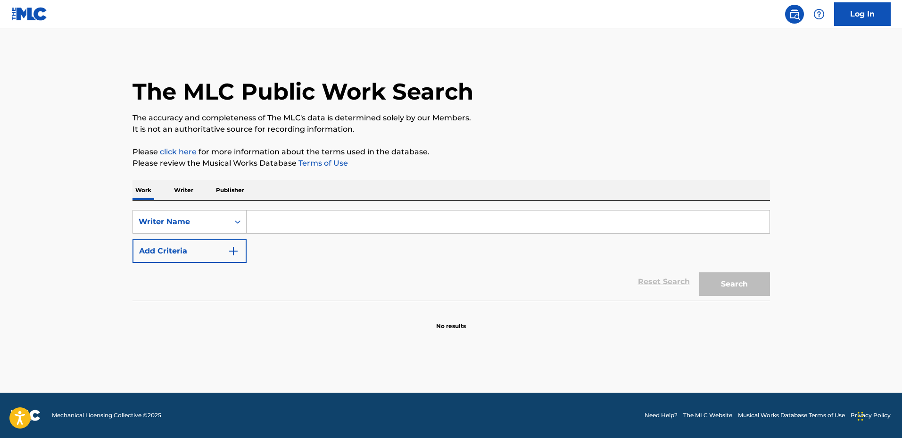
click at [294, 227] on input "Search Form" at bounding box center [508, 221] width 523 height 23
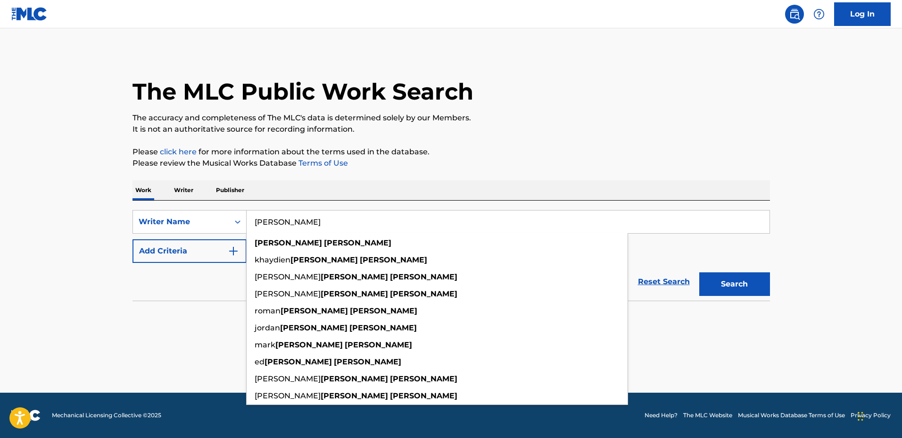
type input "anthony anderson"
click at [699, 272] on button "Search" at bounding box center [734, 284] width 71 height 24
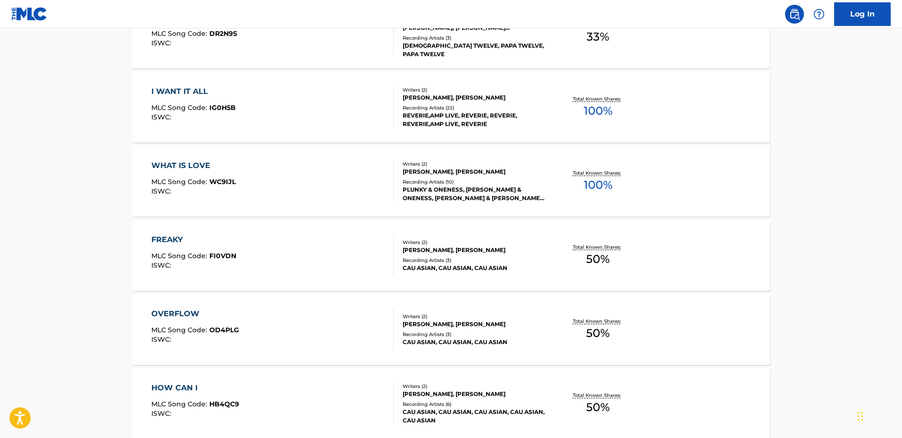
scroll to position [471, 0]
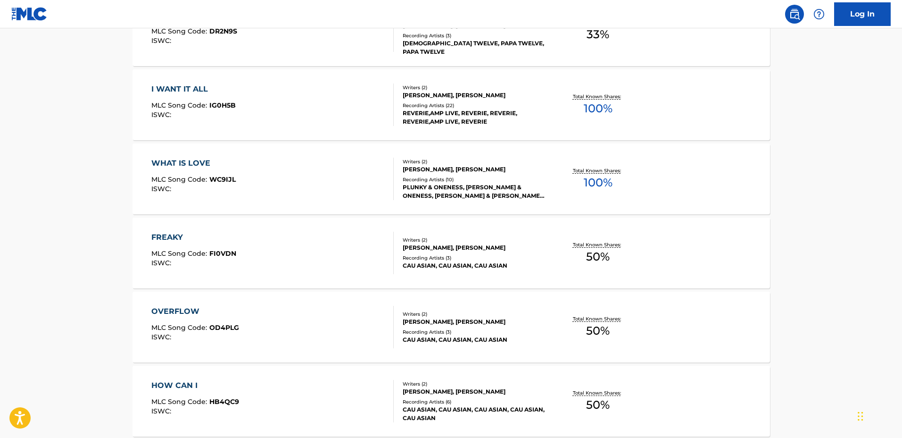
click at [552, 190] on div "Total Known Shares: 100 %" at bounding box center [598, 179] width 106 height 29
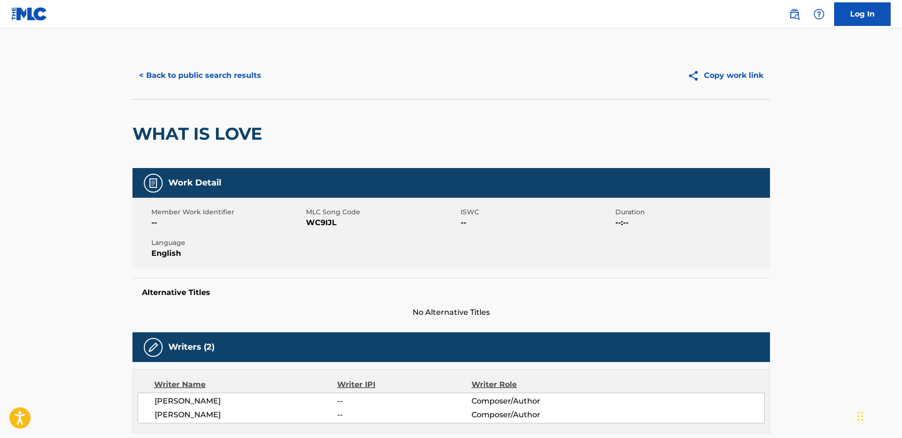
click at [186, 74] on button "< Back to public search results" at bounding box center [199, 76] width 135 height 24
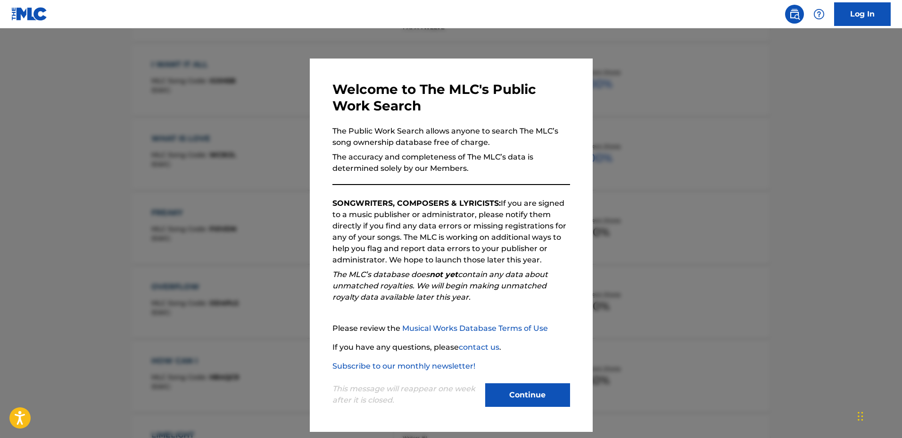
click at [338, 119] on div "Welcome to The MLC's Public Work Search The Public Work Search allows anyone to…" at bounding box center [451, 245] width 238 height 328
drag, startPoint x: 263, startPoint y: 114, endPoint x: 323, endPoint y: 145, distance: 67.7
click at [264, 114] on div at bounding box center [451, 247] width 902 height 438
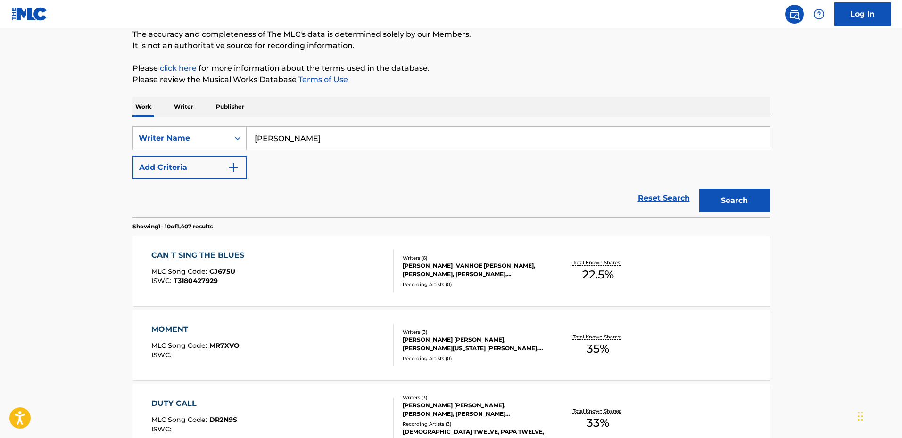
scroll to position [0, 0]
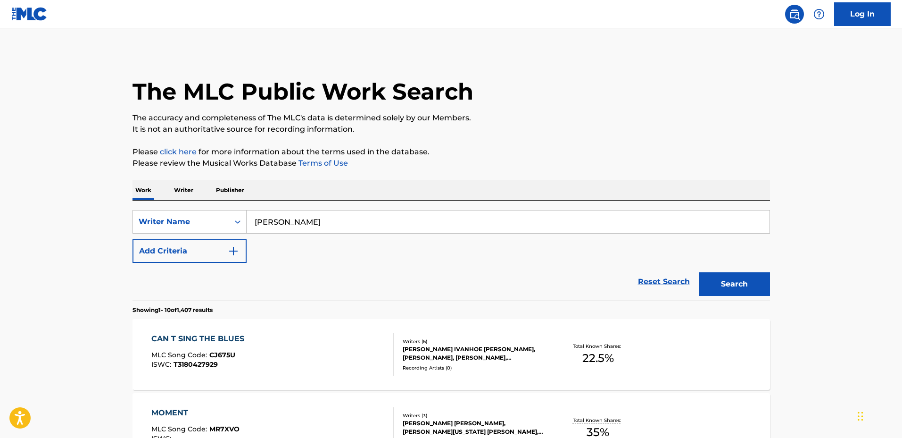
click at [288, 216] on input "anthony anderson" at bounding box center [508, 221] width 523 height 23
type input "anthony rian anderson"
click at [699, 272] on button "Search" at bounding box center [734, 284] width 71 height 24
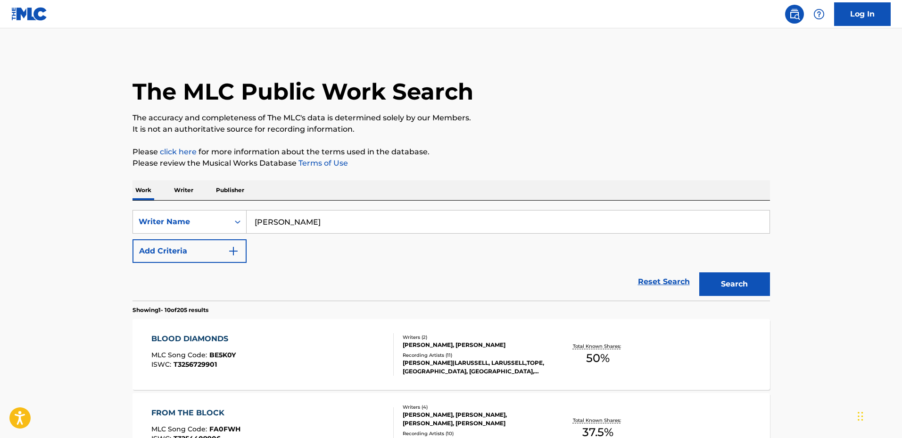
click at [454, 247] on div "SearchWithCriteria169646da-f89d-42f7-87cc-c60fb19bc048 Writer Name anthony rian…" at bounding box center [450, 236] width 637 height 53
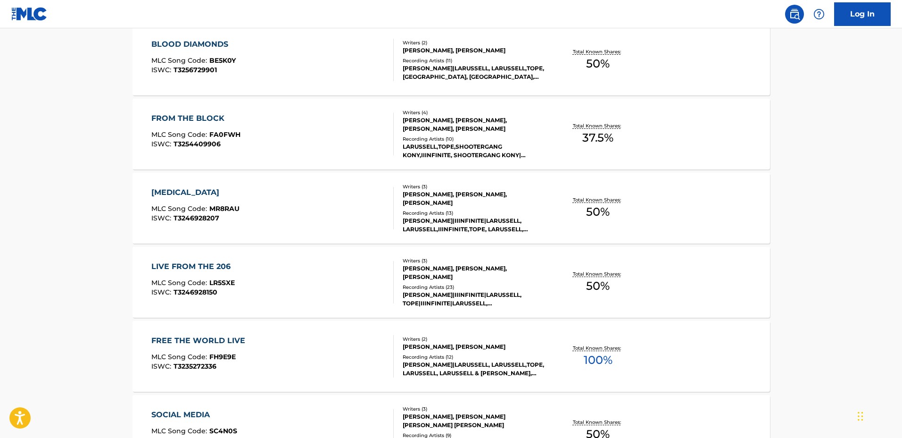
scroll to position [295, 0]
click at [537, 201] on div "LARUSSELL THOMAS, ANTHONY RIAN ANDERSON, DEVIN MITCHELL" at bounding box center [474, 198] width 142 height 17
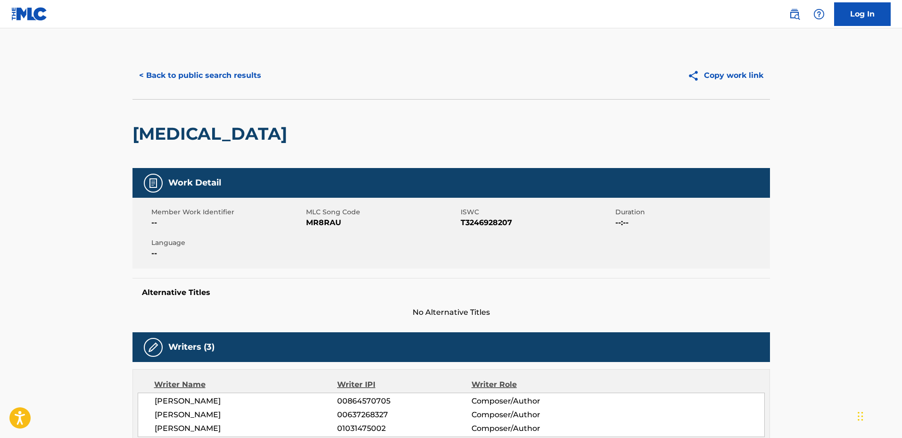
click at [206, 79] on button "< Back to public search results" at bounding box center [199, 76] width 135 height 24
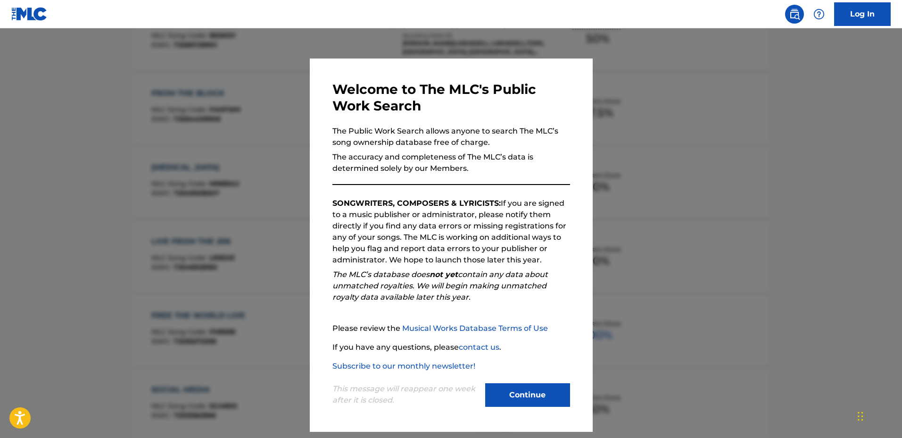
click at [277, 208] on div at bounding box center [451, 247] width 902 height 438
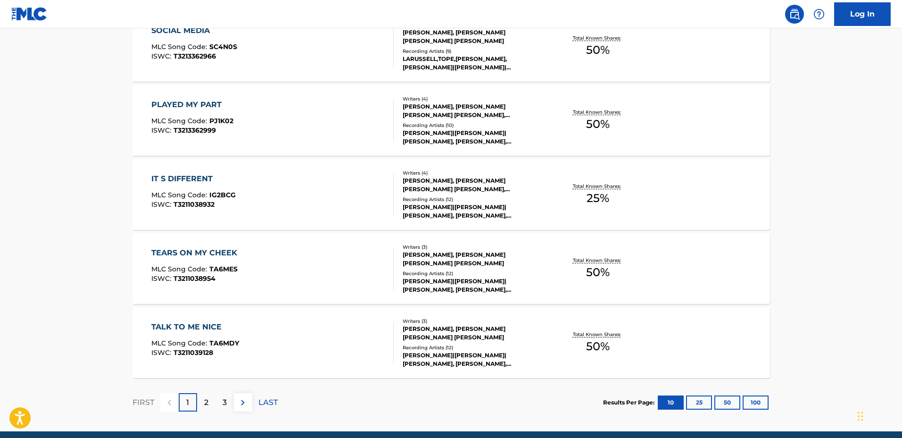
scroll to position [717, 0]
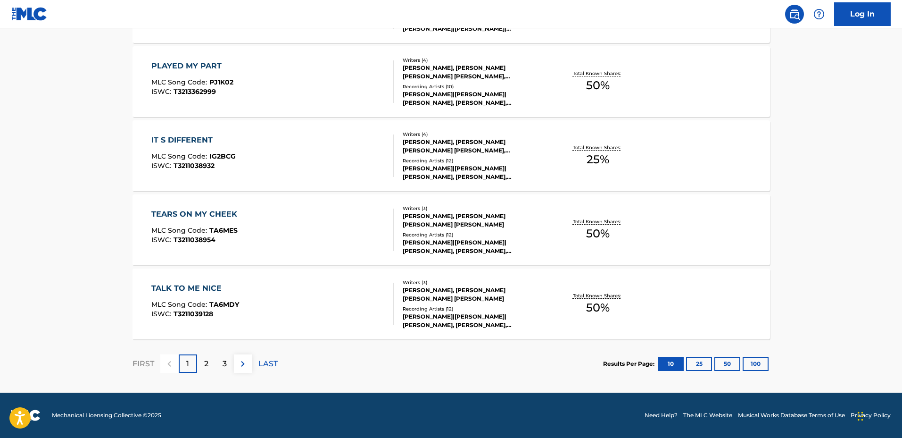
click at [223, 358] on p "3" at bounding box center [225, 363] width 4 height 11
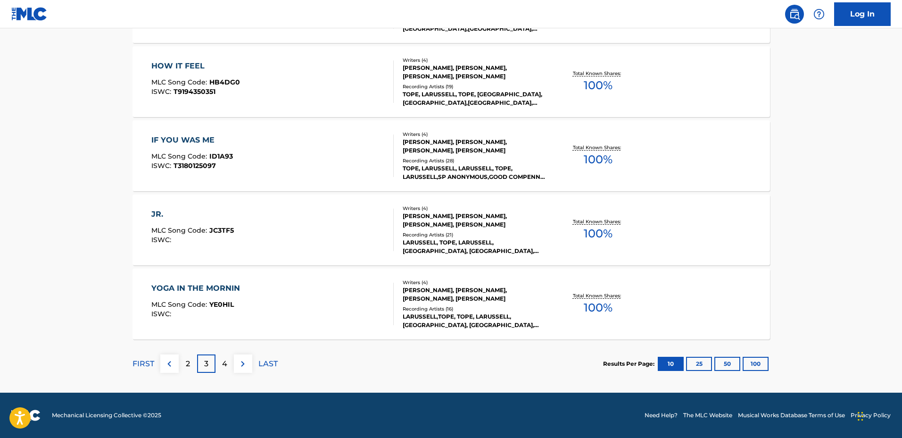
click at [283, 315] on div "YOGA IN THE MORNIN MLC Song Code : YE0HIL ISWC :" at bounding box center [272, 303] width 242 height 42
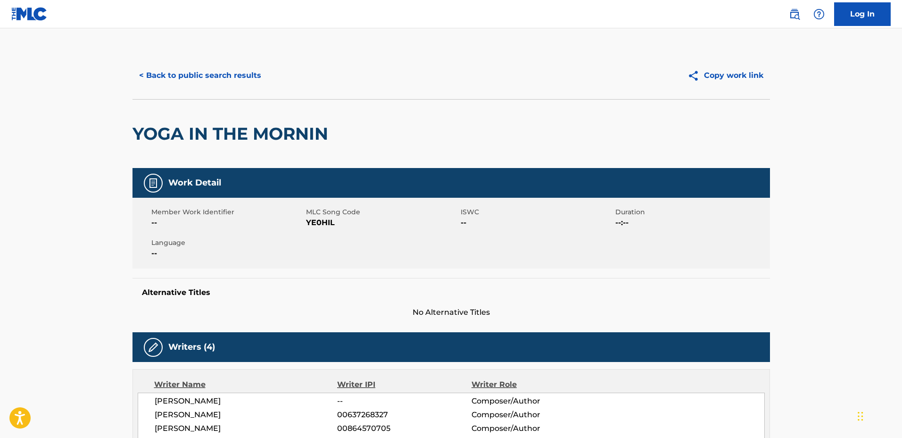
click at [201, 80] on button "< Back to public search results" at bounding box center [199, 76] width 135 height 24
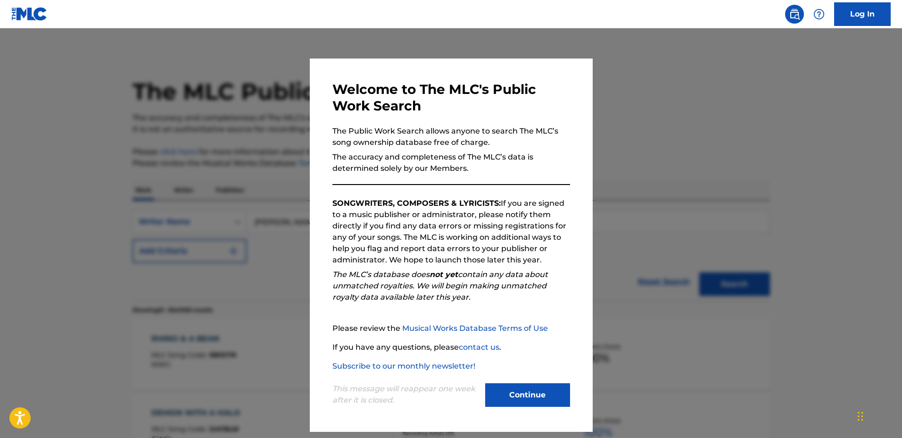
scroll to position [717, 0]
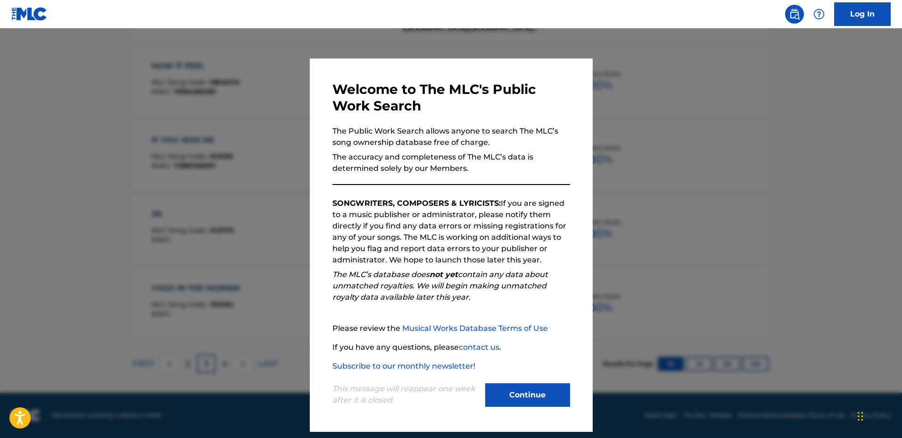
click at [195, 234] on div at bounding box center [451, 247] width 902 height 438
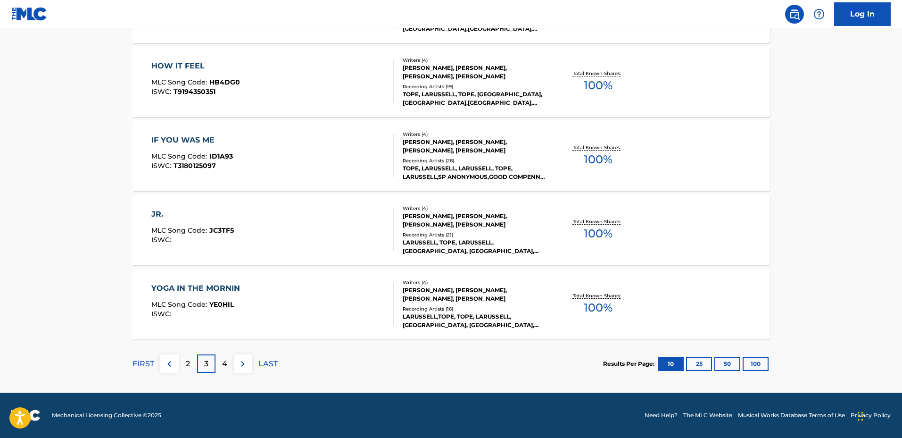
click at [231, 367] on div "4" at bounding box center [224, 363] width 18 height 18
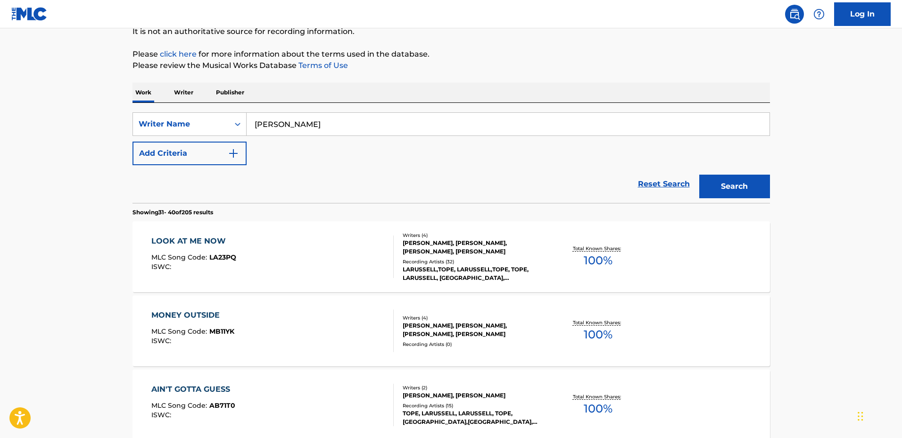
scroll to position [177, 0]
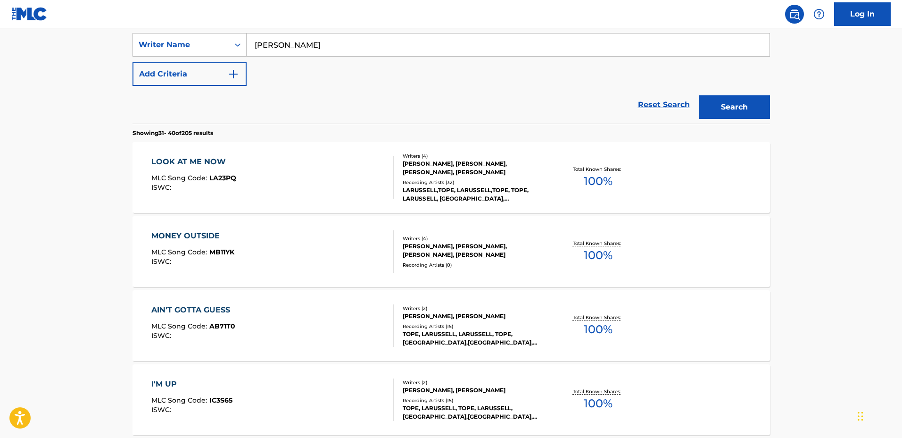
click at [309, 256] on div "MONEY OUTSIDE MLC Song Code : MB11YK ISWC :" at bounding box center [272, 251] width 242 height 42
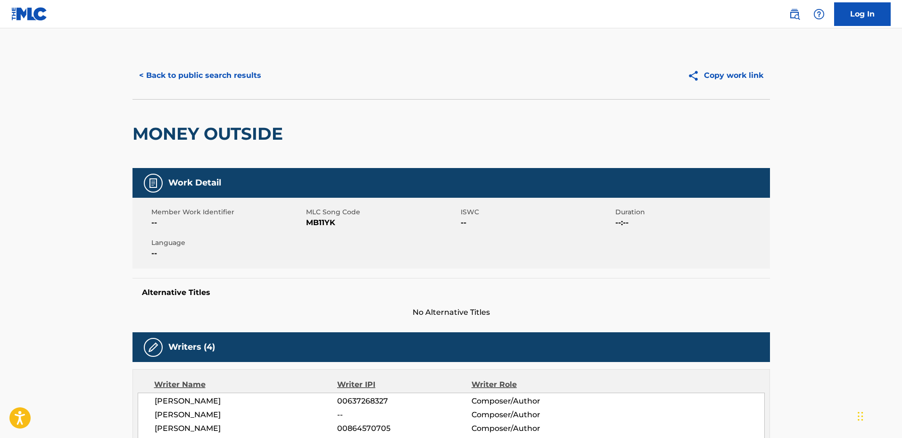
click at [211, 76] on button "< Back to public search results" at bounding box center [199, 76] width 135 height 24
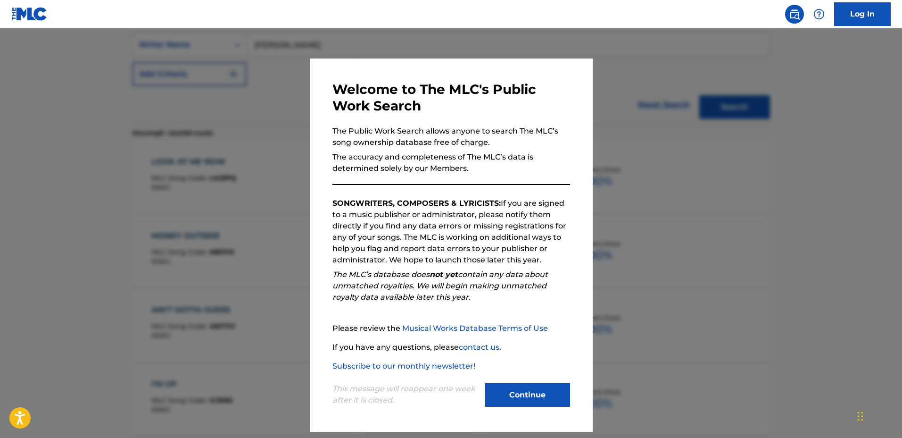
click at [241, 237] on div at bounding box center [451, 247] width 902 height 438
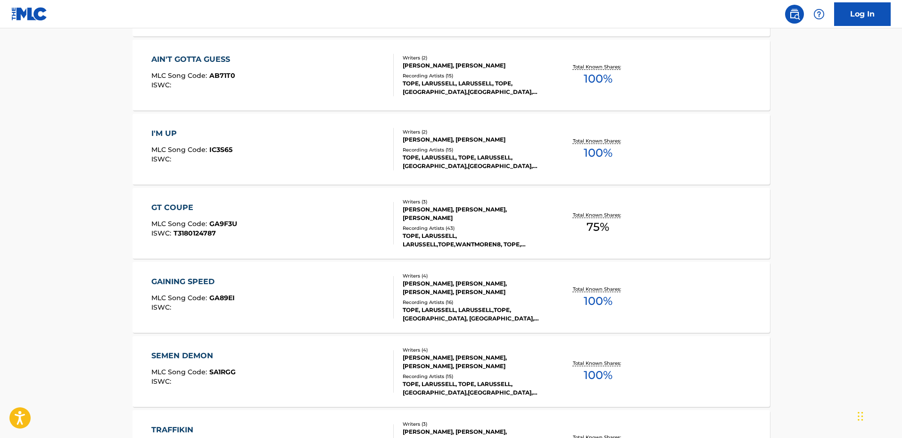
scroll to position [530, 0]
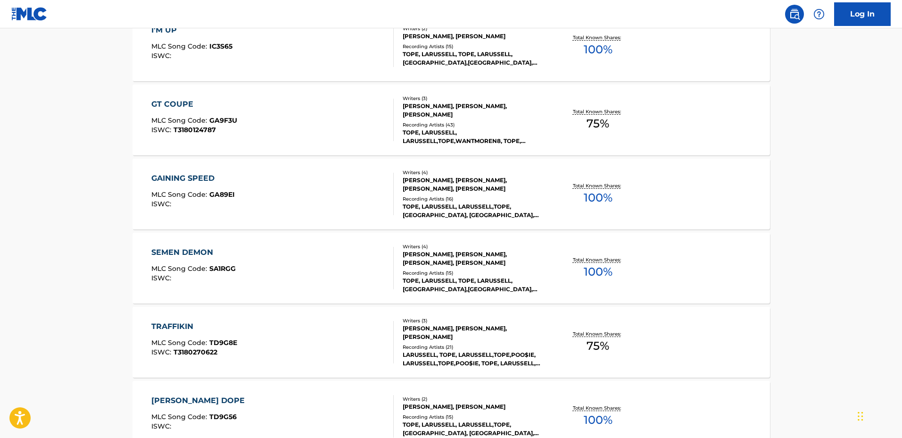
click at [270, 274] on div "SEMEN DEMON MLC Song Code : SA1RGG ISWC :" at bounding box center [272, 268] width 242 height 42
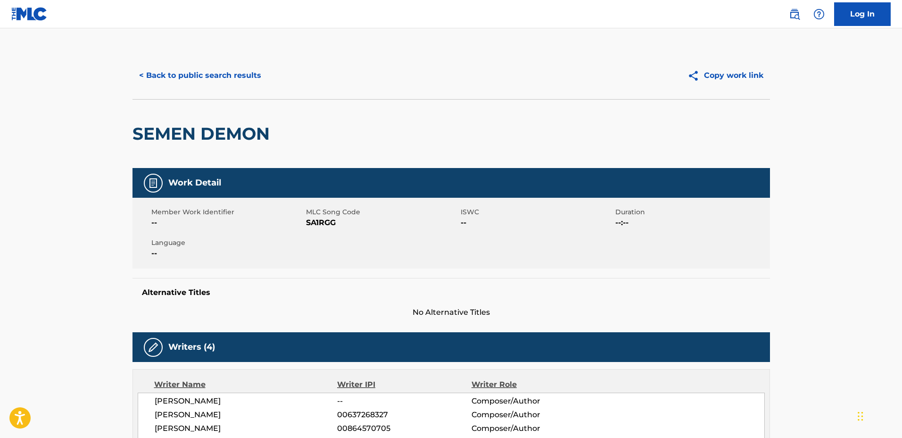
click at [215, 81] on button "< Back to public search results" at bounding box center [199, 76] width 135 height 24
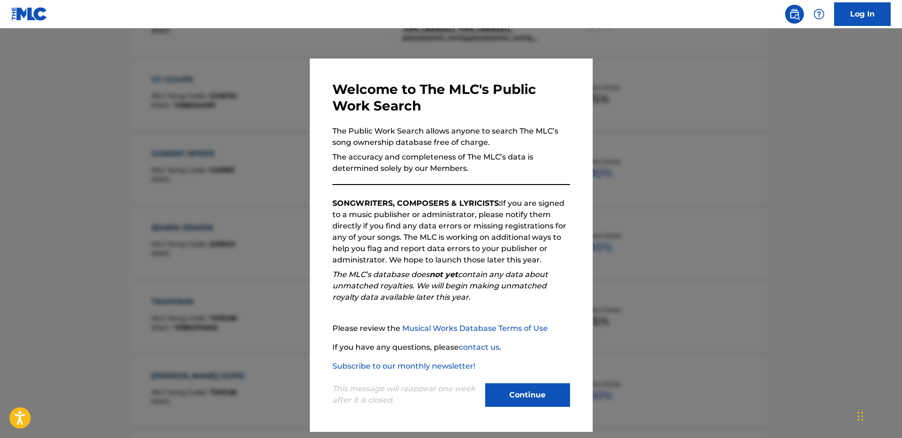
click at [236, 235] on div at bounding box center [451, 247] width 902 height 438
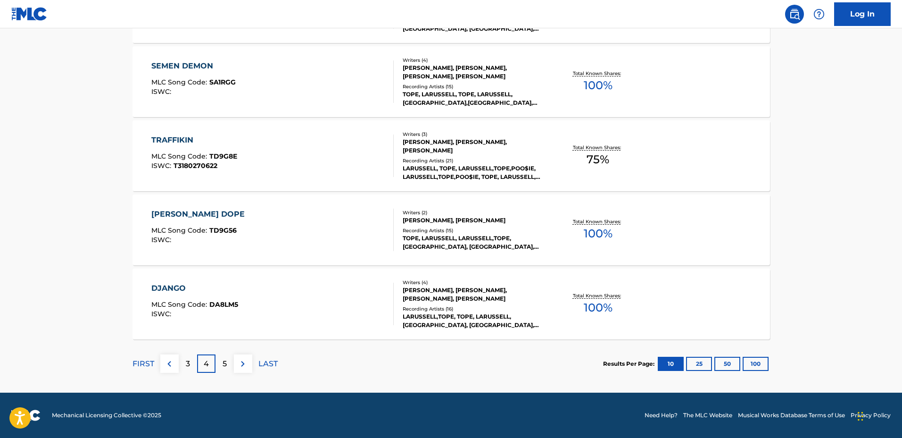
click at [228, 371] on div "5" at bounding box center [224, 363] width 18 height 18
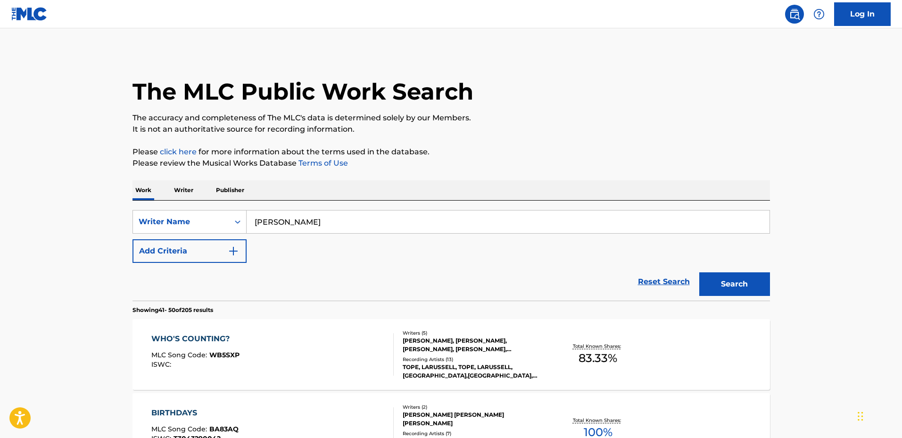
click at [331, 326] on div "WHO'S COUNTING? MLC Song Code : WB5SXP ISWC : Writers ( 5 ) ANTHONY RIAN ANDERS…" at bounding box center [450, 354] width 637 height 71
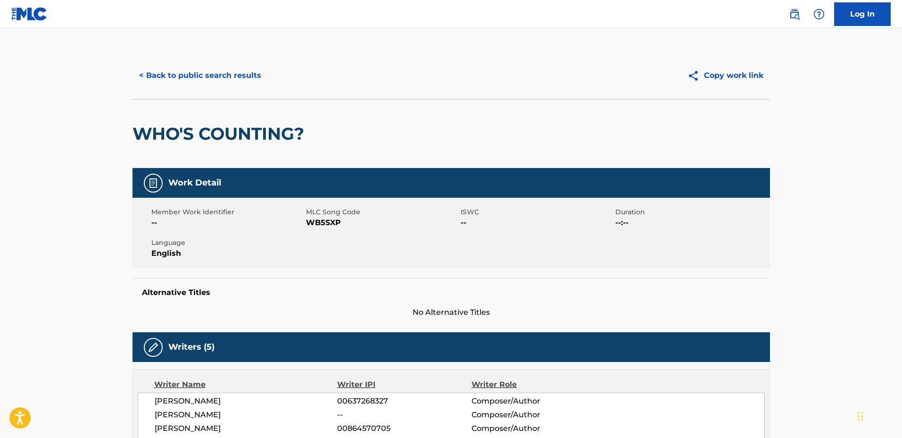
click at [217, 63] on div "< Back to public search results Copy work link" at bounding box center [450, 75] width 637 height 47
click at [220, 72] on button "< Back to public search results" at bounding box center [199, 76] width 135 height 24
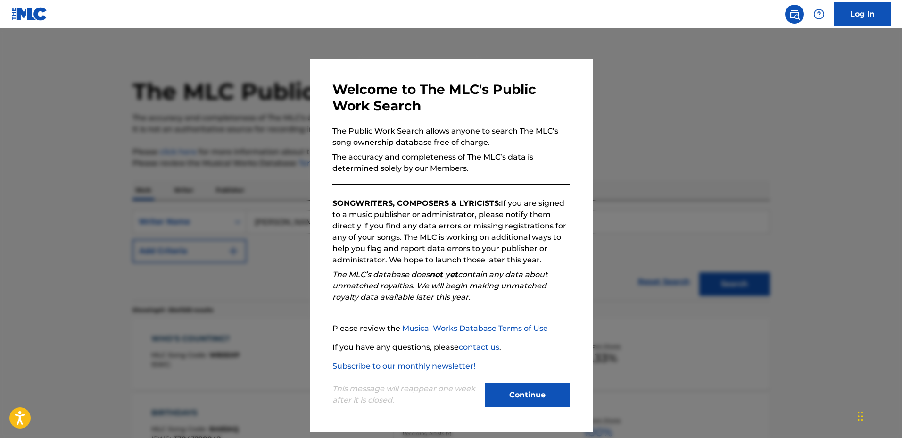
click at [243, 198] on div at bounding box center [451, 247] width 902 height 438
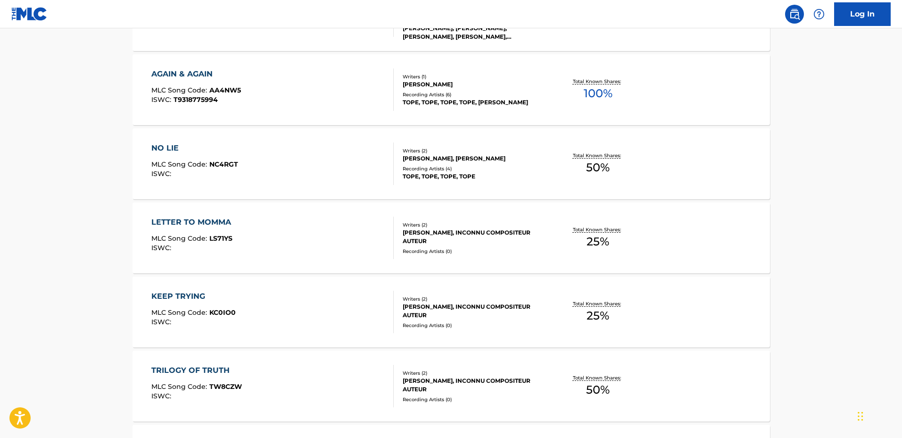
click at [313, 160] on div "NO LIE MLC Song Code : NC4RGT ISWC :" at bounding box center [272, 163] width 242 height 42
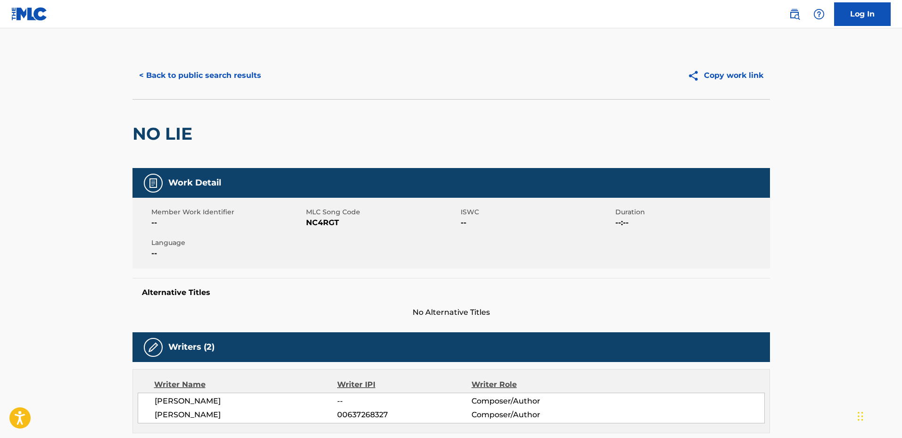
click at [227, 75] on button "< Back to public search results" at bounding box center [199, 76] width 135 height 24
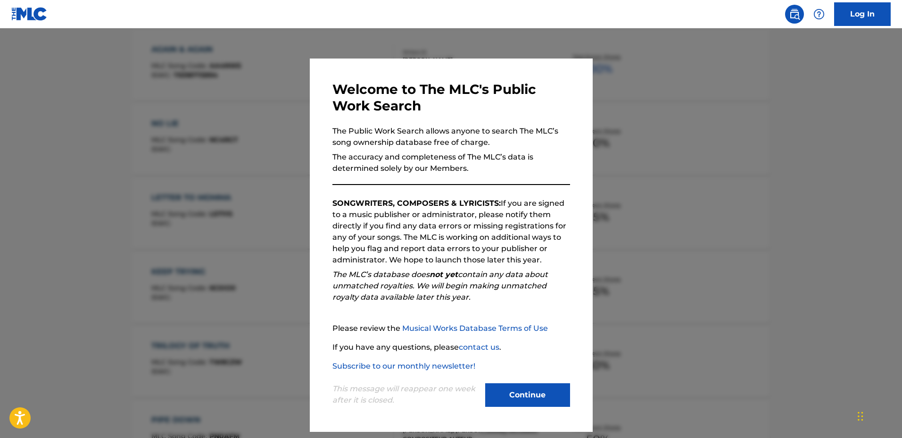
click at [216, 190] on div at bounding box center [451, 247] width 902 height 438
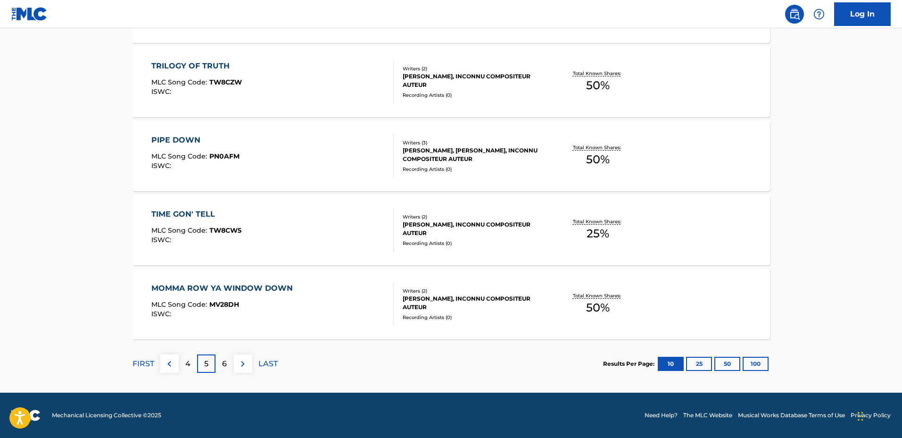
click at [228, 363] on div "6" at bounding box center [224, 363] width 18 height 18
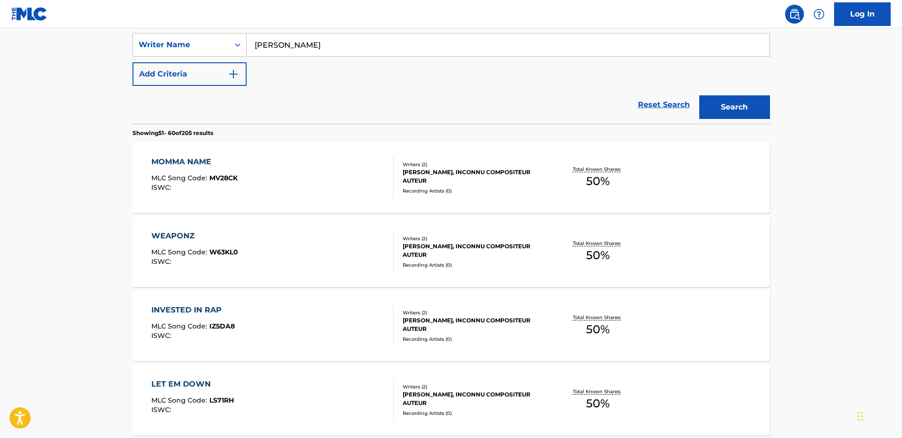
click at [307, 183] on div "MOMMA NAME MLC Song Code : MV28CK ISWC :" at bounding box center [272, 177] width 242 height 42
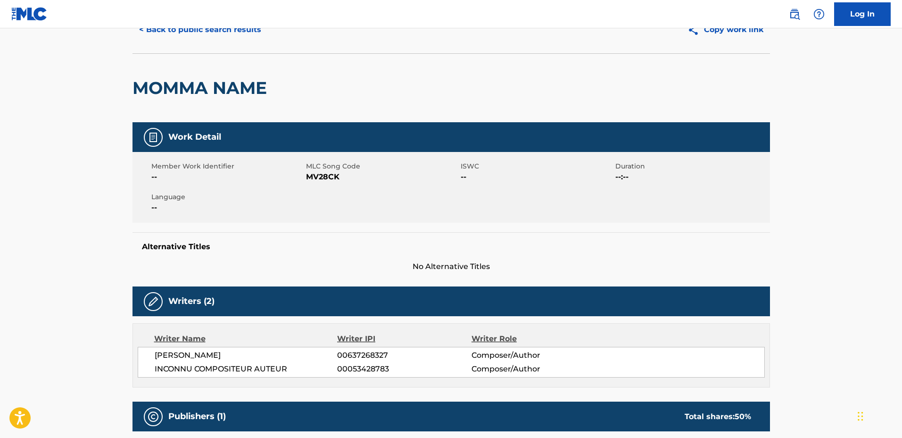
click at [217, 34] on button "< Back to public search results" at bounding box center [199, 30] width 135 height 24
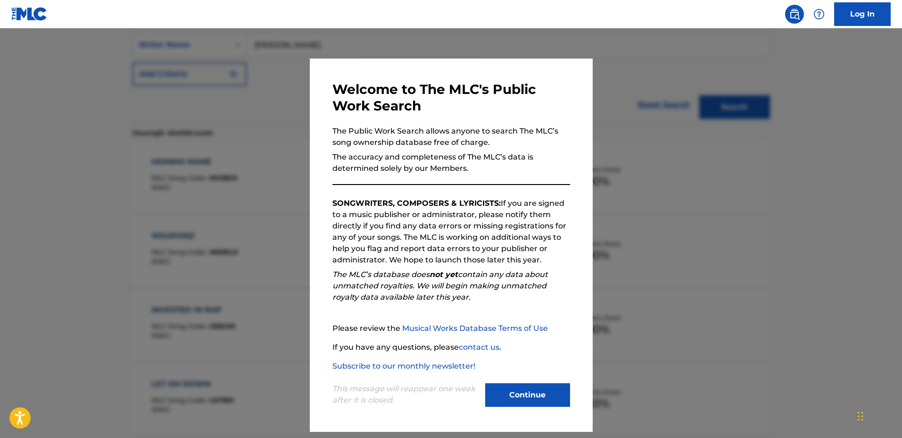
click at [233, 136] on div at bounding box center [451, 247] width 902 height 438
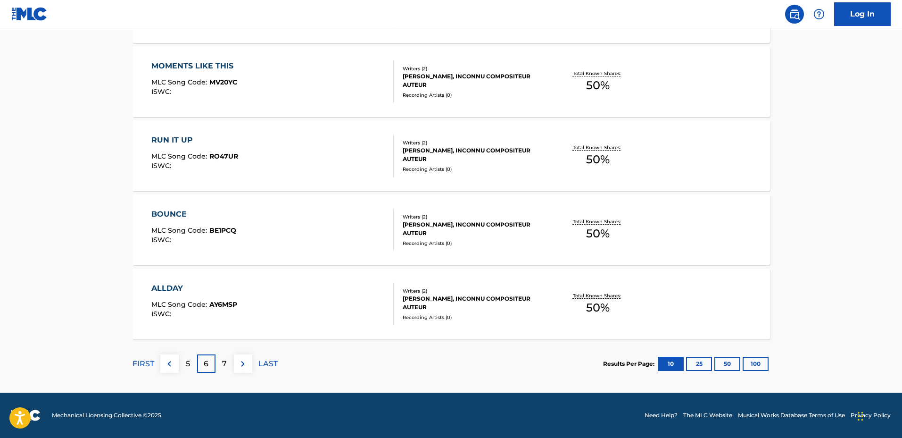
click at [231, 362] on div "7" at bounding box center [224, 363] width 18 height 18
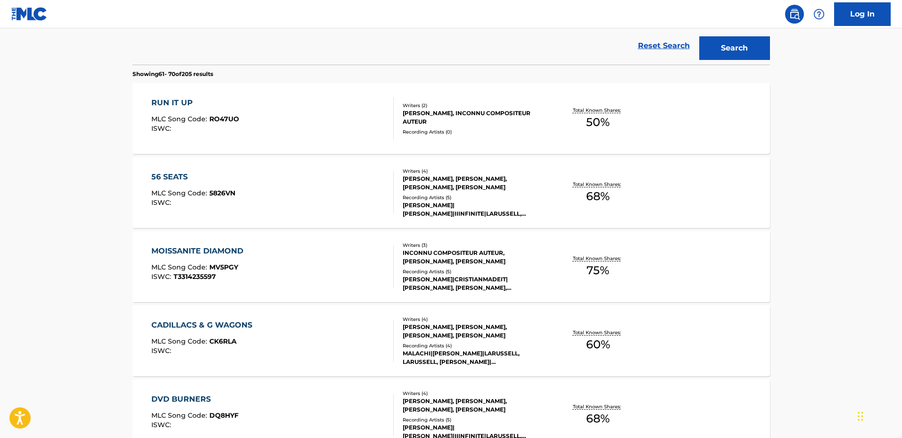
click at [293, 260] on div "MOISSANITE DIAMOND MLC Song Code : MV5PGY ISWC : T3314235597" at bounding box center [272, 266] width 242 height 42
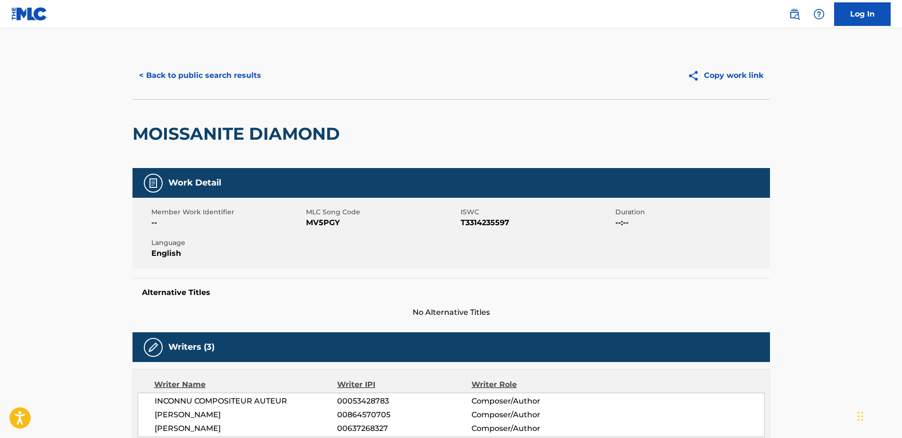
click at [219, 86] on button "< Back to public search results" at bounding box center [199, 76] width 135 height 24
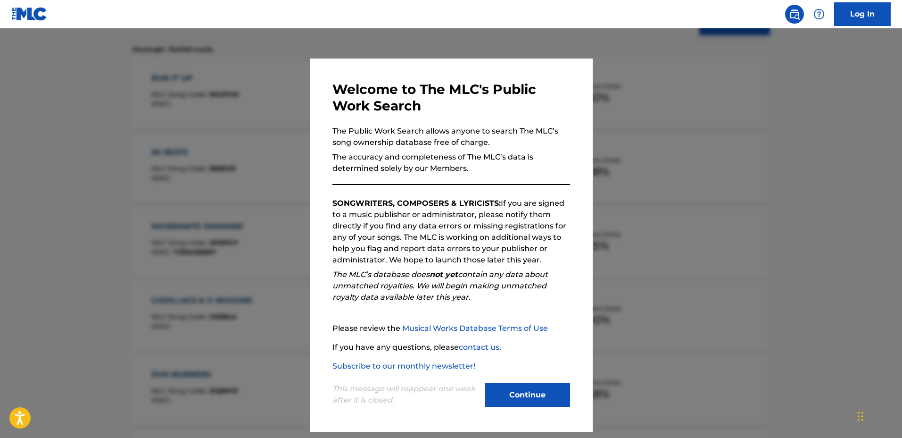
click at [217, 195] on div at bounding box center [451, 247] width 902 height 438
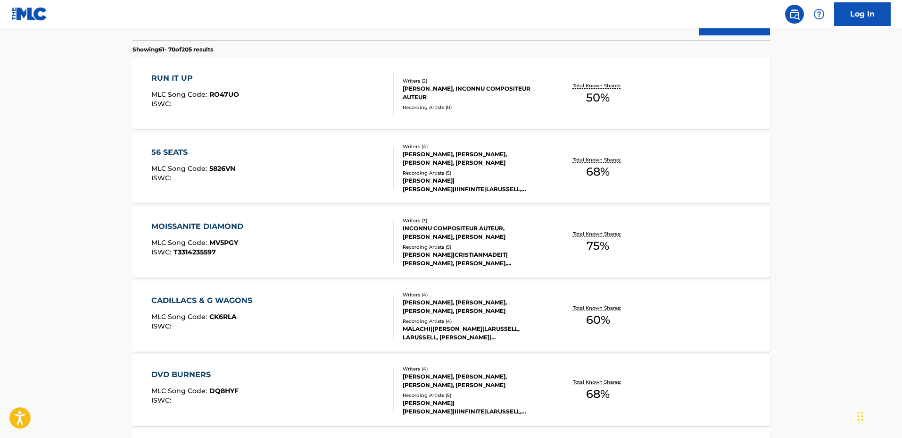
click at [327, 302] on div "CADILLACS & G WAGONS MLC Song Code : CK6RLA ISWC :" at bounding box center [272, 316] width 242 height 42
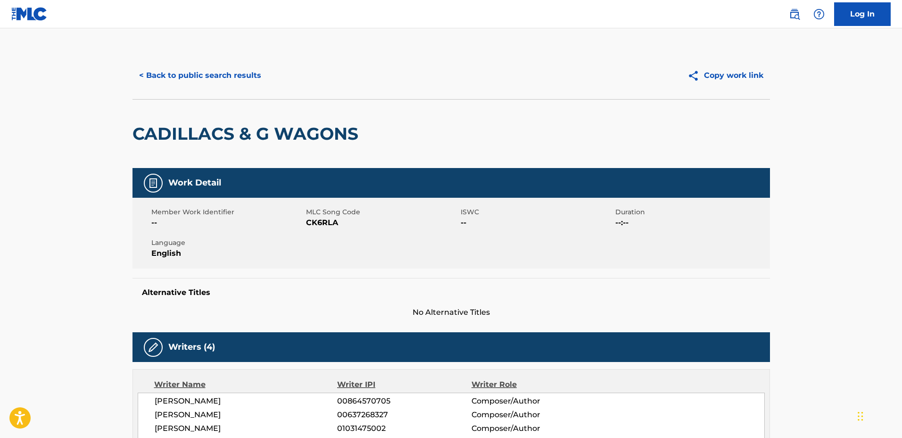
click at [219, 78] on button "< Back to public search results" at bounding box center [199, 76] width 135 height 24
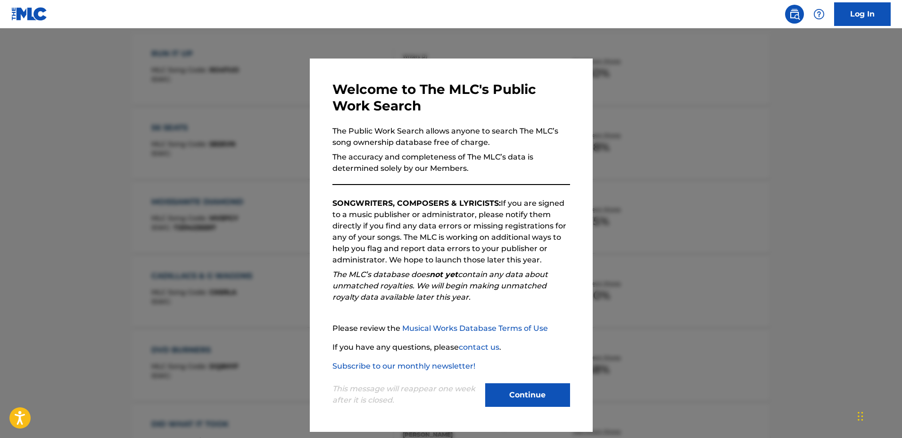
click at [243, 204] on div at bounding box center [451, 247] width 902 height 438
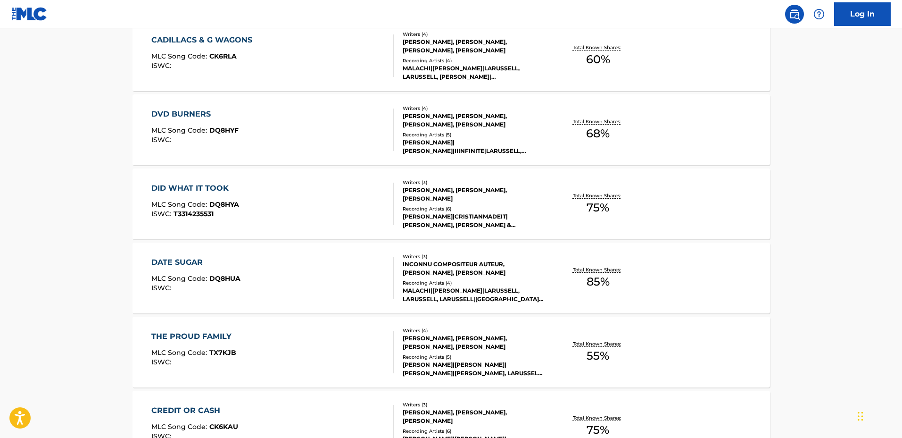
click at [308, 270] on div "DATE SUGAR MLC Song Code : DQ8HUA ISWC :" at bounding box center [272, 277] width 242 height 42
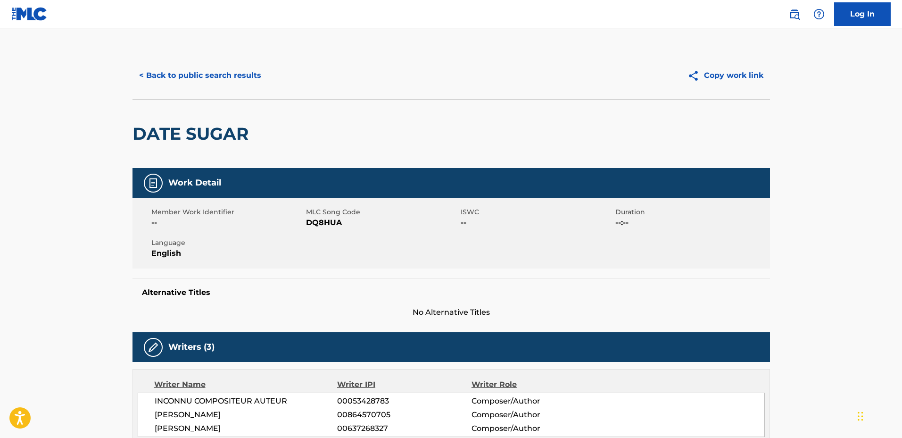
click at [217, 74] on button "< Back to public search results" at bounding box center [199, 76] width 135 height 24
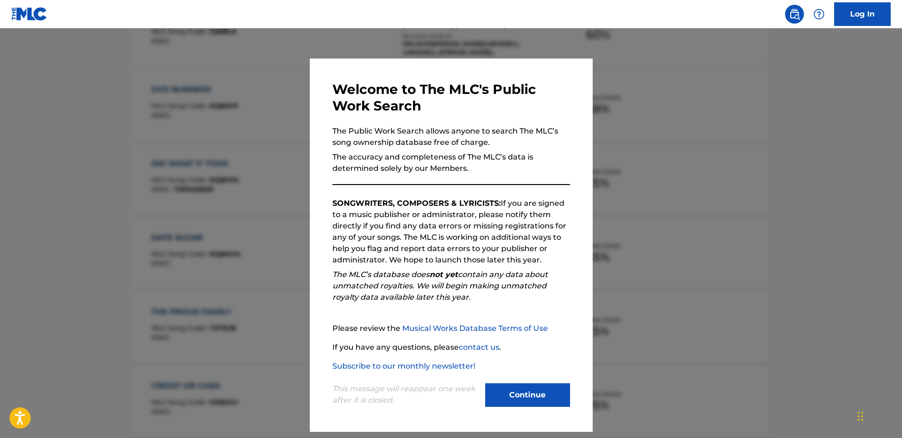
click at [235, 196] on div at bounding box center [451, 247] width 902 height 438
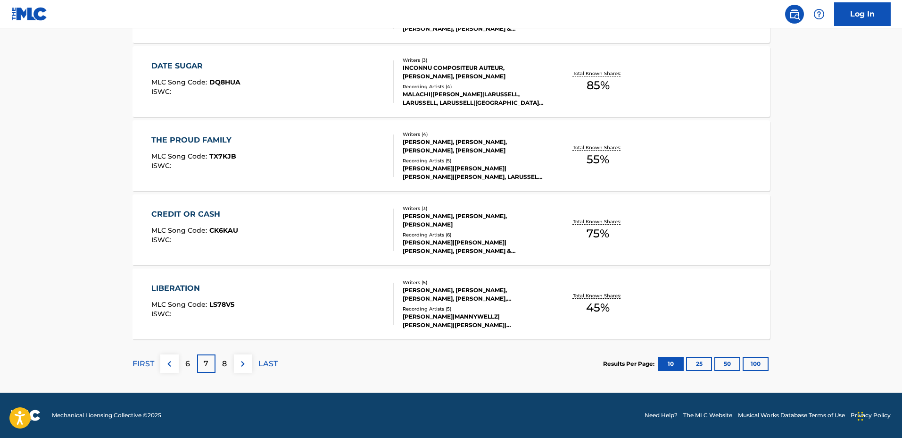
click at [227, 359] on p "8" at bounding box center [224, 363] width 5 height 11
